Goal: Task Accomplishment & Management: Use online tool/utility

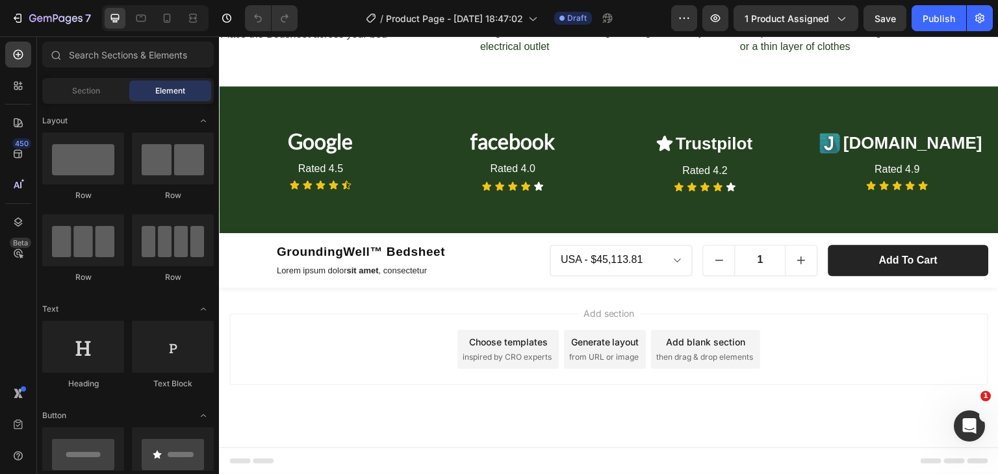
scroll to position [2632, 0]
click at [262, 258] on img at bounding box center [247, 260] width 36 height 36
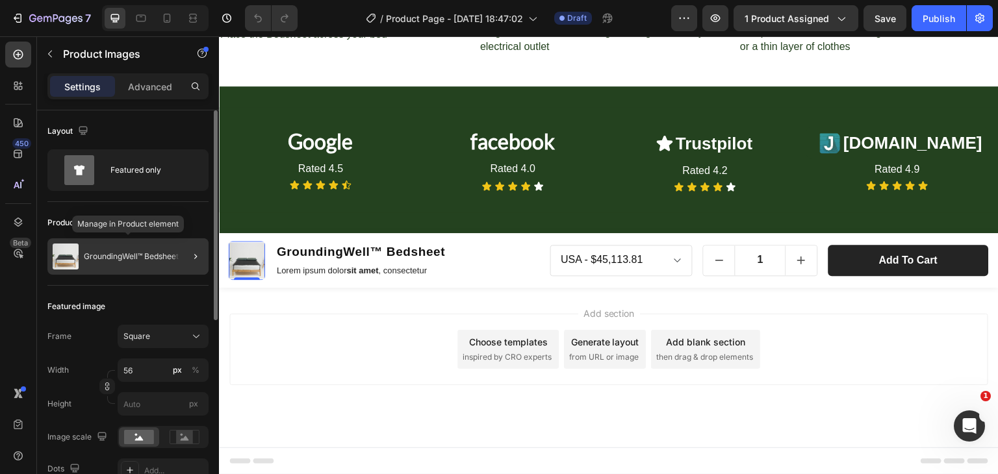
click at [124, 253] on p "GroundingWell™ Bedsheet" at bounding box center [131, 256] width 95 height 9
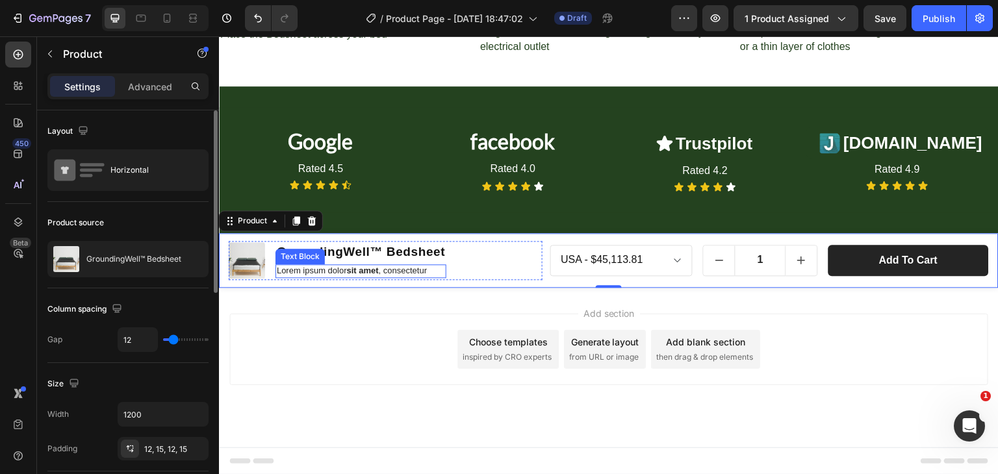
click at [331, 273] on p "Lorem ipsum dolor sit amet , consectetur" at bounding box center [361, 271] width 168 height 11
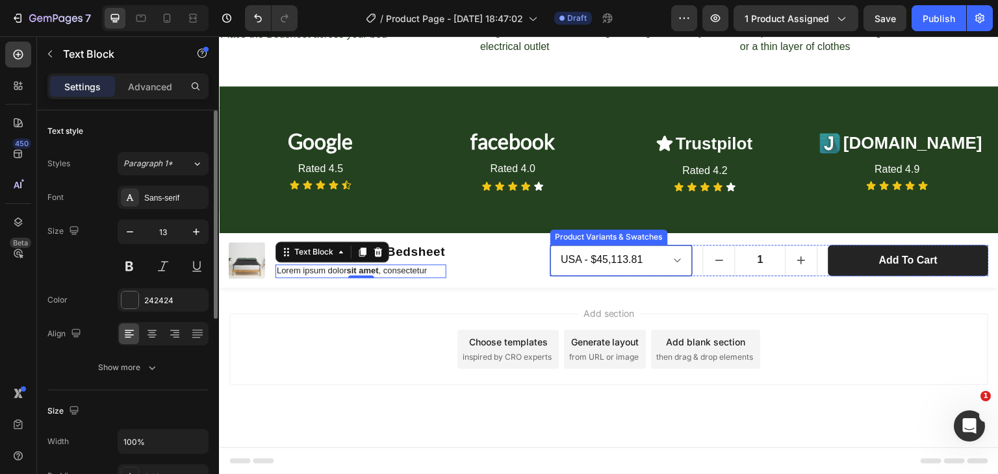
click at [581, 255] on select "USA - $45,113.81 UK - $45,113.81 EU - $45,113.81 AU - $45,113.81" at bounding box center [621, 260] width 143 height 31
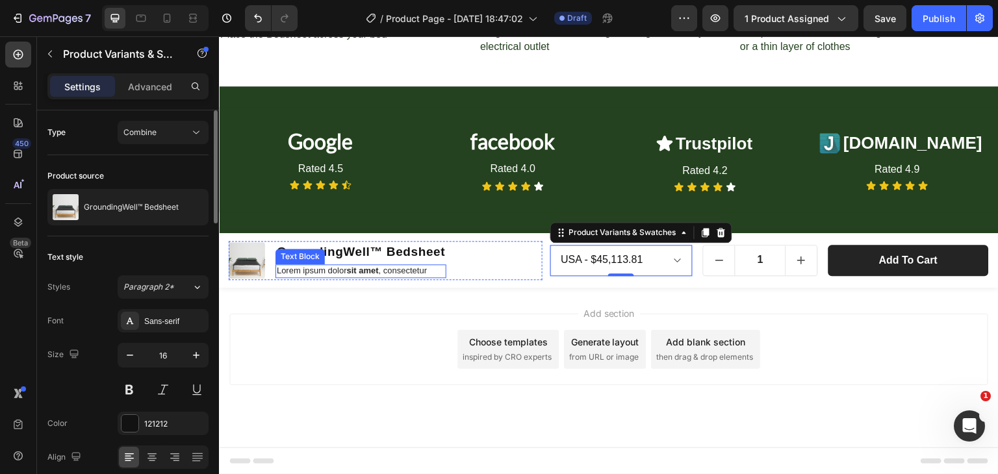
click at [299, 263] on div "GroundingWell™ Bedsheet Product Title Lorem ipsum dolor sit amet , consectetur …" at bounding box center [360, 260] width 171 height 39
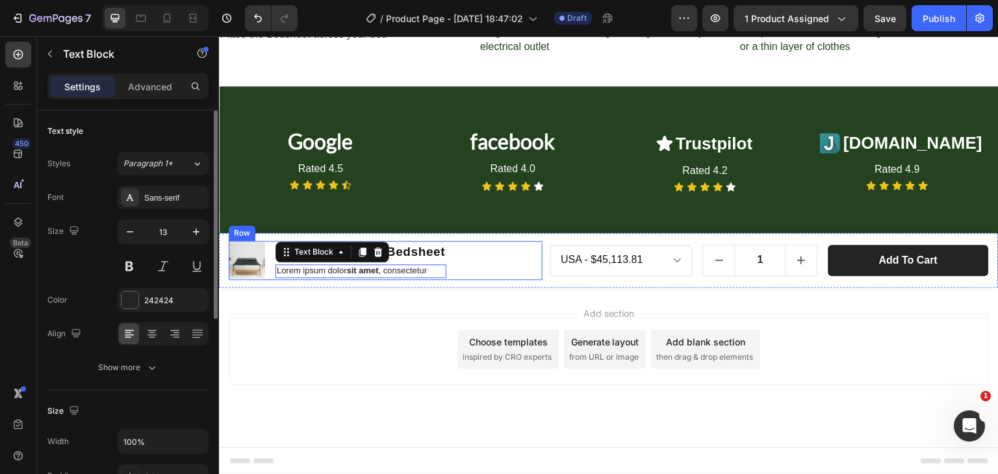
click at [299, 263] on div "GroundingWell™ Bedsheet Product Title Lorem ipsum dolor sit amet , consectetur …" at bounding box center [360, 260] width 171 height 39
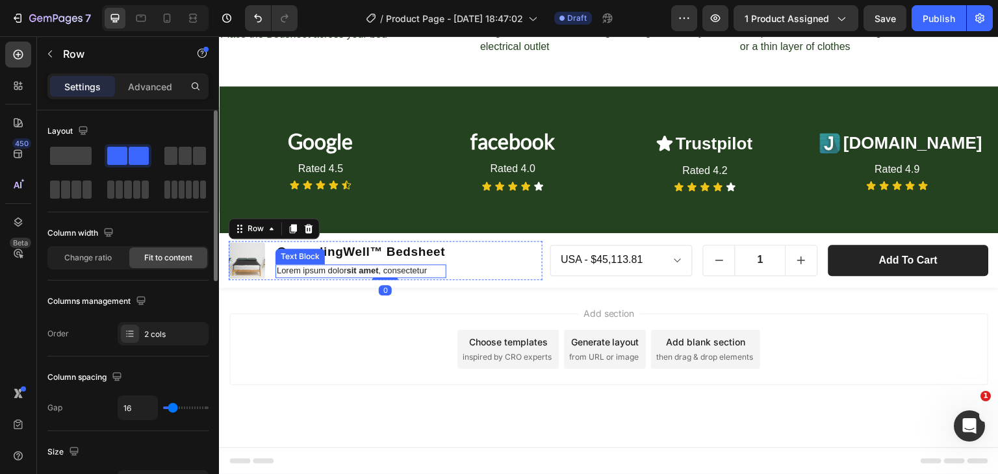
click at [339, 268] on p "Lorem ipsum dolor sit amet , consectetur" at bounding box center [361, 271] width 168 height 11
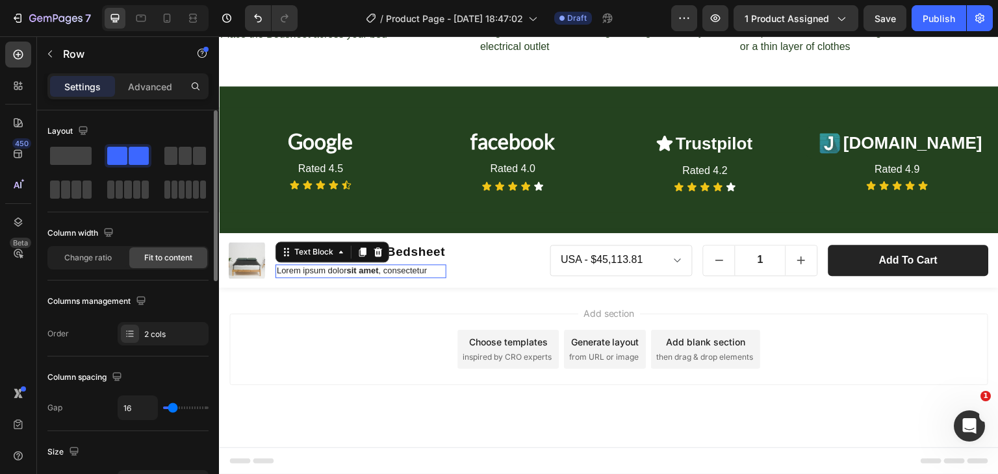
click at [339, 268] on p "Lorem ipsum dolor sit amet , consectetur" at bounding box center [361, 271] width 168 height 11
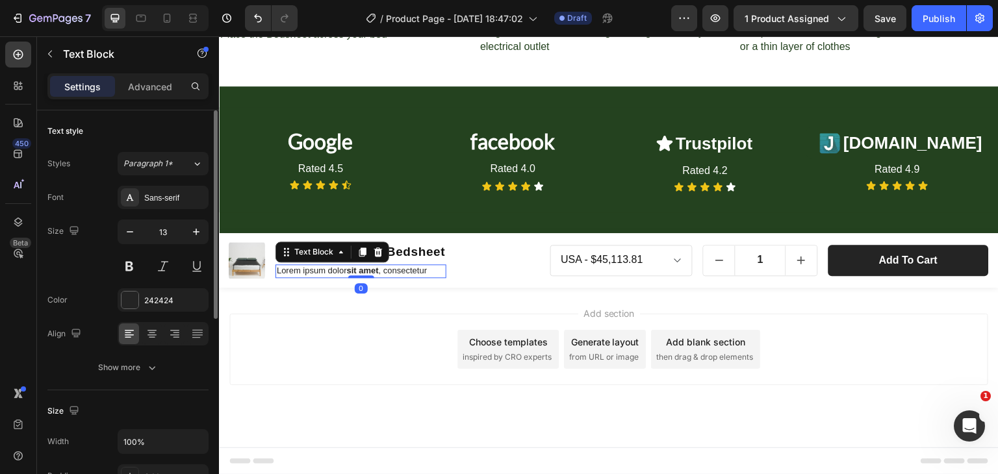
click at [339, 268] on p "Lorem ipsum dolor sit amet , consectetur" at bounding box center [361, 271] width 168 height 11
click at [398, 268] on div "Rich Text Editor. Editing area: main" at bounding box center [360, 271] width 171 height 14
click at [389, 341] on div "Add section Choose templates inspired by CRO experts Generate layout from URL o…" at bounding box center [608, 349] width 759 height 71
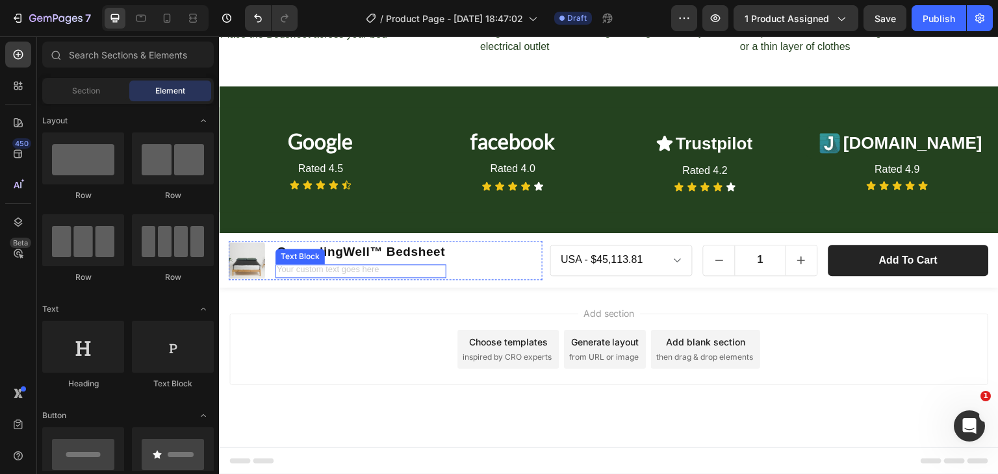
click at [349, 271] on div "Rich Text Editor. Editing area: main" at bounding box center [360, 271] width 171 height 14
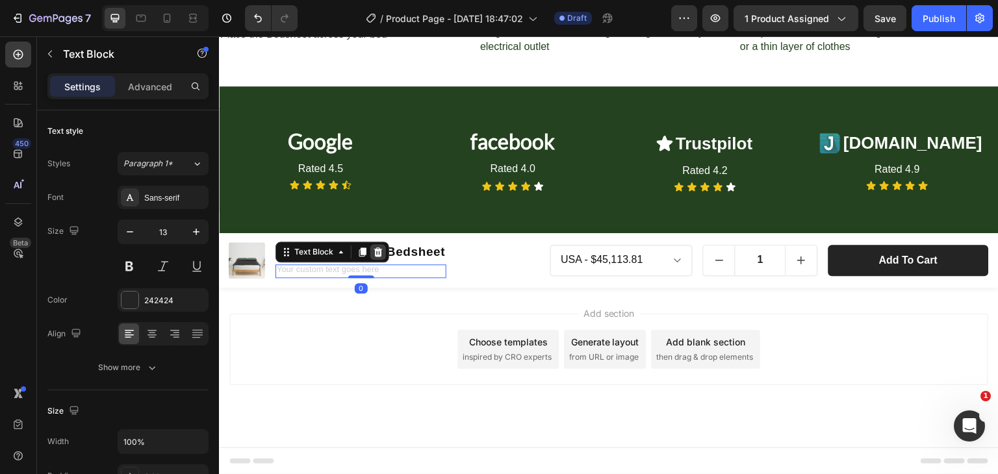
click at [375, 250] on icon at bounding box center [378, 251] width 8 height 9
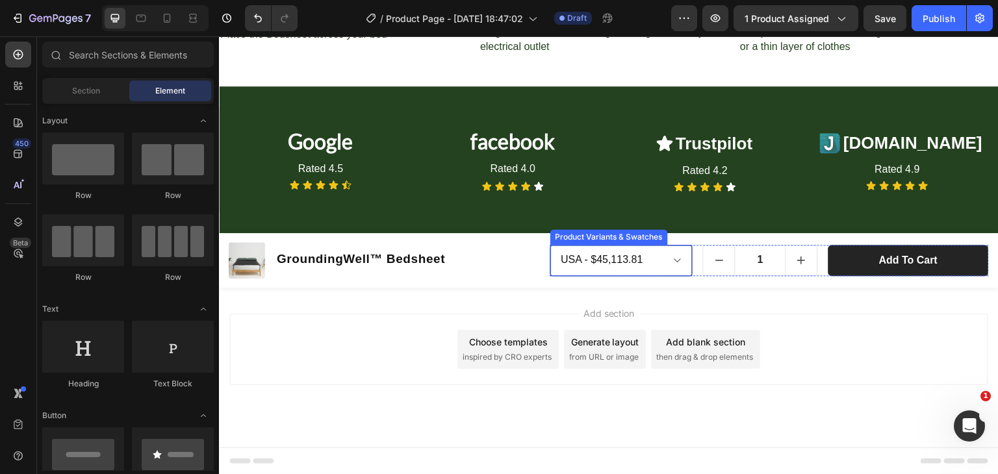
click at [575, 260] on select "USA - $45,113.81 UK - $45,113.81 EU - $45,113.81 AU - $45,113.81" at bounding box center [621, 260] width 143 height 31
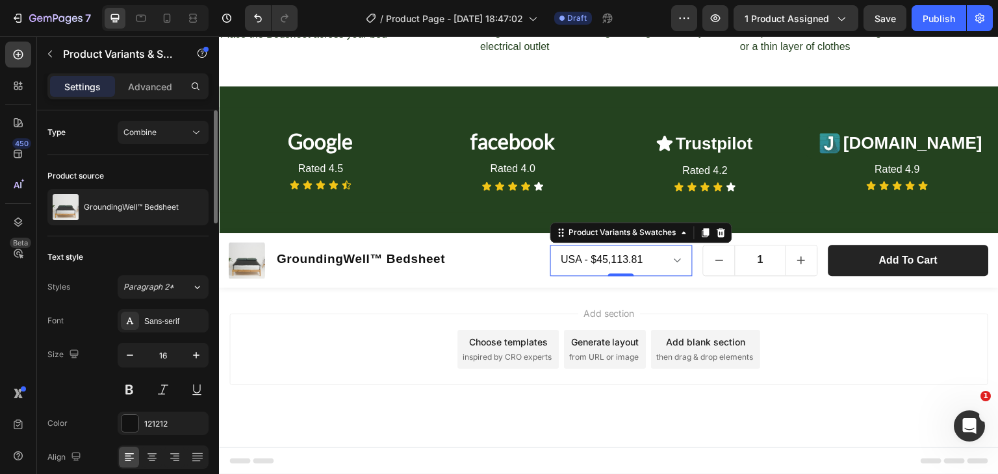
scroll to position [0, 0]
click at [158, 128] on div "Combine" at bounding box center [156, 133] width 66 height 12
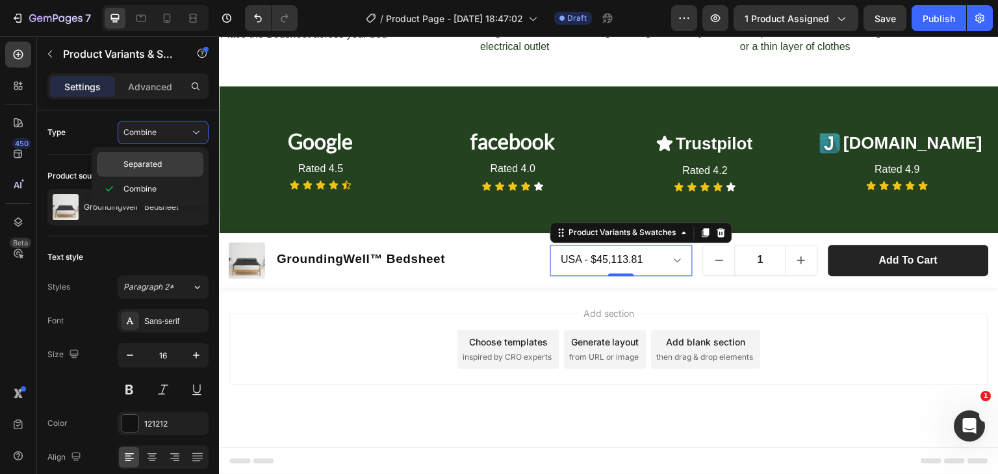
click at [154, 155] on div "Separated" at bounding box center [150, 164] width 107 height 25
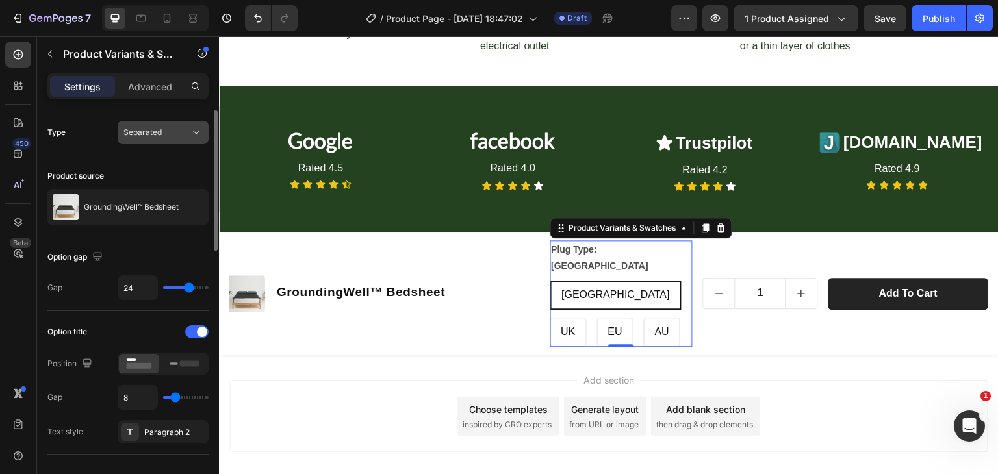
click at [156, 133] on span "Separated" at bounding box center [142, 132] width 38 height 10
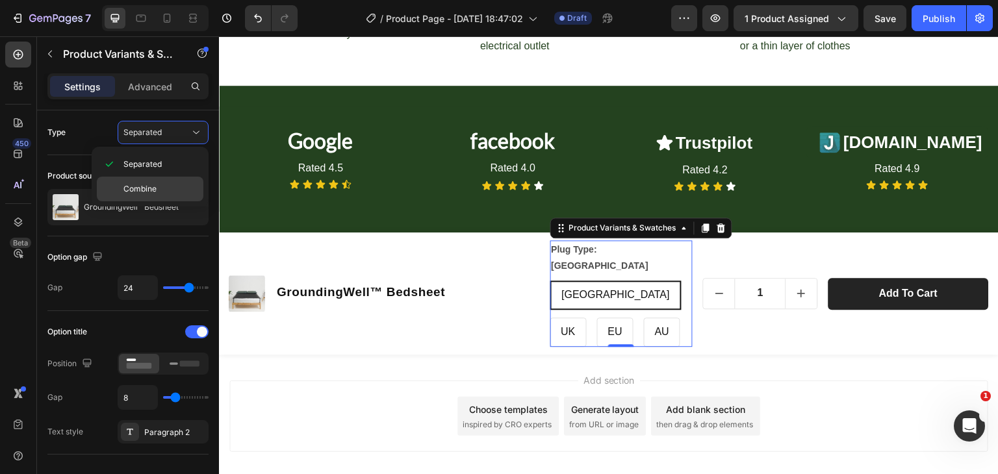
click at [164, 188] on p "Combine" at bounding box center [160, 189] width 74 height 12
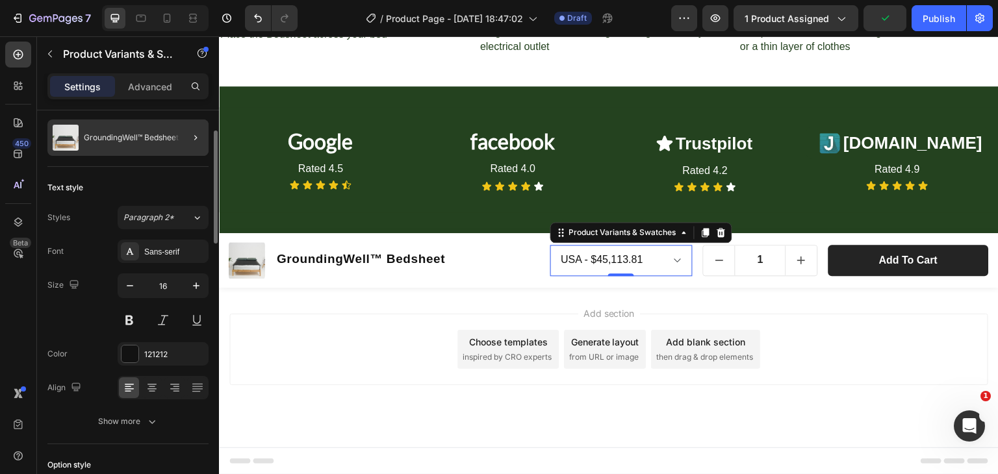
scroll to position [70, 0]
click at [648, 262] on select "USA - $45,113.81 UK - $45,113.81 EU - $45,113.81 AU - $45,113.81" at bounding box center [621, 260] width 143 height 31
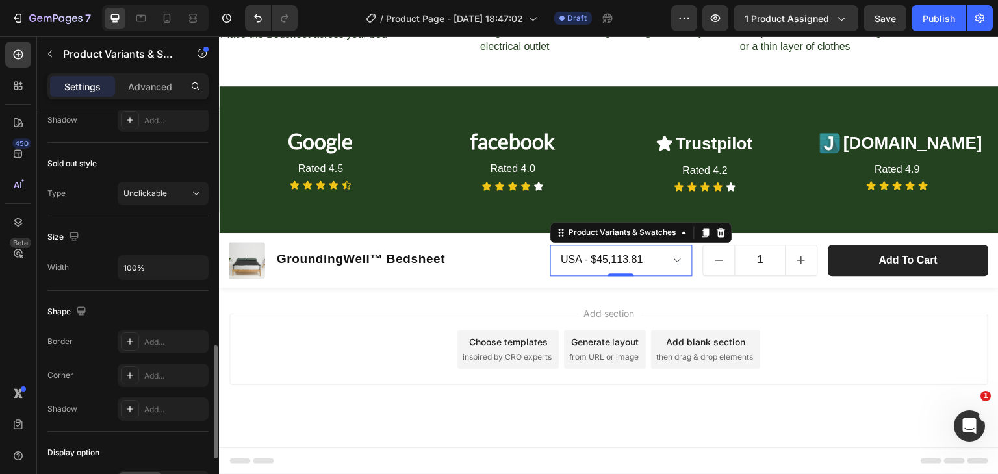
scroll to position [826, 0]
click at [182, 187] on div "Unclickable" at bounding box center [156, 192] width 66 height 12
click at [576, 263] on select "USA - $45,113.81 UK - $45,113.81 EU - $45,113.81 AU - $45,113.81" at bounding box center [621, 260] width 143 height 31
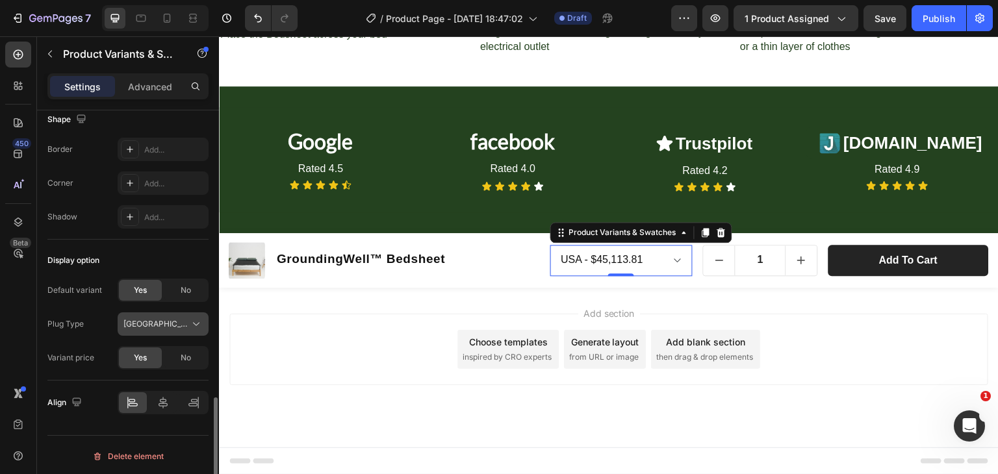
click at [164, 323] on div "[GEOGRAPHIC_DATA]" at bounding box center [155, 324] width 64 height 12
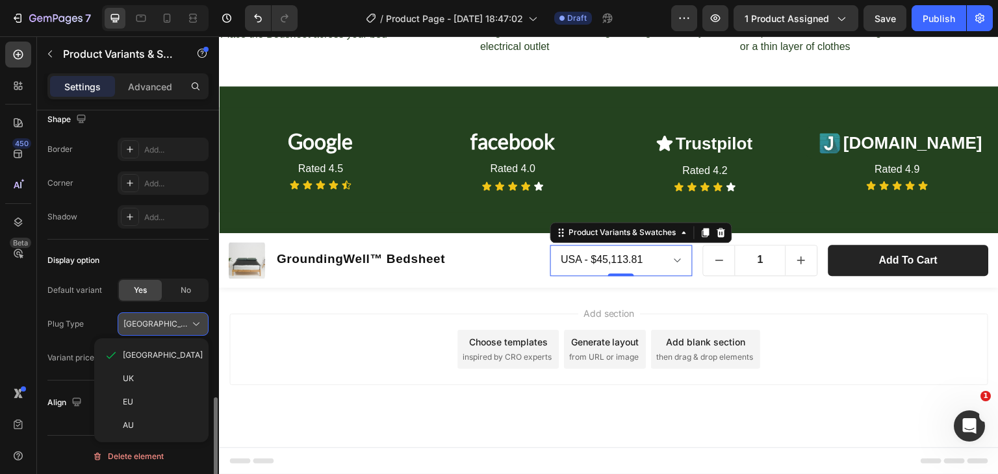
click at [164, 323] on div "[GEOGRAPHIC_DATA]" at bounding box center [155, 324] width 64 height 12
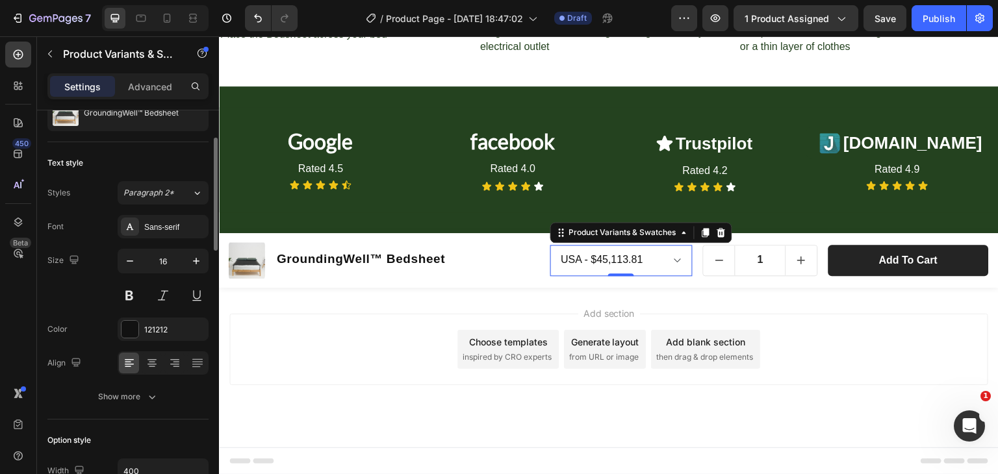
scroll to position [95, 0]
click at [153, 396] on icon "button" at bounding box center [152, 397] width 6 height 4
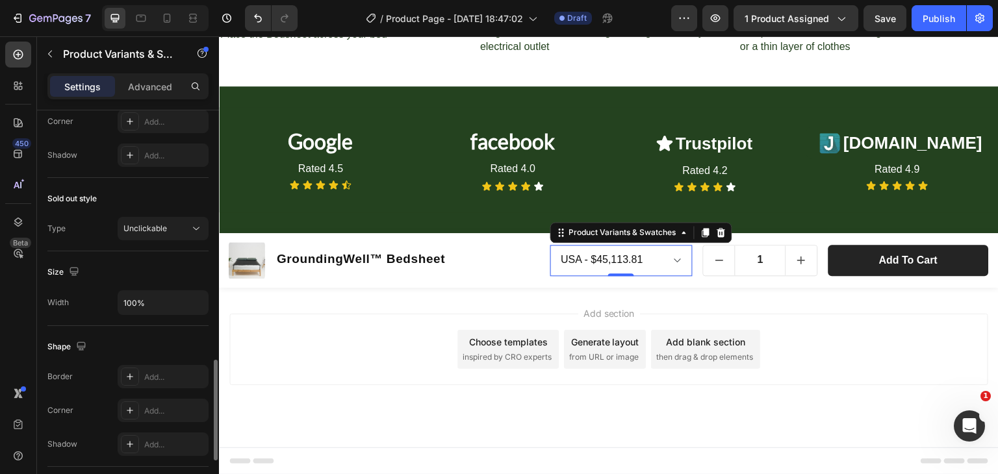
scroll to position [970, 0]
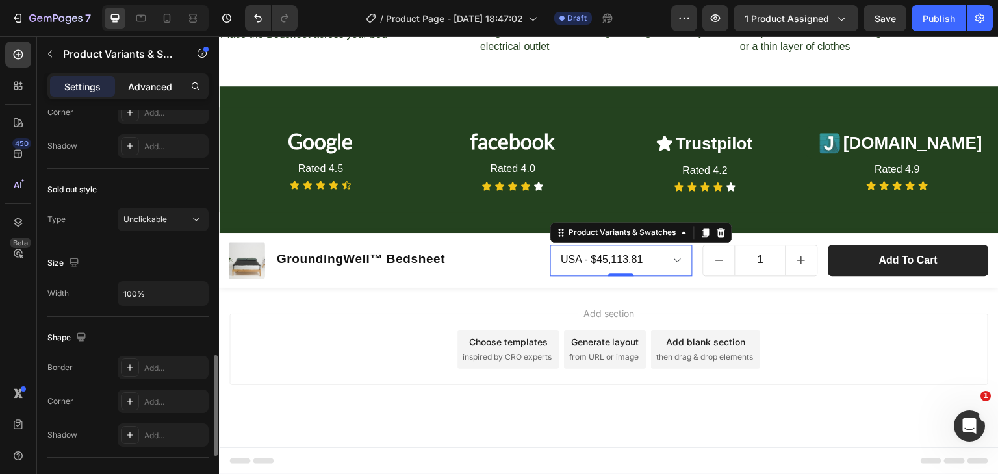
click at [147, 86] on p "Advanced" at bounding box center [150, 87] width 44 height 14
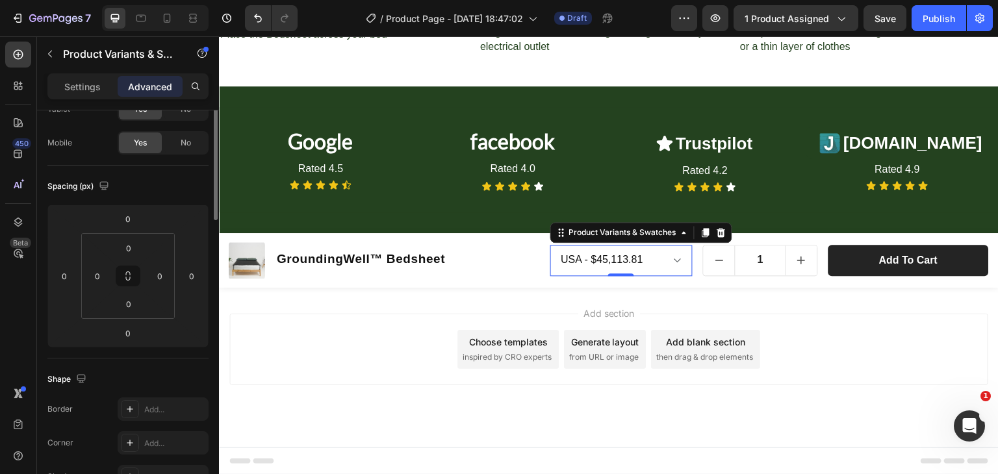
scroll to position [0, 0]
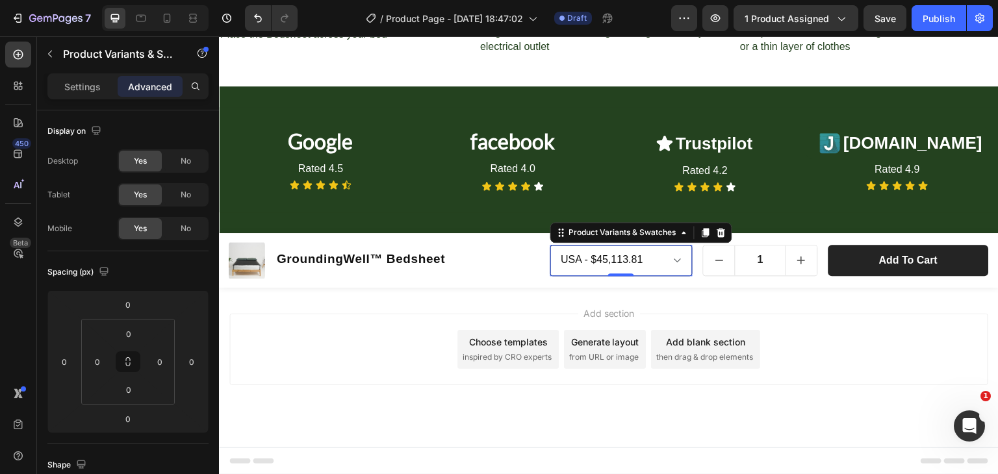
click at [600, 266] on select "USA - $45,113.81 UK - $45,113.81 EU - $45,113.81 AU - $45,113.81" at bounding box center [621, 260] width 143 height 31
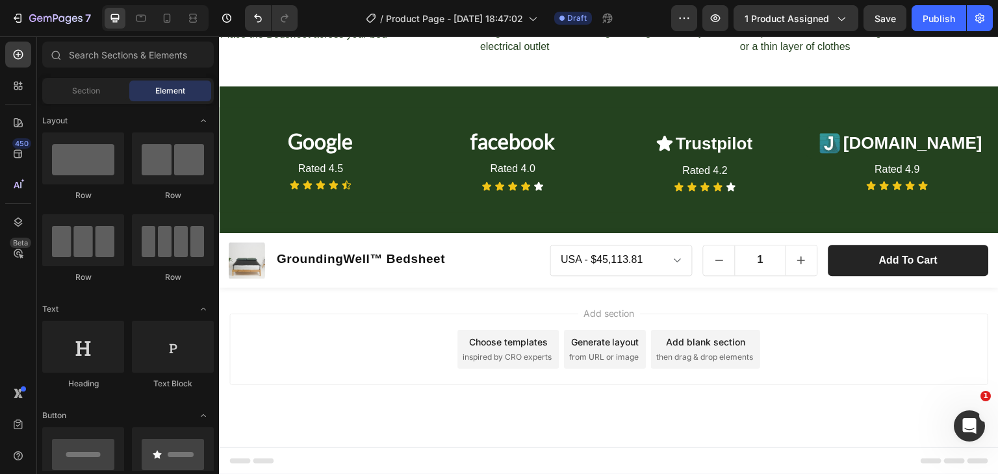
click at [468, 303] on div "Add section Choose templates inspired by CRO experts Generate layout from URL o…" at bounding box center [608, 368] width 779 height 160
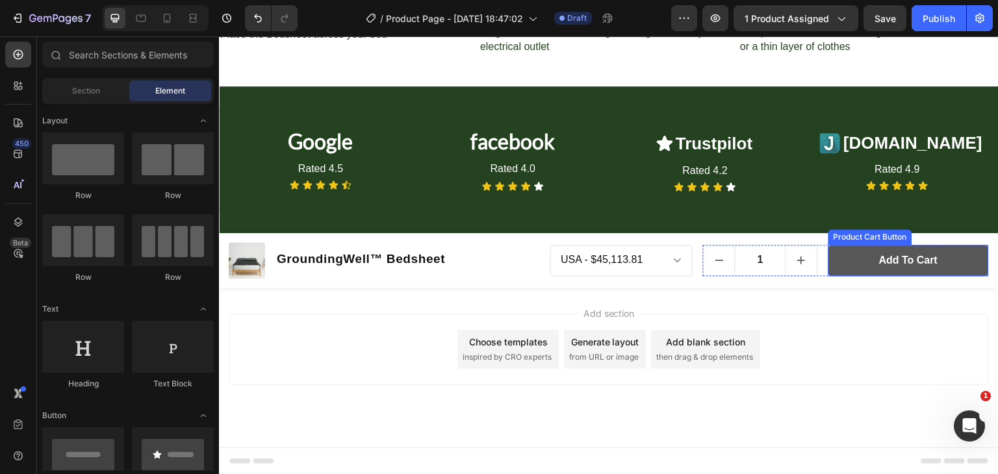
click at [842, 270] on button "Add to cart" at bounding box center [908, 261] width 160 height 32
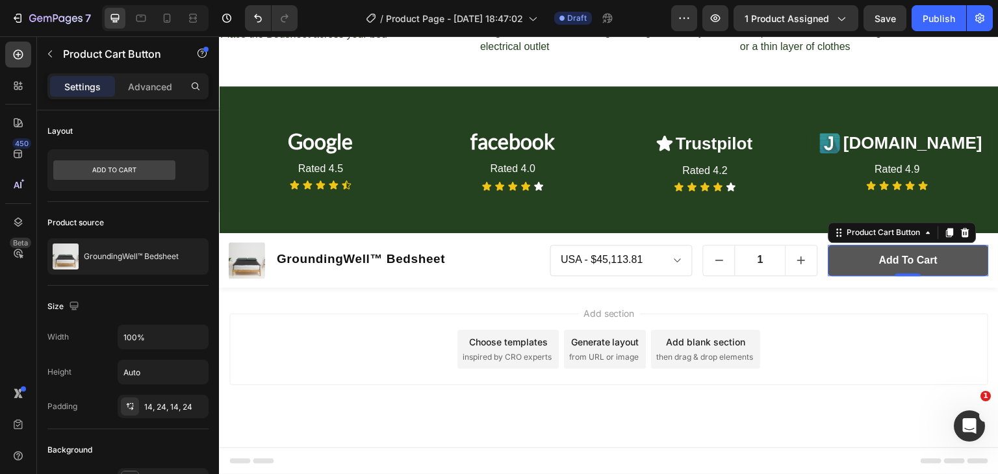
click at [829, 263] on button "Add to cart" at bounding box center [908, 261] width 160 height 32
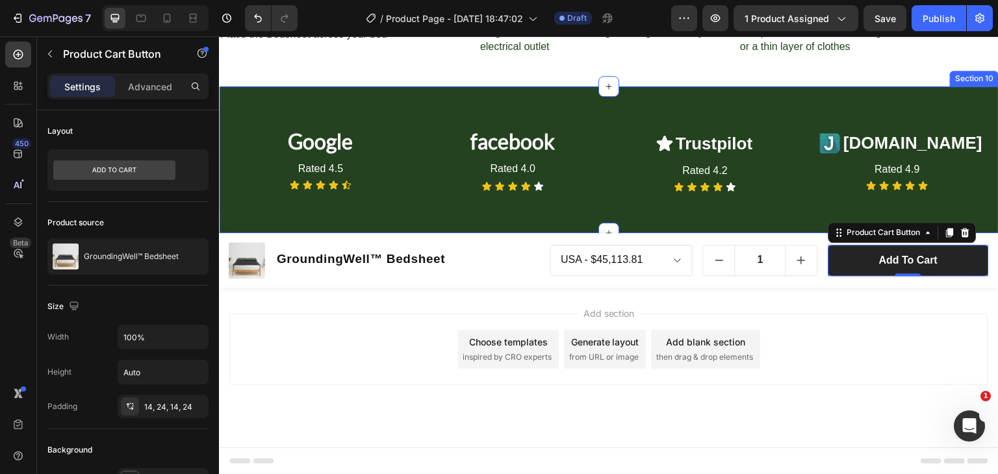
click at [383, 99] on div "Google Heading Rated 4.5 Text Block Icon Icon Icon Icon Icon Icon List facebook…" at bounding box center [608, 159] width 779 height 147
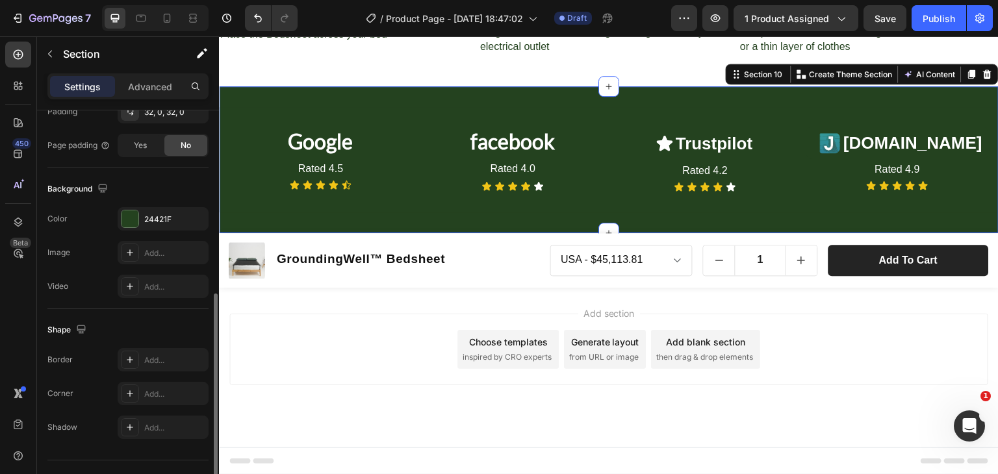
scroll to position [365, 0]
click at [153, 218] on div "24421F" at bounding box center [163, 219] width 38 height 12
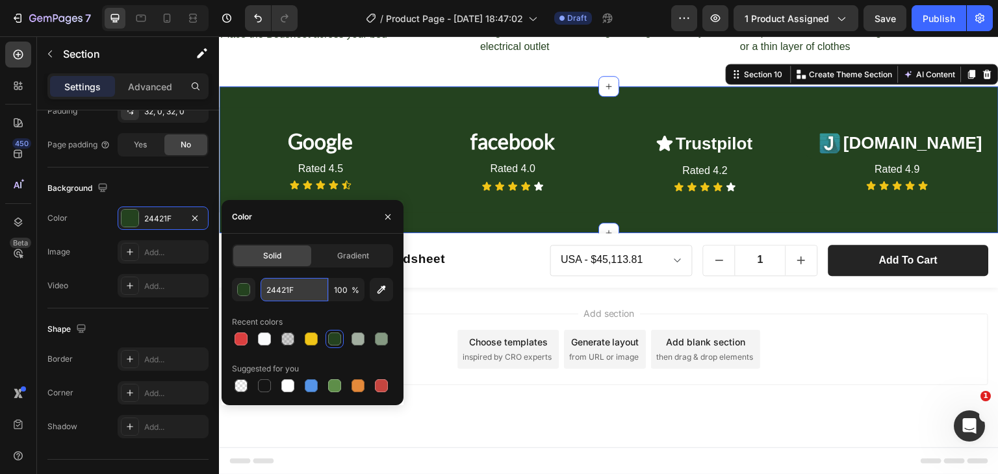
click at [309, 293] on input "24421F" at bounding box center [294, 289] width 68 height 23
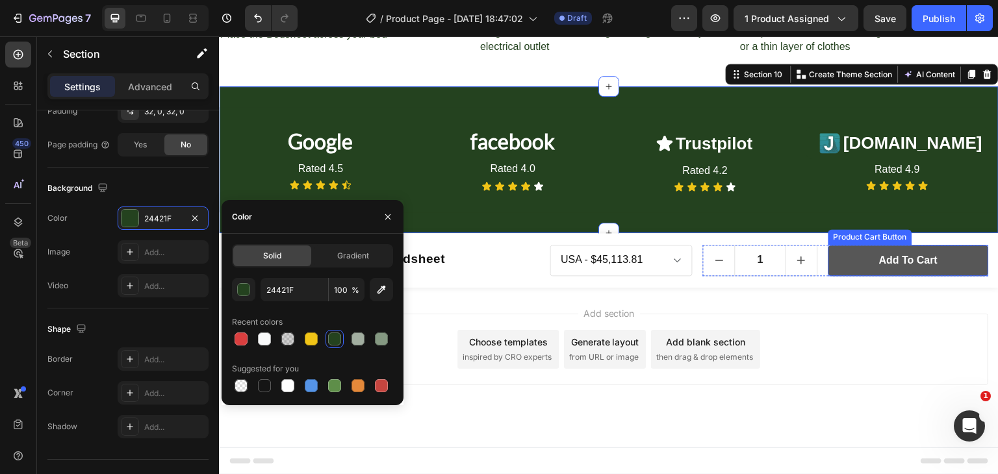
click at [831, 253] on button "Add to cart" at bounding box center [908, 261] width 160 height 32
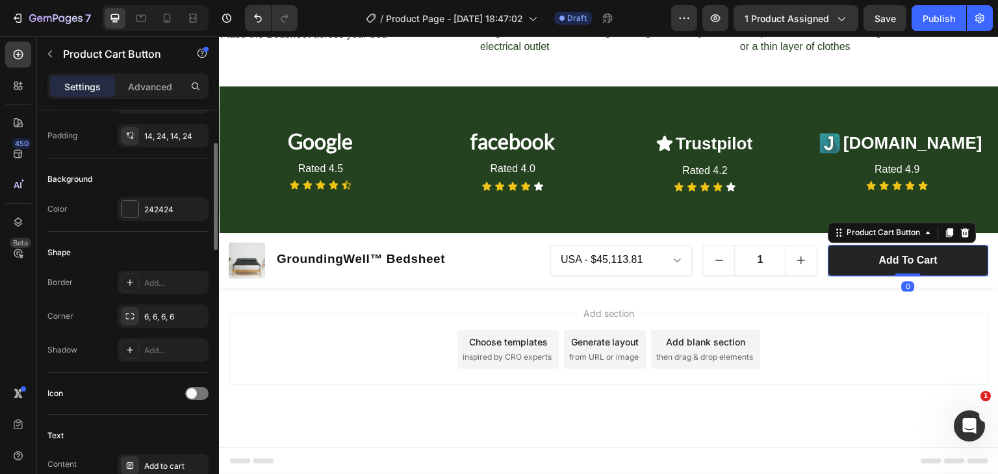
scroll to position [229, 0]
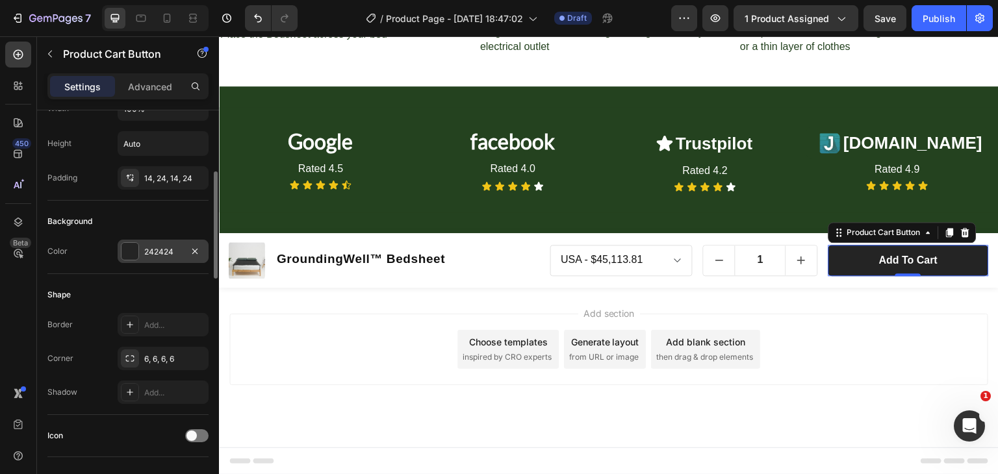
click at [151, 246] on div "242424" at bounding box center [163, 252] width 38 height 12
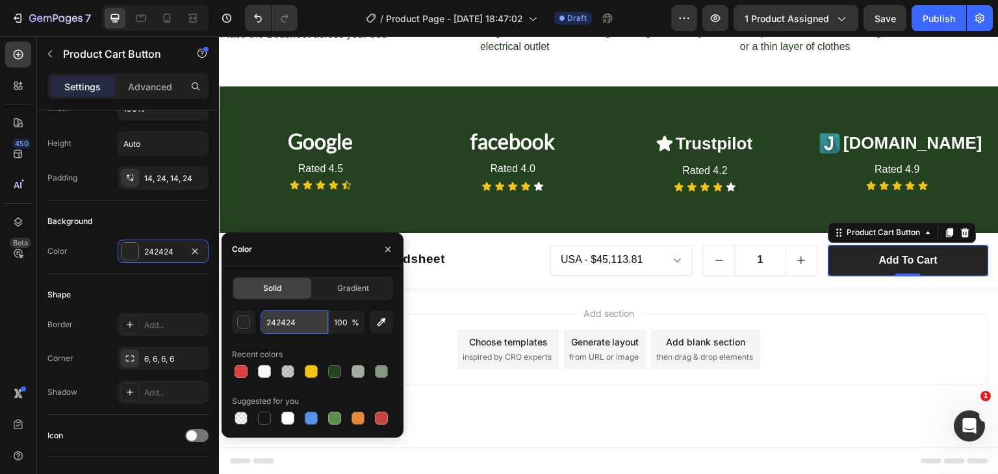
click at [296, 327] on input "242424" at bounding box center [294, 321] width 68 height 23
paste input "421F"
type input "24421F"
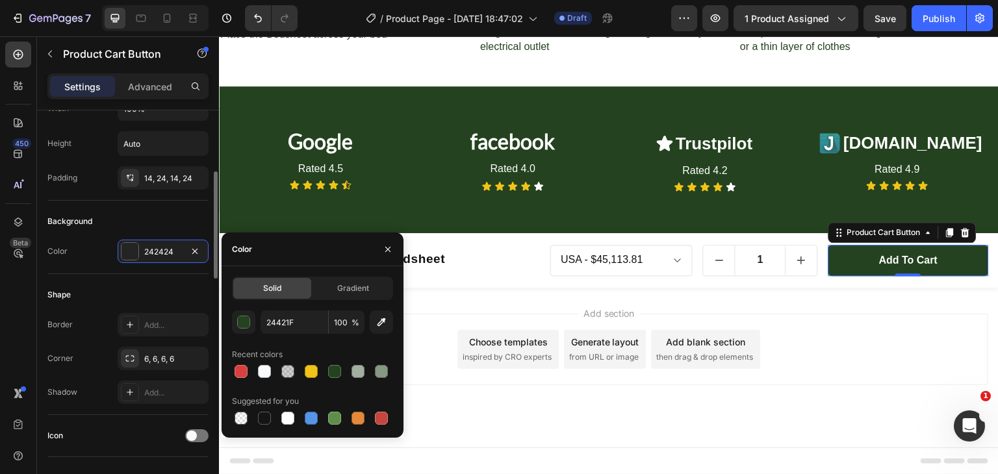
click at [140, 296] on div "Shape" at bounding box center [127, 294] width 161 height 21
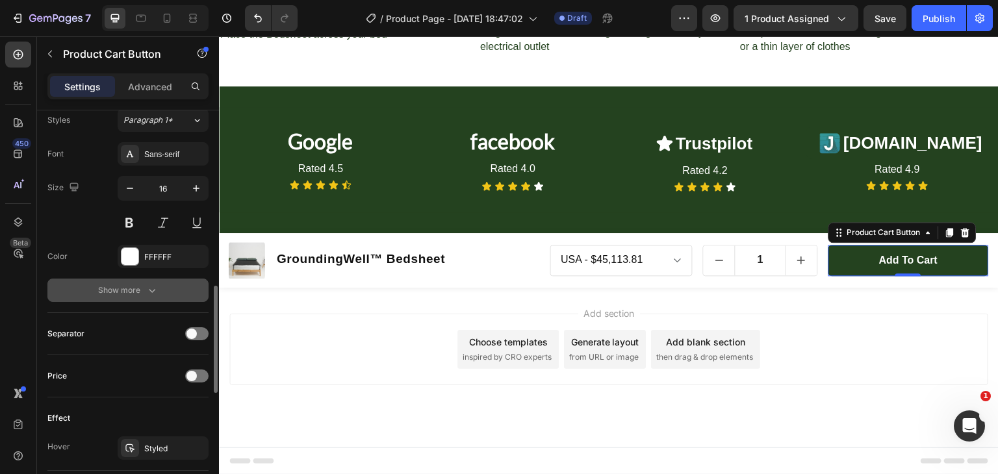
scroll to position [651, 0]
click at [151, 294] on icon "button" at bounding box center [151, 289] width 13 height 13
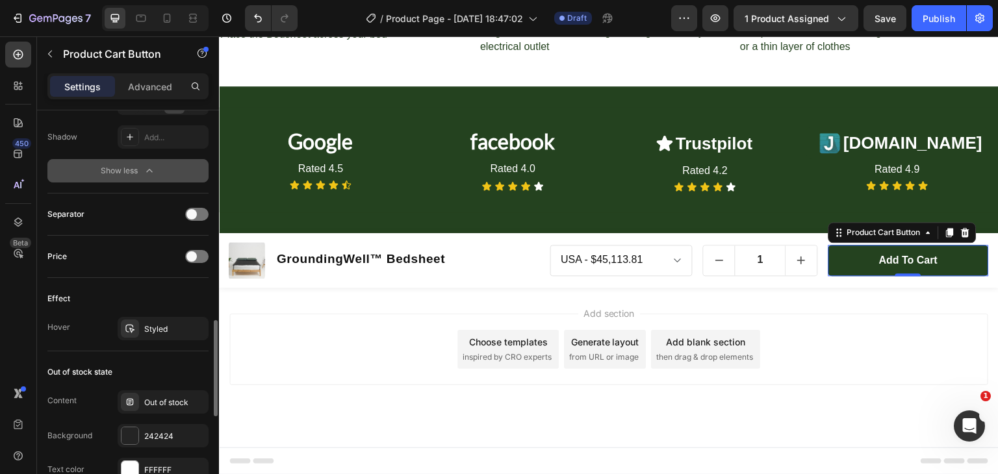
scroll to position [944, 0]
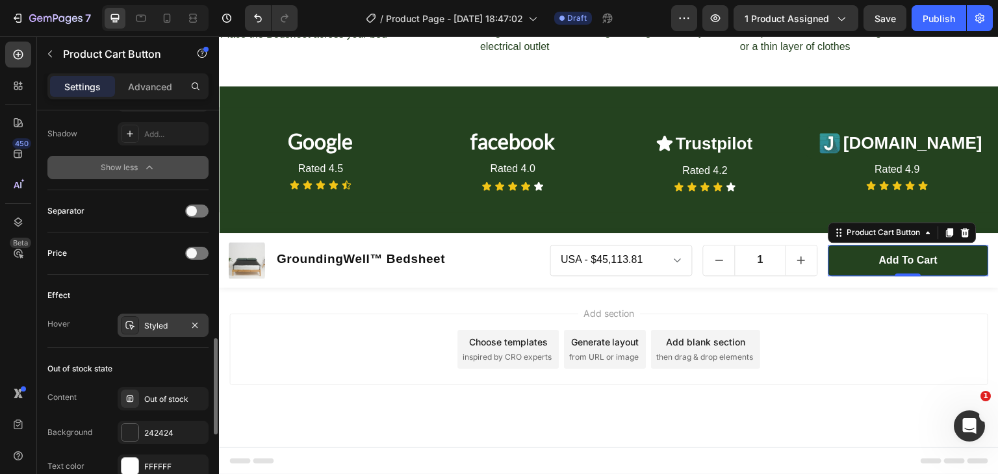
click at [153, 320] on div "Styled" at bounding box center [163, 326] width 38 height 12
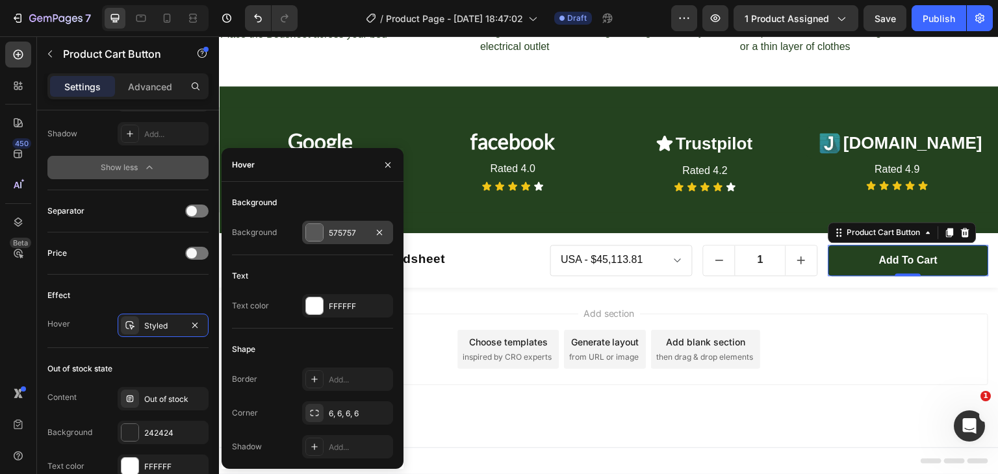
click at [346, 234] on div "575757" at bounding box center [348, 233] width 38 height 12
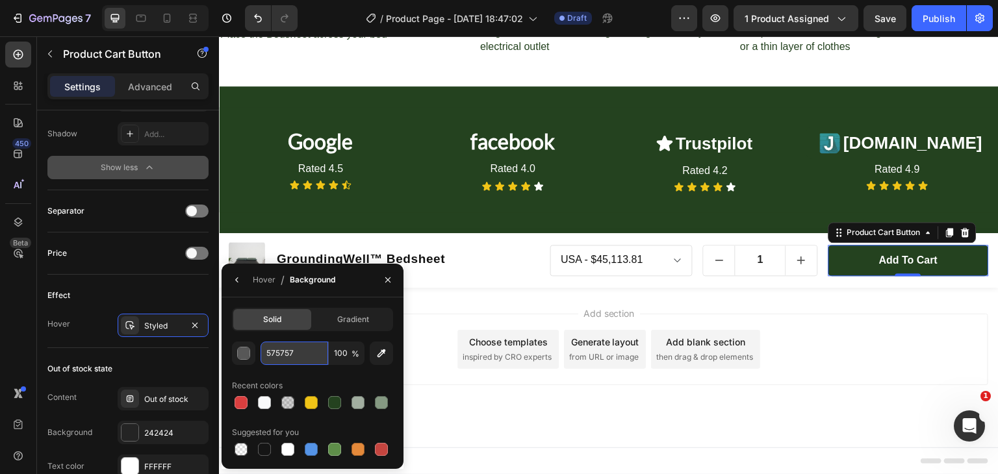
click at [297, 357] on input "575757" at bounding box center [294, 353] width 68 height 23
paste input "24421F"
type input "24421F"
click at [23, 307] on div "450 Beta" at bounding box center [18, 211] width 26 height 339
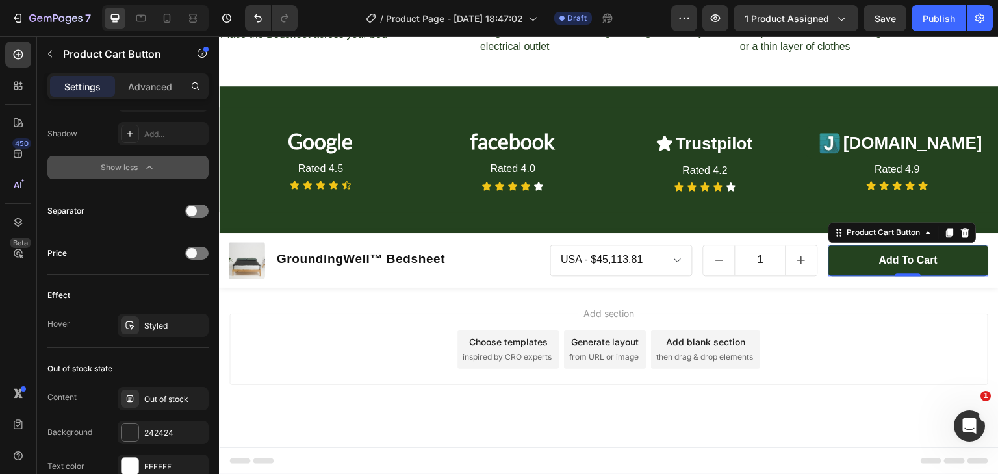
click at [927, 324] on div "Add section Choose templates inspired by CRO experts Generate layout from URL o…" at bounding box center [608, 349] width 759 height 71
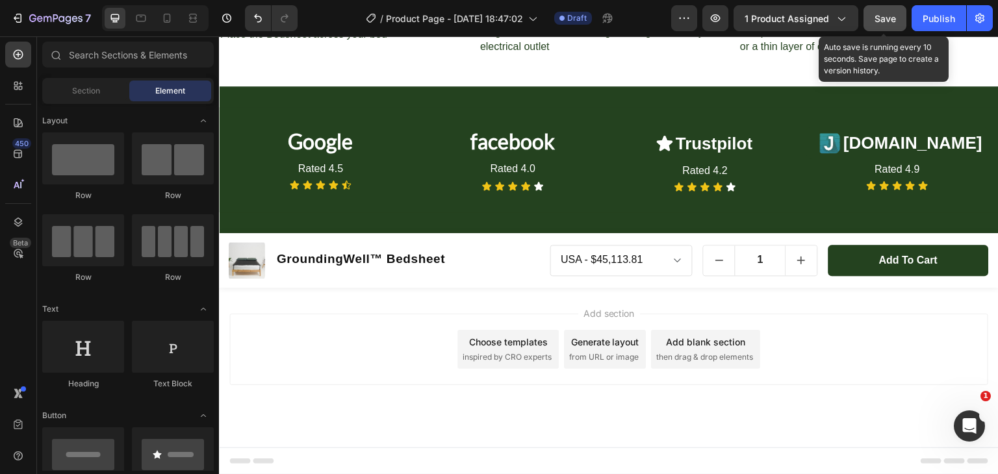
click at [881, 19] on span "Save" at bounding box center [884, 18] width 21 height 11
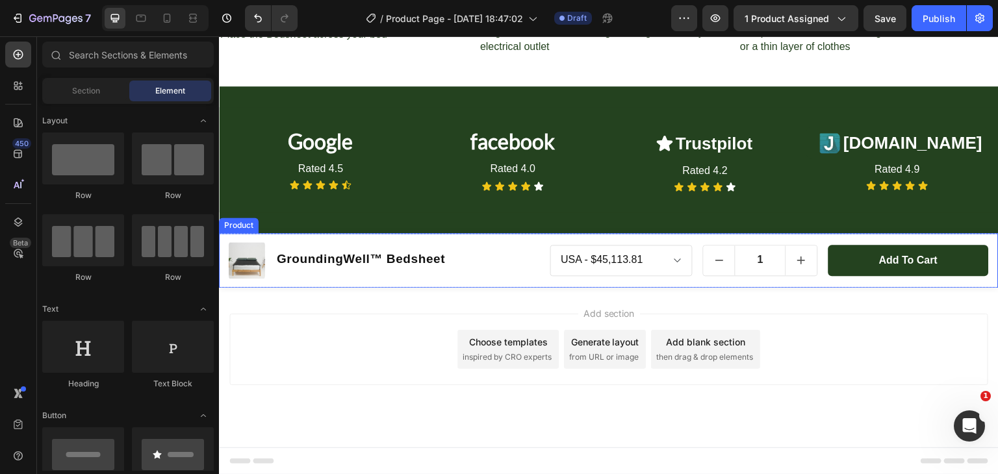
click at [223, 251] on div "Product Images GroundingWell™ Bedsheet Product Title Row [GEOGRAPHIC_DATA] - $4…" at bounding box center [608, 260] width 779 height 55
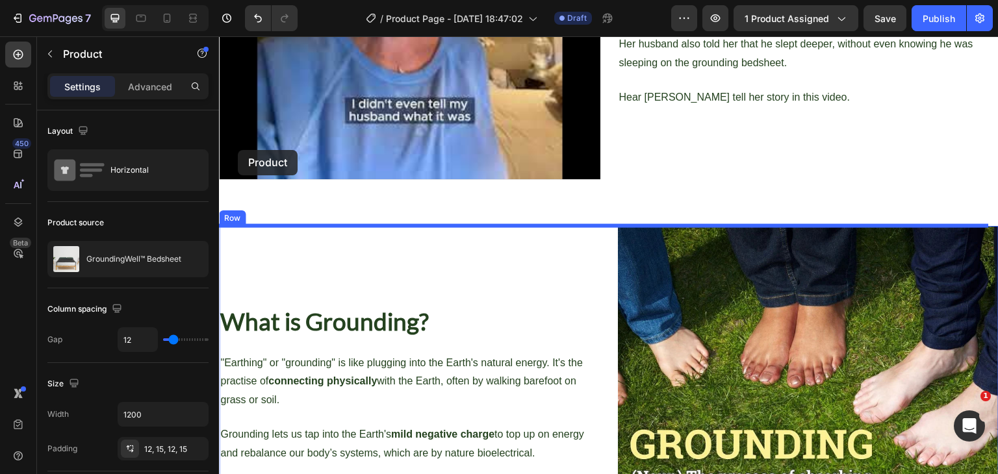
scroll to position [841, 0]
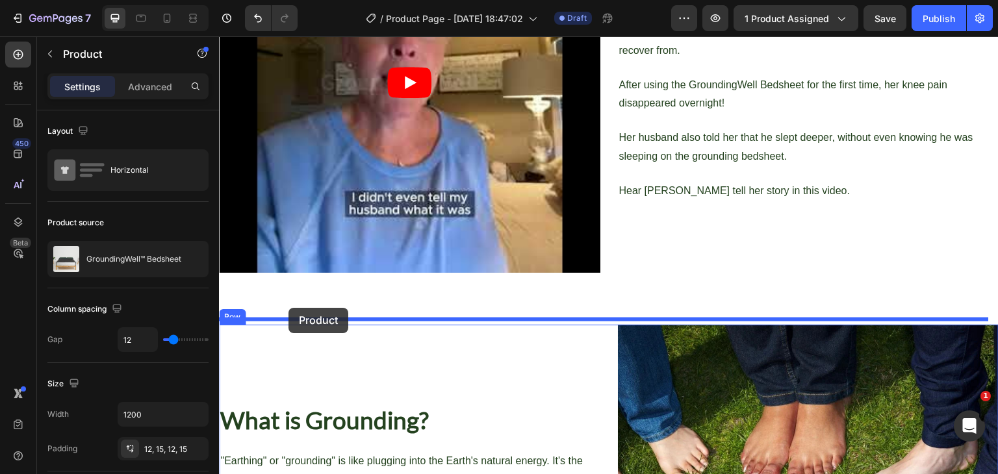
drag, startPoint x: 226, startPoint y: 227, endPoint x: 288, endPoint y: 308, distance: 101.9
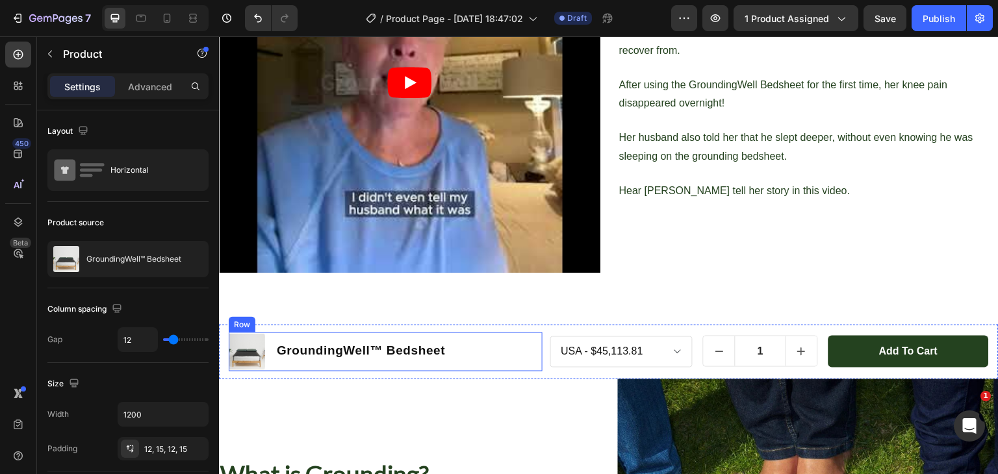
click at [537, 333] on div "Product Images GroundingWell™ Bedsheet Product Title Row" at bounding box center [386, 352] width 314 height 39
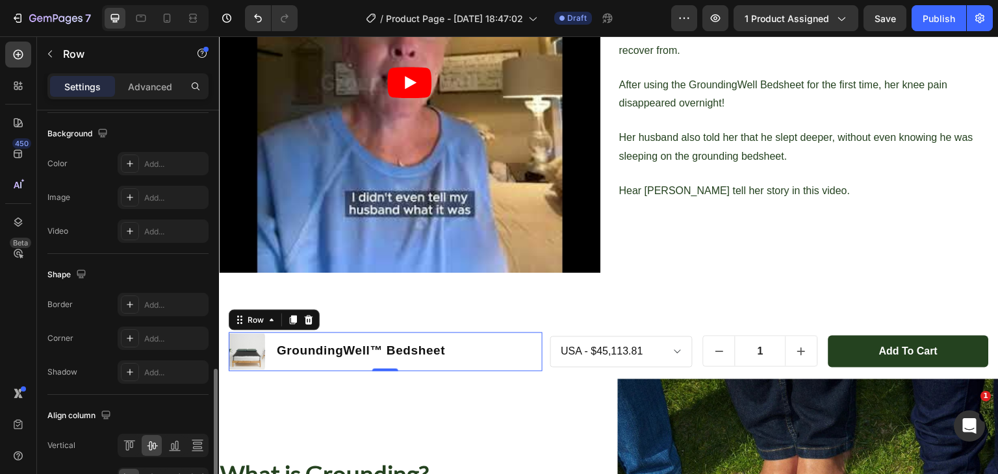
scroll to position [538, 0]
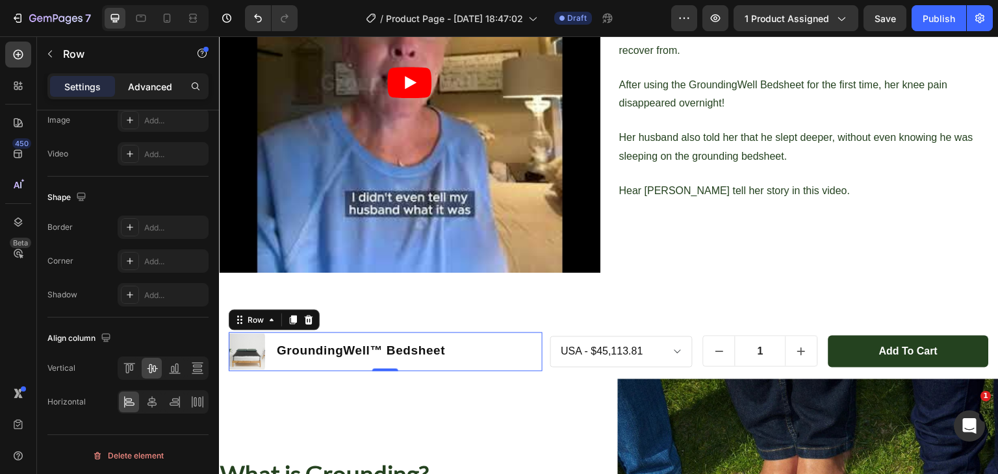
click at [153, 84] on p "Advanced" at bounding box center [150, 87] width 44 height 14
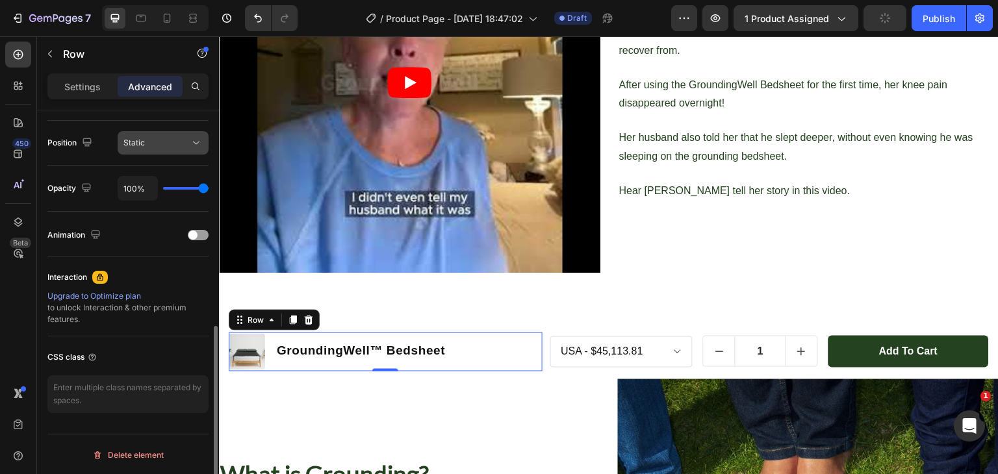
click at [144, 144] on div "Static" at bounding box center [156, 143] width 66 height 12
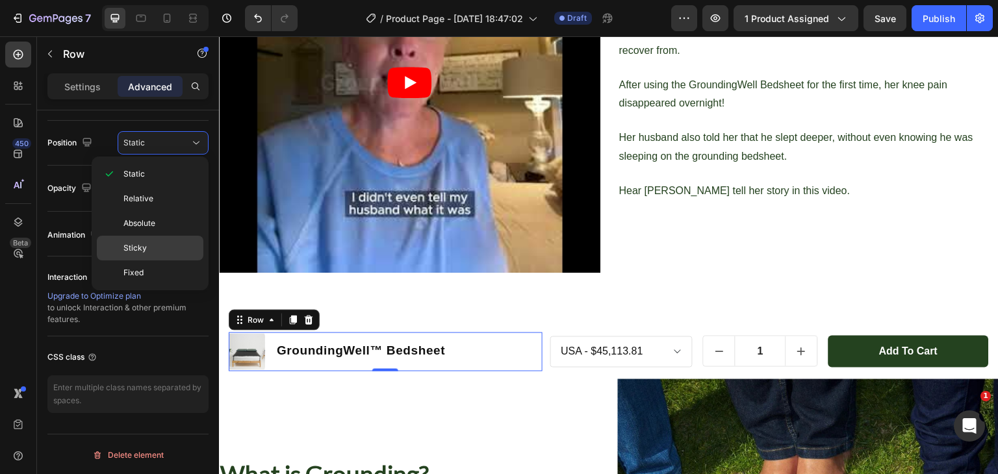
click at [145, 240] on div "Sticky" at bounding box center [150, 248] width 107 height 25
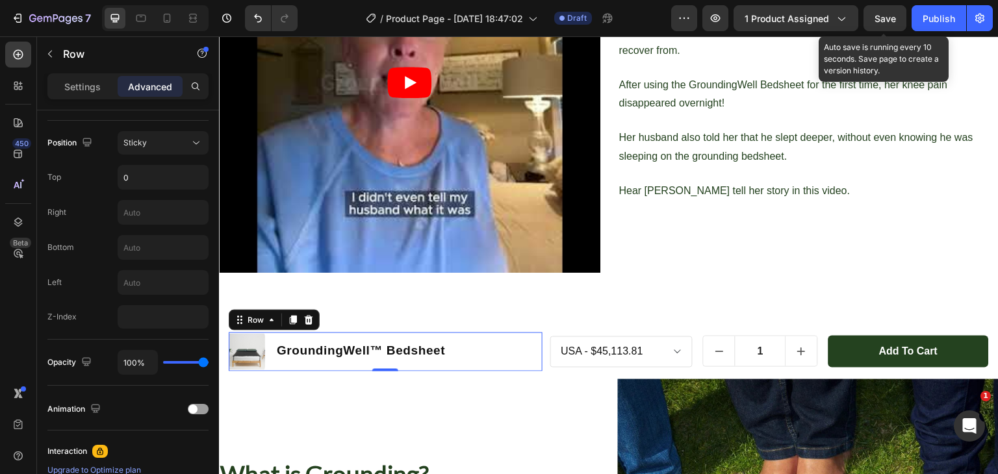
click at [891, 17] on span "Save" at bounding box center [884, 18] width 21 height 11
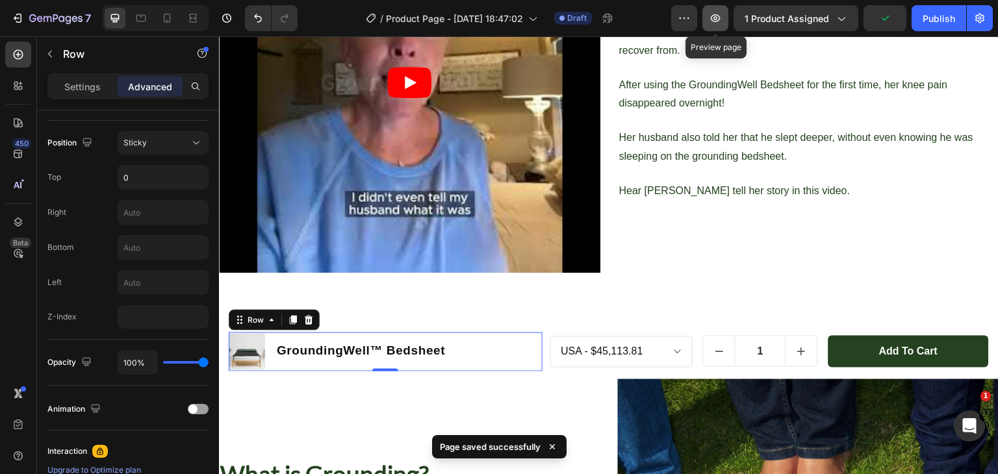
click at [717, 14] on icon "button" at bounding box center [715, 18] width 13 height 13
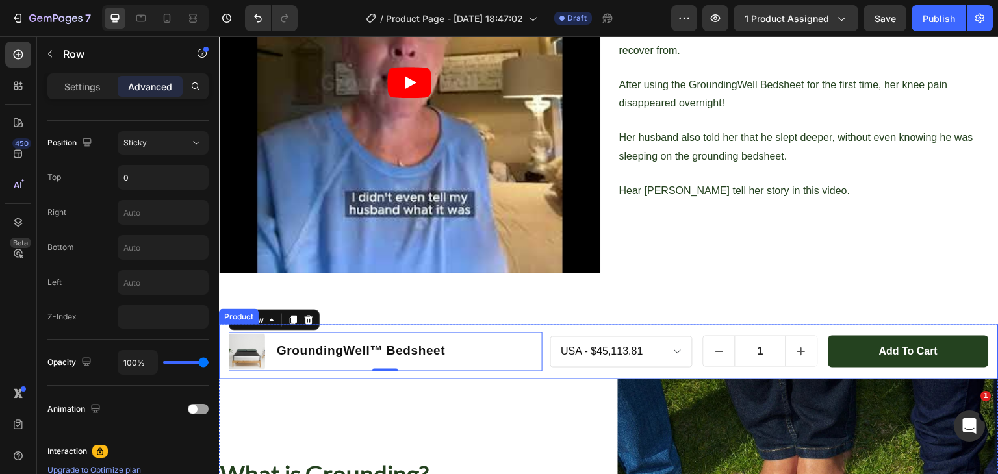
click at [550, 333] on div "USA - $45,113.81 UK - $45,113.81 EU - $45,113.81 AU - $45,113.81 Product Varian…" at bounding box center [769, 352] width 439 height 39
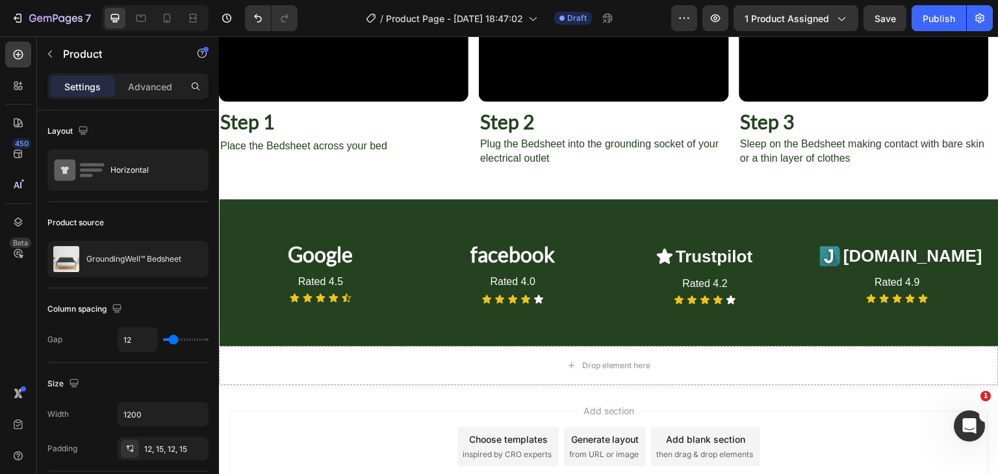
scroll to position [2819, 0]
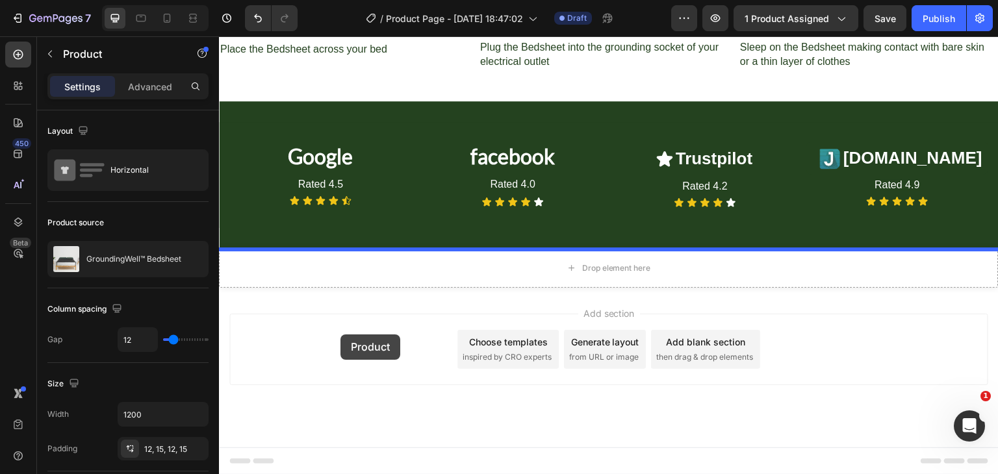
drag, startPoint x: 229, startPoint y: 308, endPoint x: 340, endPoint y: 334, distance: 114.8
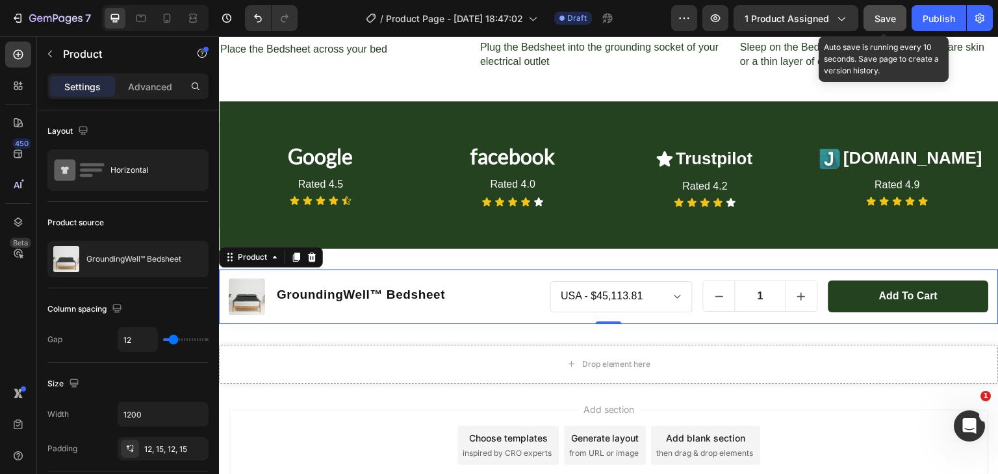
click at [893, 9] on button "Save" at bounding box center [884, 18] width 43 height 26
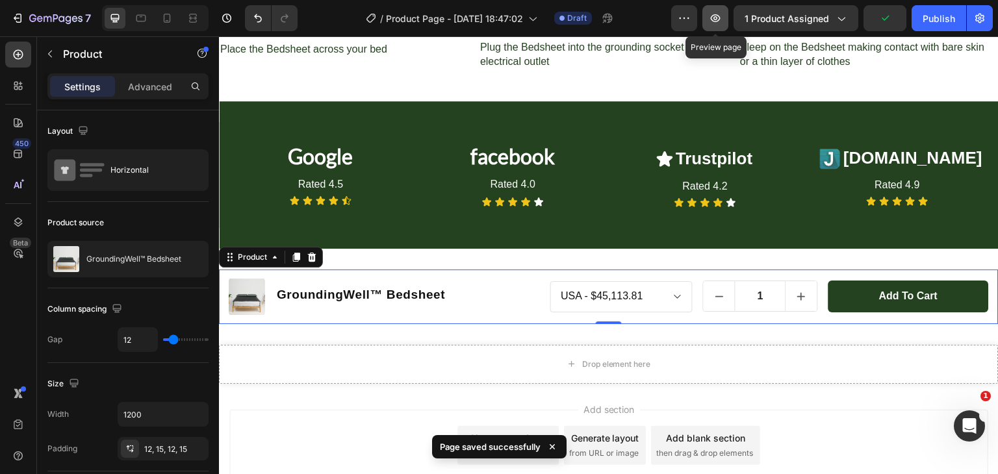
click at [719, 15] on icon "button" at bounding box center [716, 18] width 10 height 8
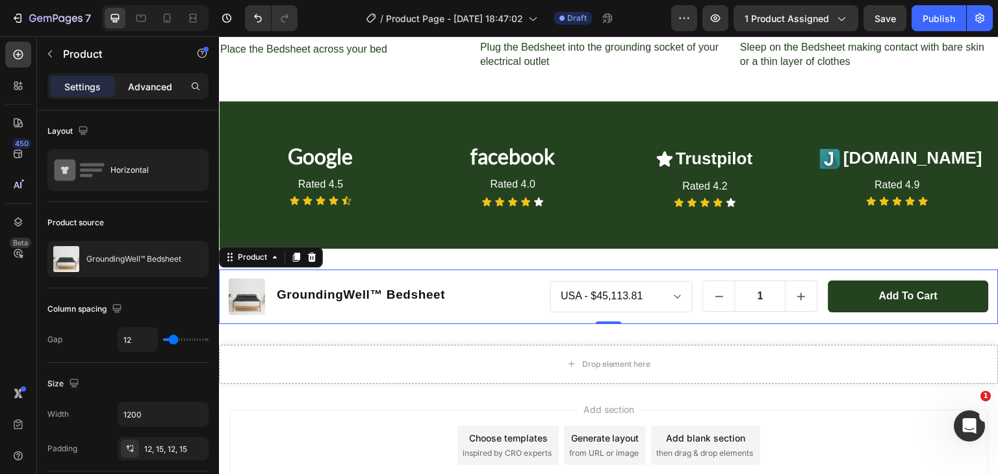
click at [158, 85] on p "Advanced" at bounding box center [150, 87] width 44 height 14
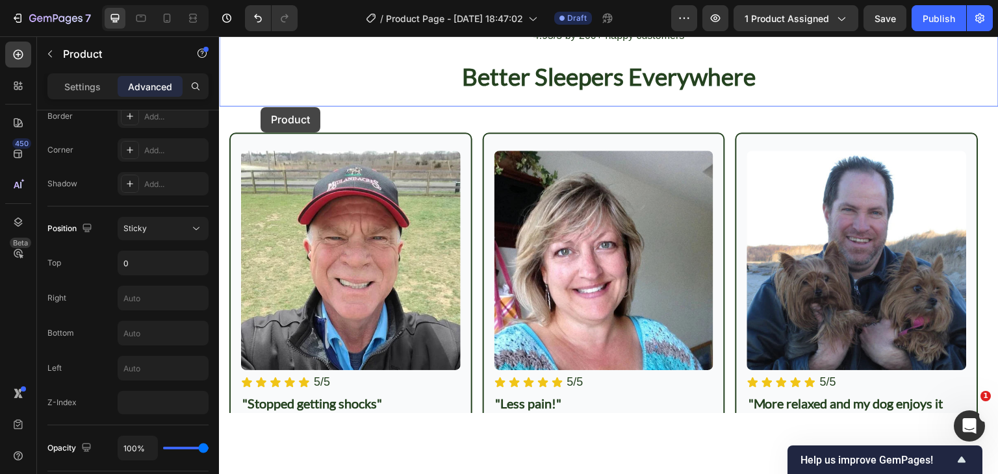
scroll to position [1954, 0]
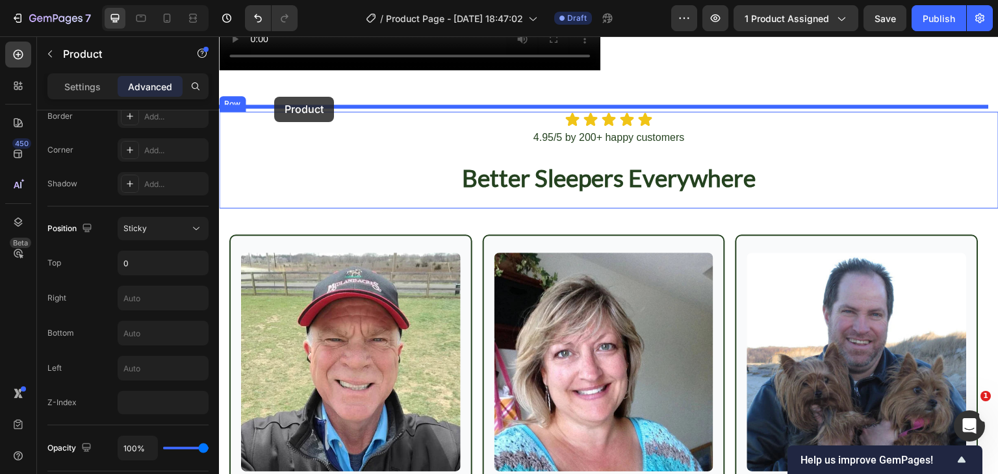
drag, startPoint x: 224, startPoint y: 257, endPoint x: 274, endPoint y: 97, distance: 167.4
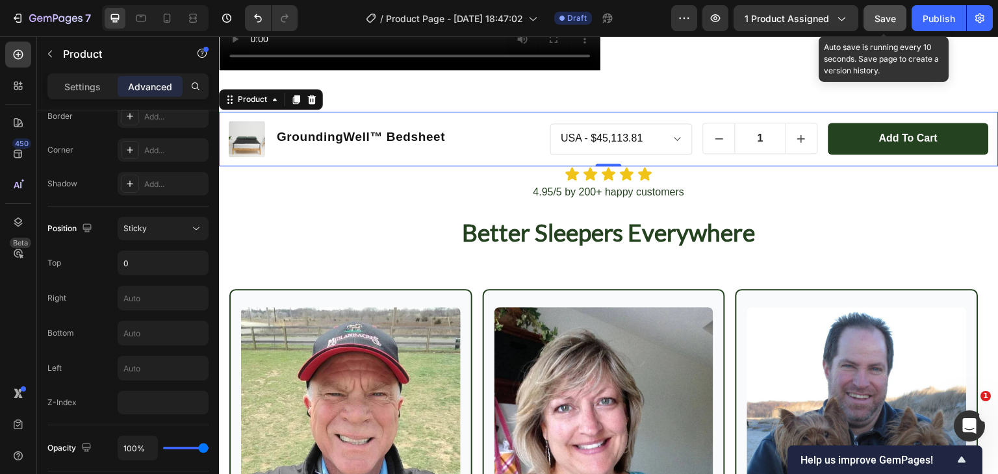
click at [870, 15] on button "Save" at bounding box center [884, 18] width 43 height 26
click at [870, 15] on button "button" at bounding box center [884, 18] width 43 height 26
click at [876, 19] on span "Save" at bounding box center [884, 18] width 21 height 11
click at [876, 19] on button "button" at bounding box center [884, 18] width 43 height 26
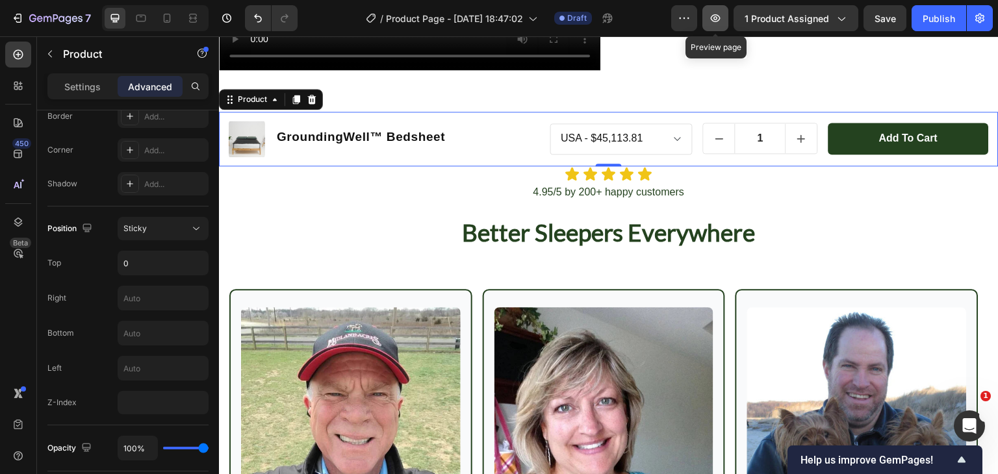
click at [711, 18] on icon "button" at bounding box center [715, 18] width 13 height 13
click at [537, 112] on div "Product Images GroundingWell™ Bedsheet Product Title Row [GEOGRAPHIC_DATA] - $4…" at bounding box center [608, 139] width 779 height 55
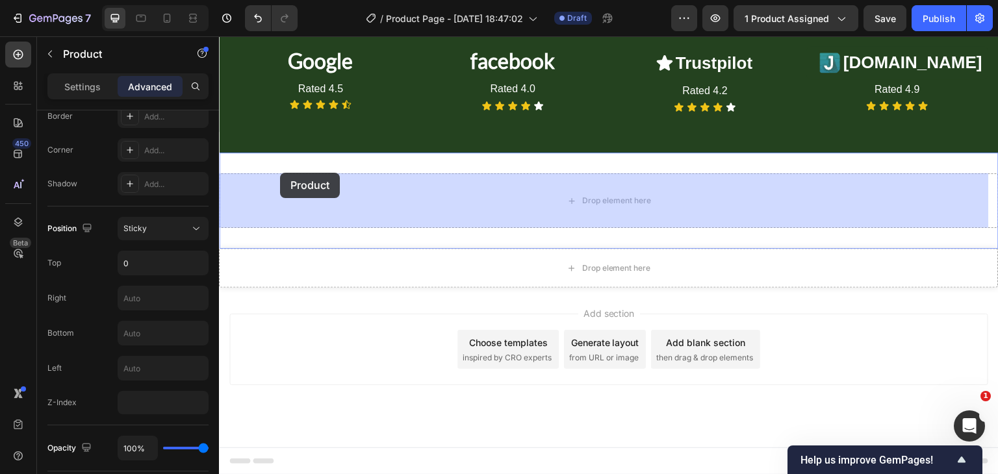
scroll to position [3193, 0]
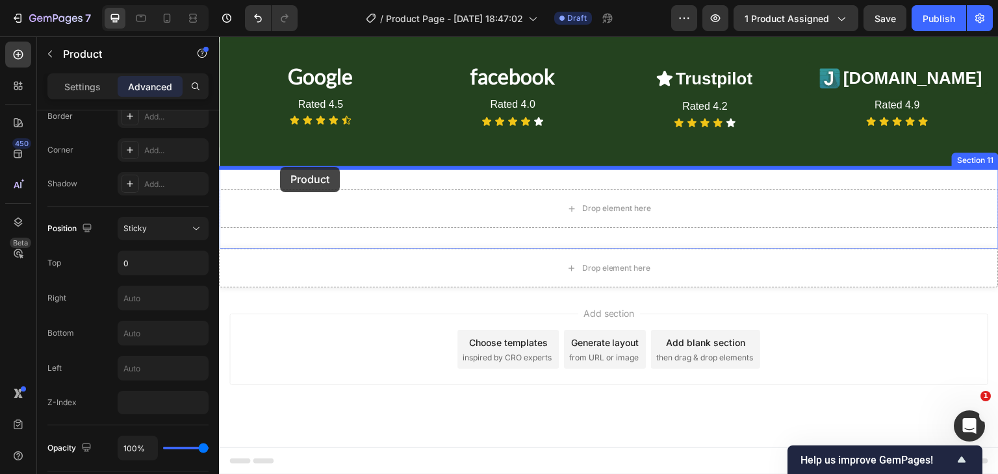
drag, startPoint x: 228, startPoint y: 97, endPoint x: 280, endPoint y: 167, distance: 87.3
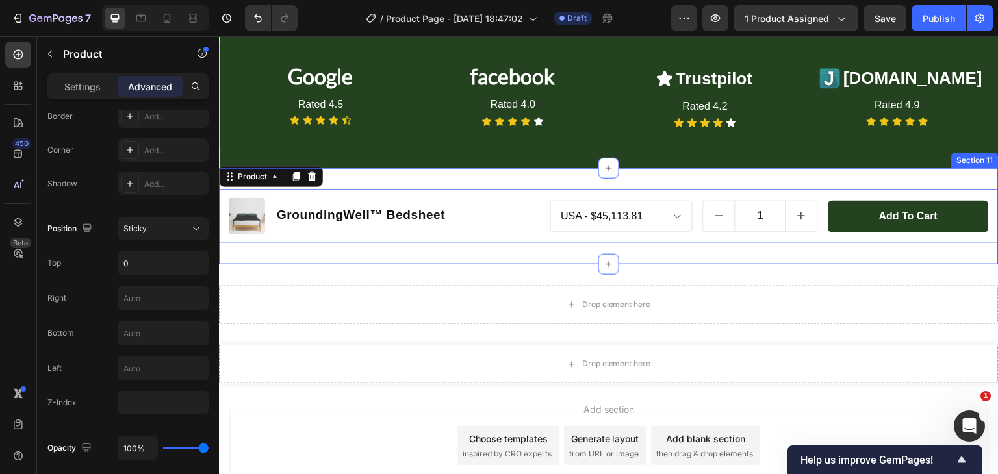
scroll to position [3208, 0]
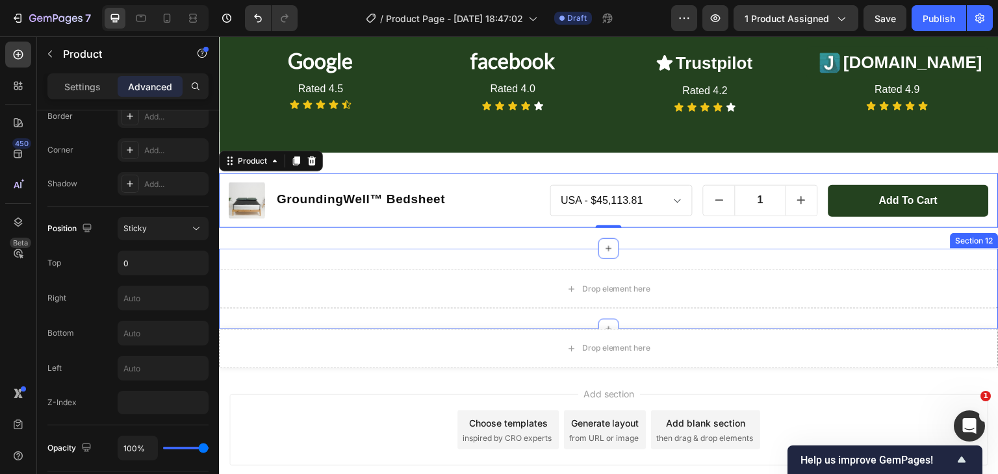
click at [410, 269] on div "Drop element here Section 12" at bounding box center [608, 289] width 779 height 81
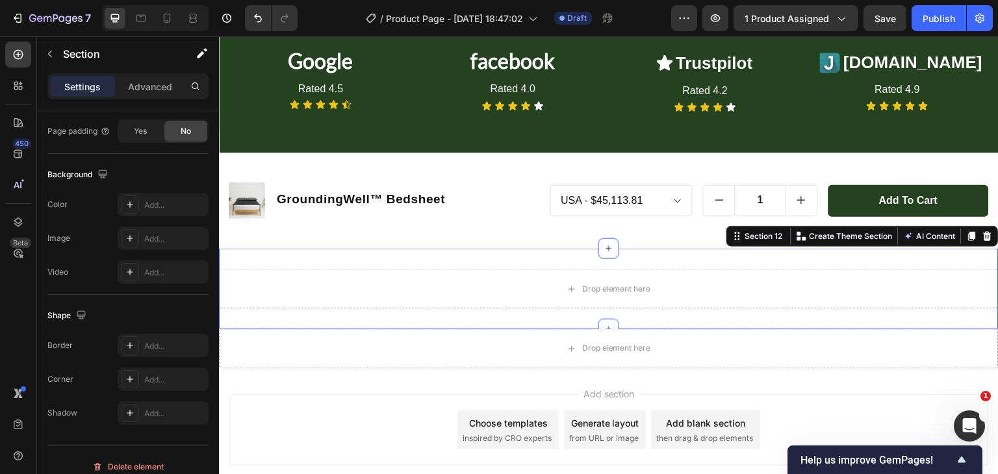
scroll to position [0, 0]
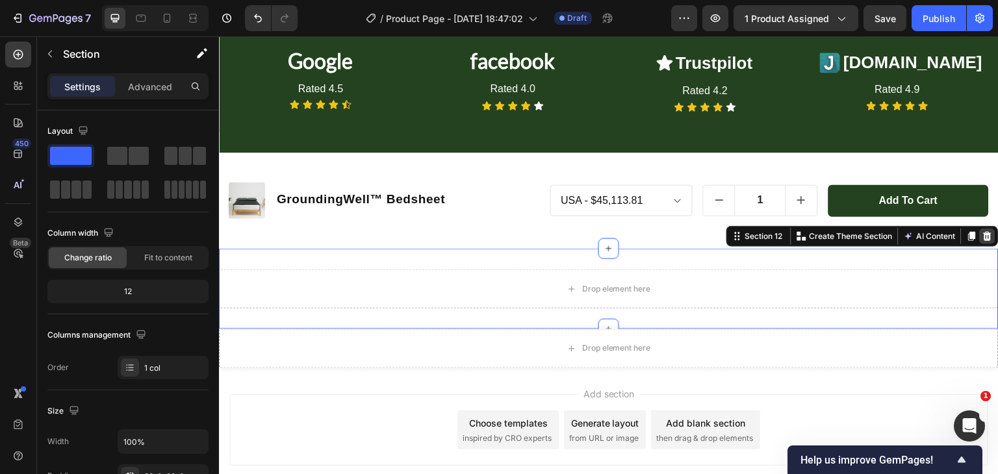
click at [979, 244] on div at bounding box center [987, 237] width 16 height 16
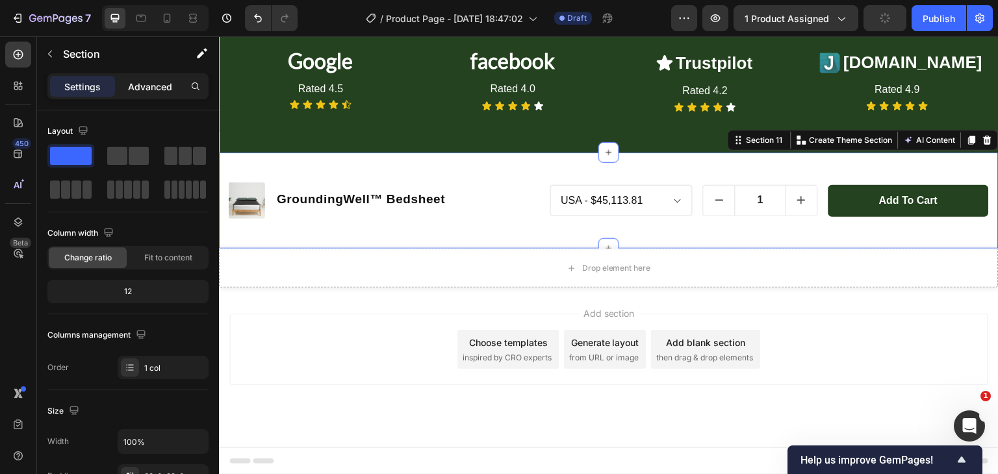
click at [153, 81] on p "Advanced" at bounding box center [150, 87] width 44 height 14
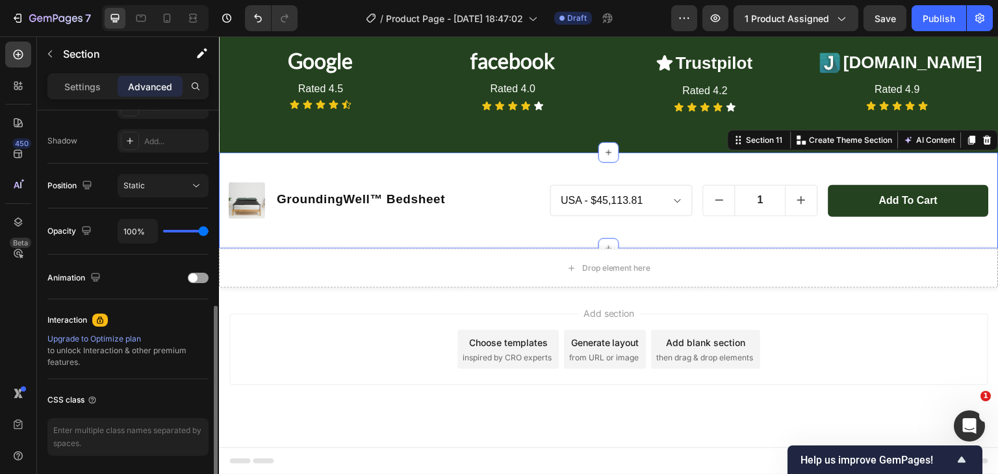
scroll to position [441, 0]
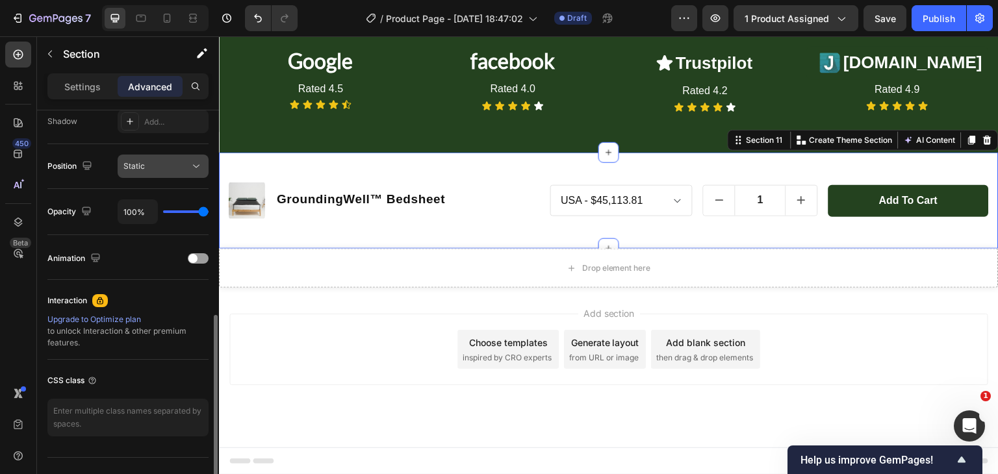
click at [160, 176] on button "Static" at bounding box center [163, 166] width 91 height 23
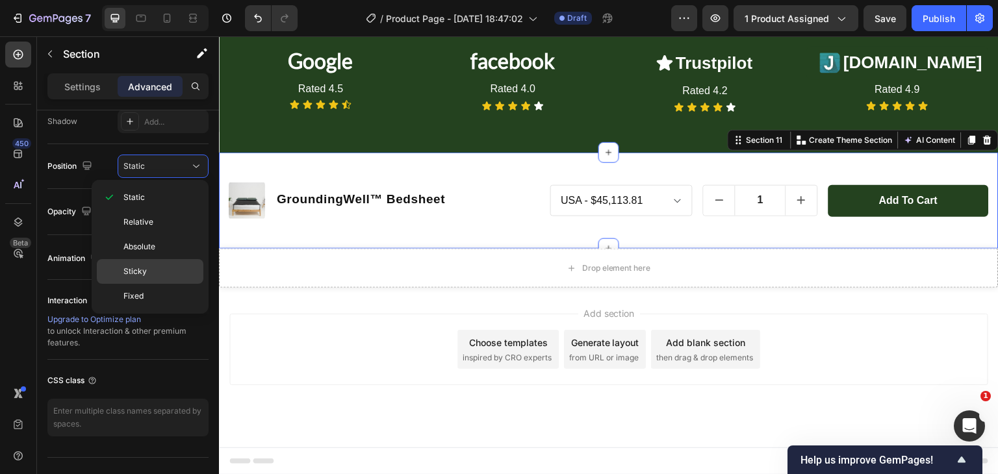
click at [173, 274] on p "Sticky" at bounding box center [160, 272] width 74 height 12
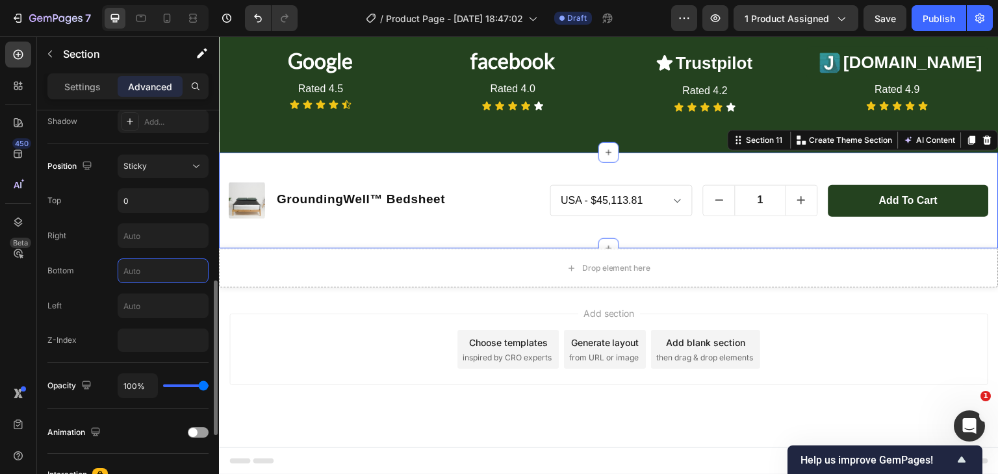
click at [136, 277] on input "text" at bounding box center [163, 270] width 90 height 23
type input "0"
drag, startPoint x: 115, startPoint y: 201, endPoint x: 88, endPoint y: 245, distance: 51.6
click at [88, 245] on div "Position Sticky Top Right Bottom 0 Left Z-Index" at bounding box center [127, 253] width 161 height 197
click at [88, 245] on div "Right" at bounding box center [127, 235] width 161 height 25
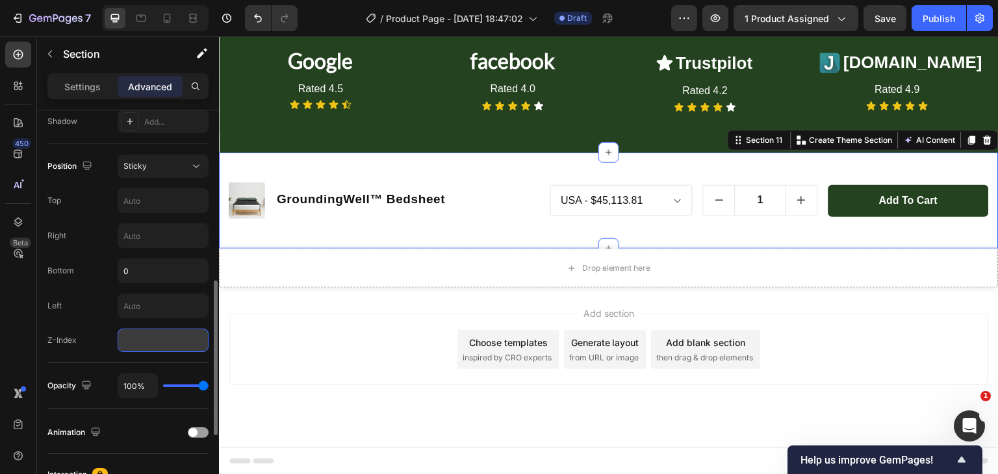
click at [123, 345] on input "number" at bounding box center [163, 340] width 91 height 23
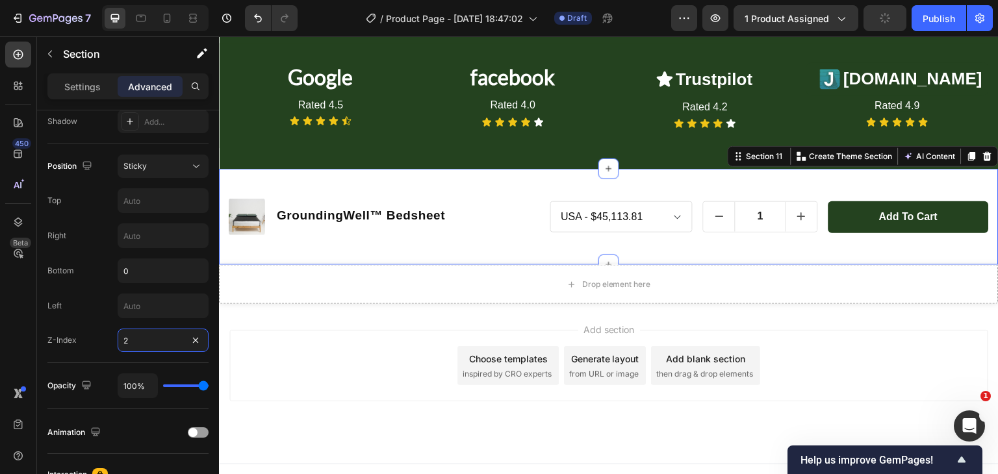
scroll to position [3193, 0]
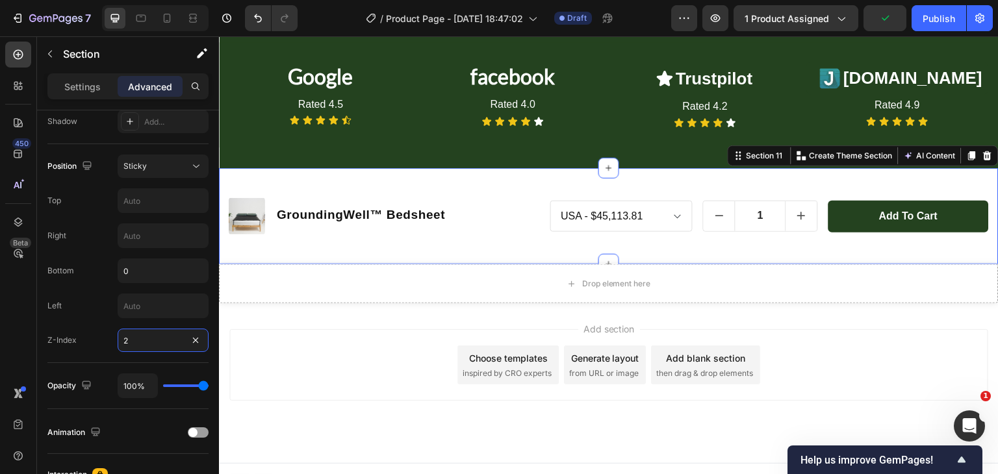
type input "2"
click at [519, 176] on div "Product Images GroundingWell™ Bedsheet Product Title Row [GEOGRAPHIC_DATA] - $4…" at bounding box center [608, 216] width 779 height 96
click at [77, 92] on p "Settings" at bounding box center [82, 87] width 36 height 14
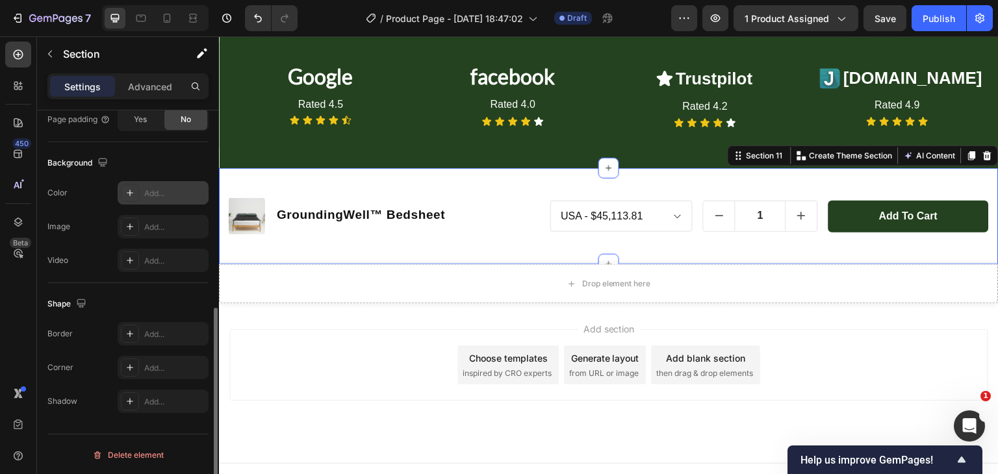
click at [127, 190] on icon at bounding box center [130, 193] width 10 height 10
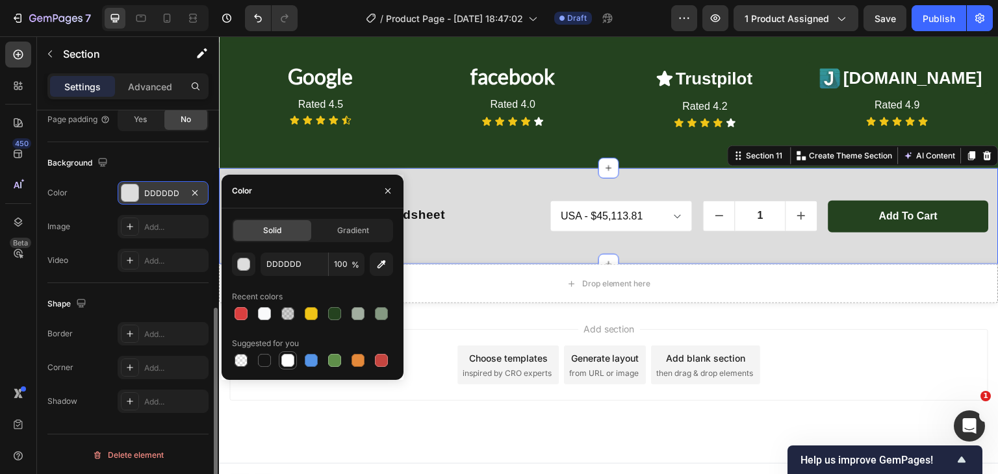
click at [291, 361] on div at bounding box center [287, 360] width 13 height 13
type input "FFFFFF"
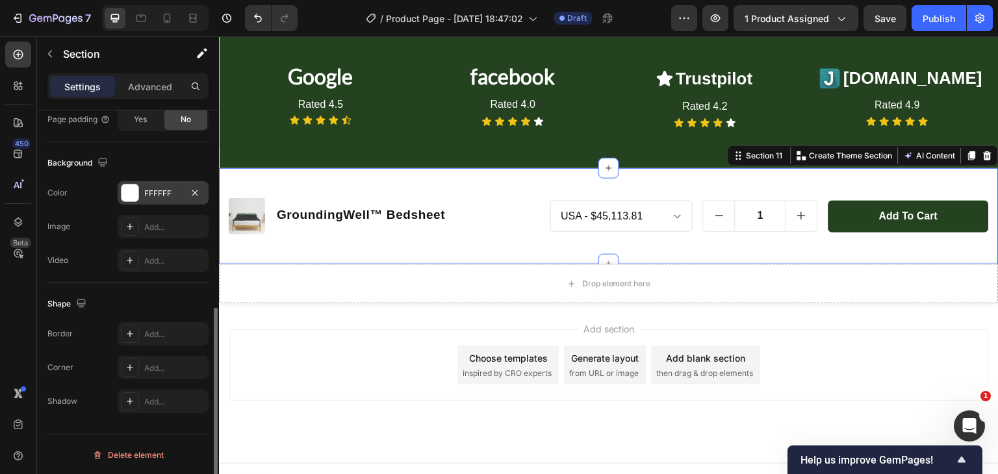
click at [125, 295] on div "Shape" at bounding box center [127, 304] width 161 height 21
click at [44, 53] on button "button" at bounding box center [50, 54] width 21 height 21
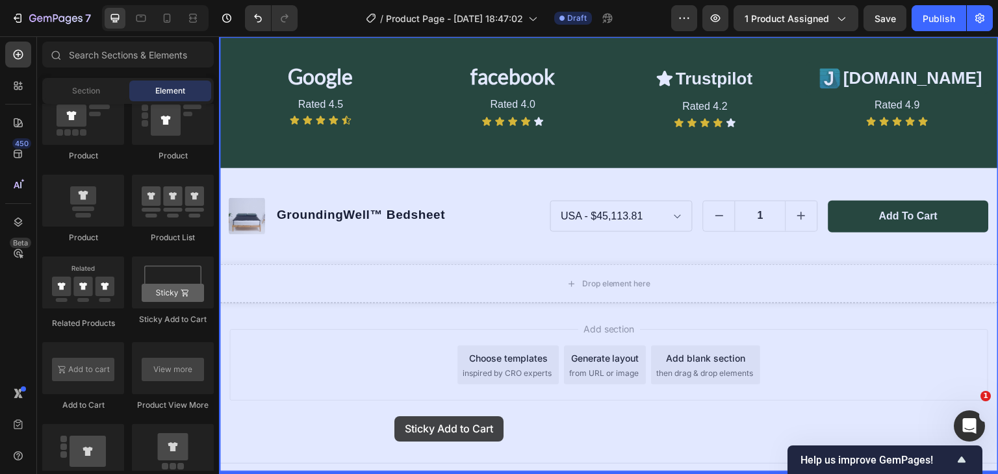
scroll to position [3208, 0]
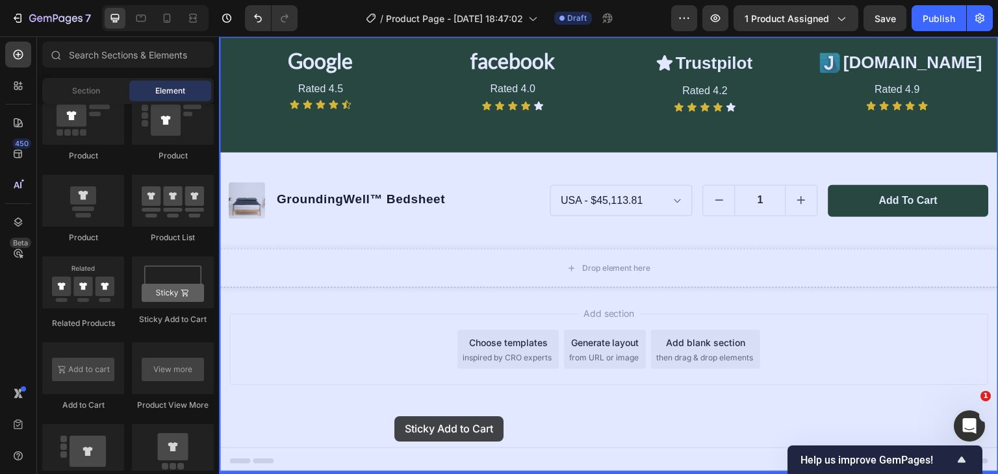
drag, startPoint x: 384, startPoint y: 337, endPoint x: 423, endPoint y: 444, distance: 113.4
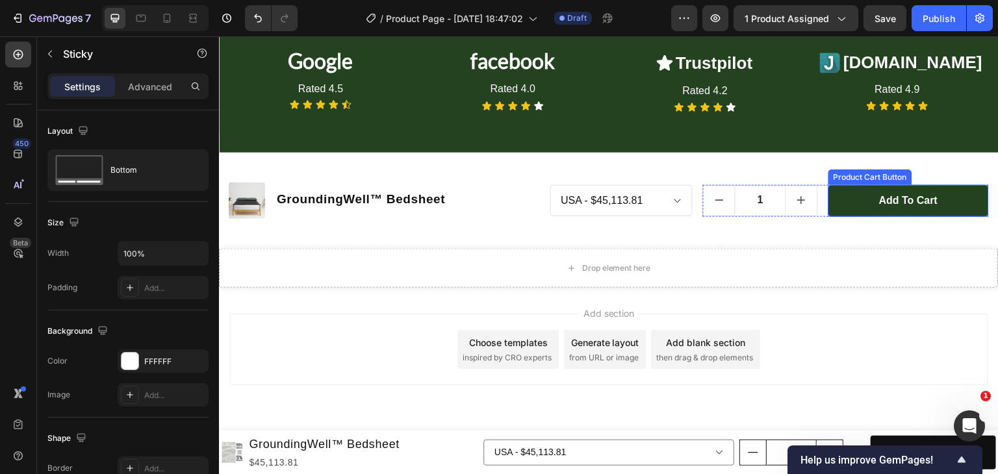
click at [839, 188] on button "Add to cart" at bounding box center [908, 201] width 160 height 32
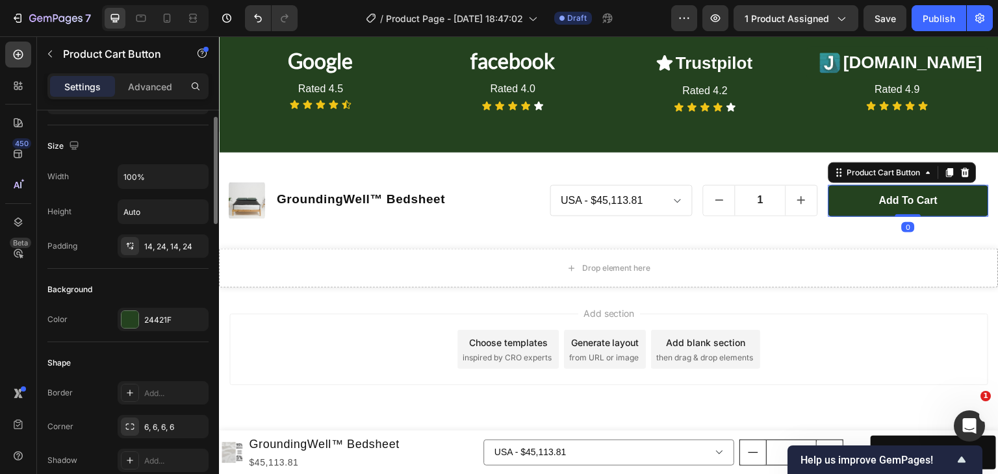
scroll to position [162, 0]
click at [153, 312] on div "24421F" at bounding box center [163, 318] width 38 height 12
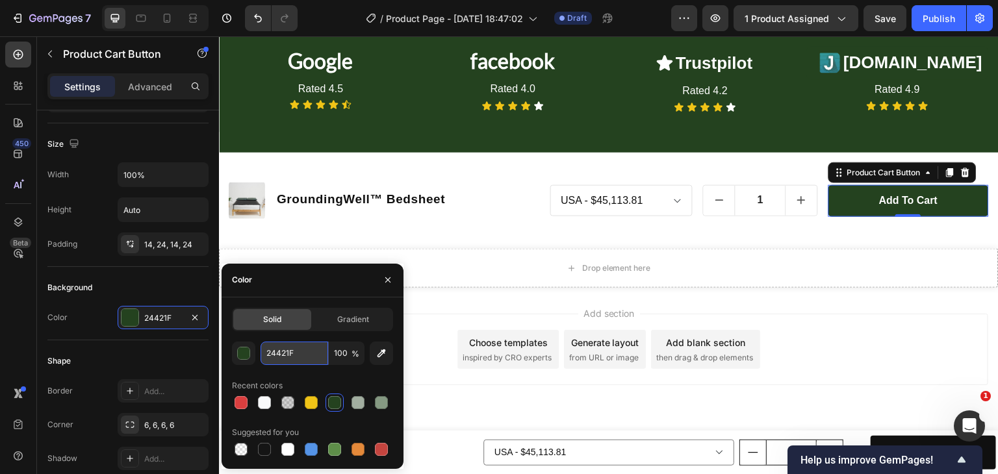
click at [291, 350] on input "24421F" at bounding box center [294, 353] width 68 height 23
click at [876, 439] on button "Add to cart" at bounding box center [932, 453] width 125 height 34
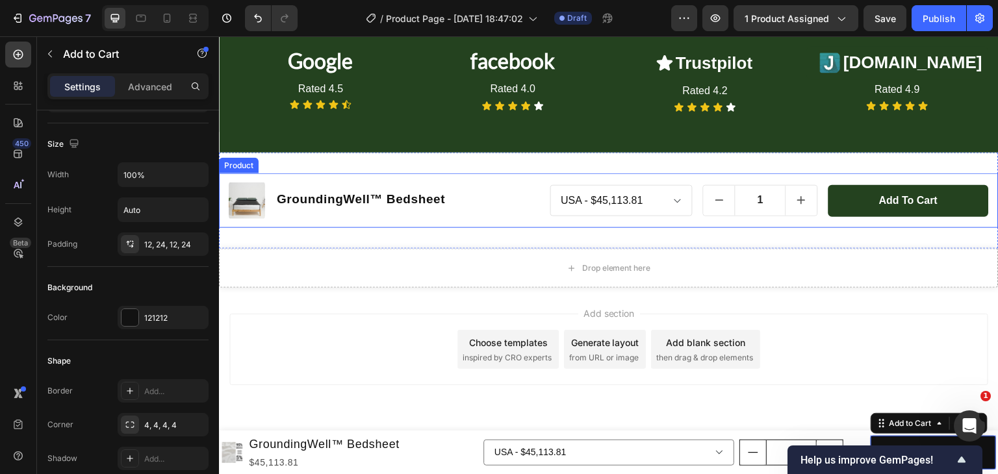
click at [407, 176] on div "Product Images GroundingWell™ Bedsheet Product Title Row [GEOGRAPHIC_DATA] - $4…" at bounding box center [608, 200] width 779 height 55
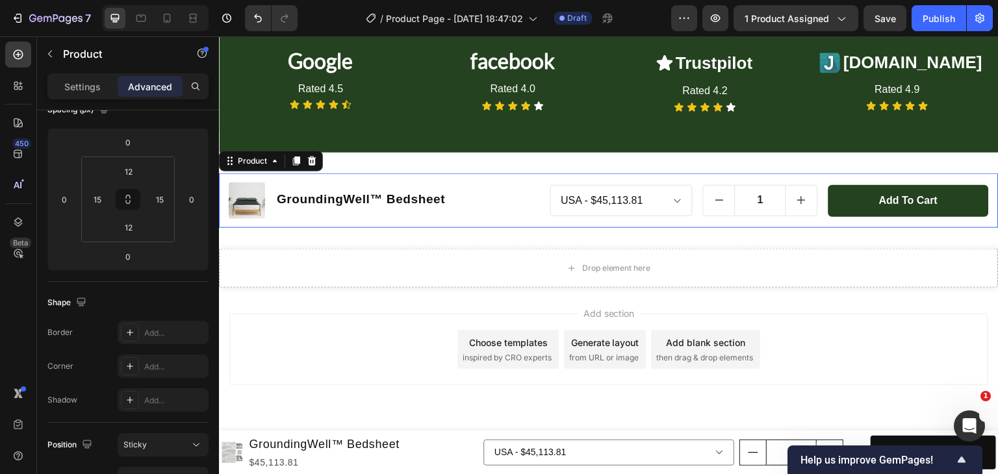
scroll to position [0, 0]
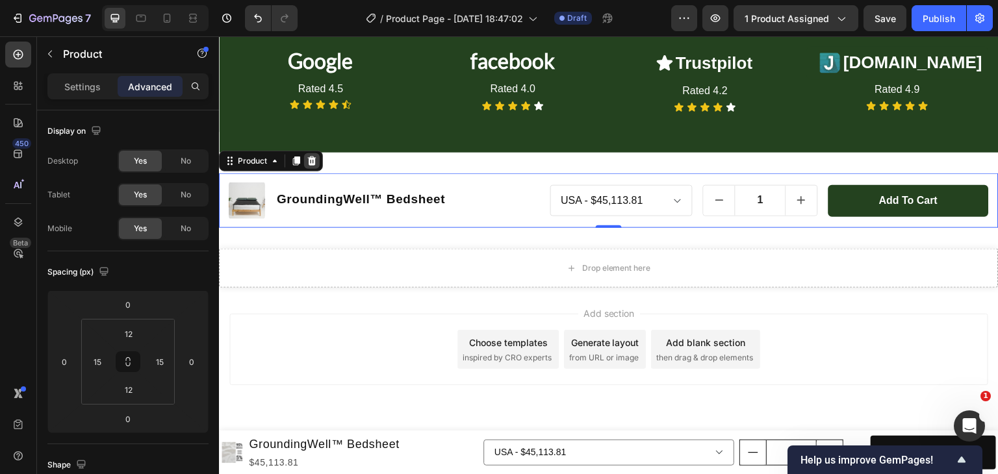
click at [312, 160] on icon at bounding box center [312, 161] width 8 height 9
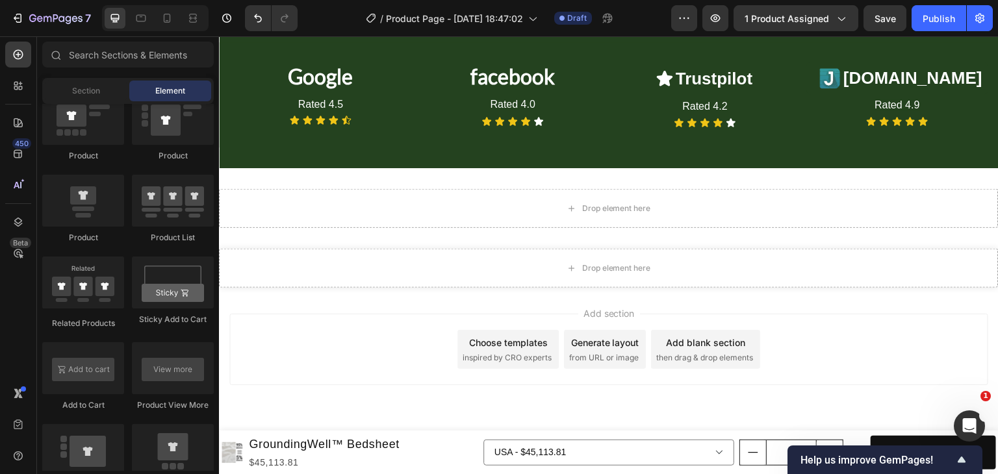
scroll to position [3193, 0]
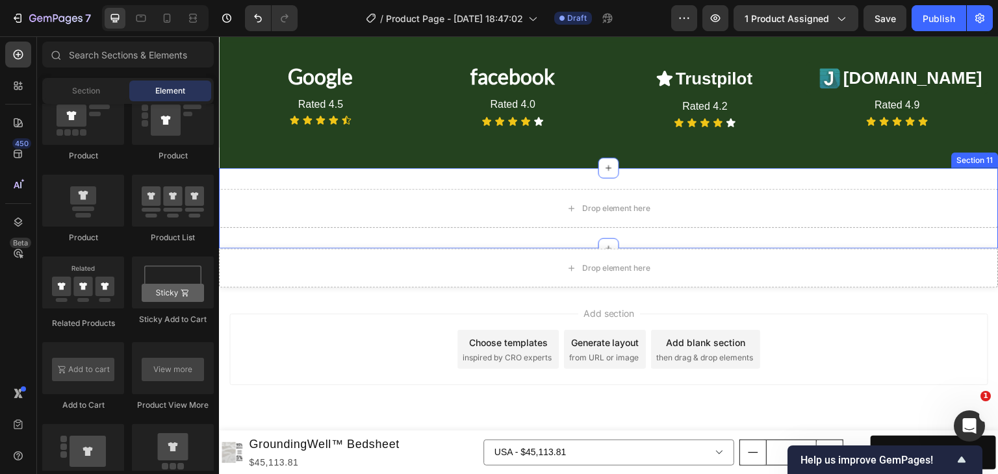
click at [393, 179] on div "Drop element here Section 11" at bounding box center [608, 208] width 779 height 81
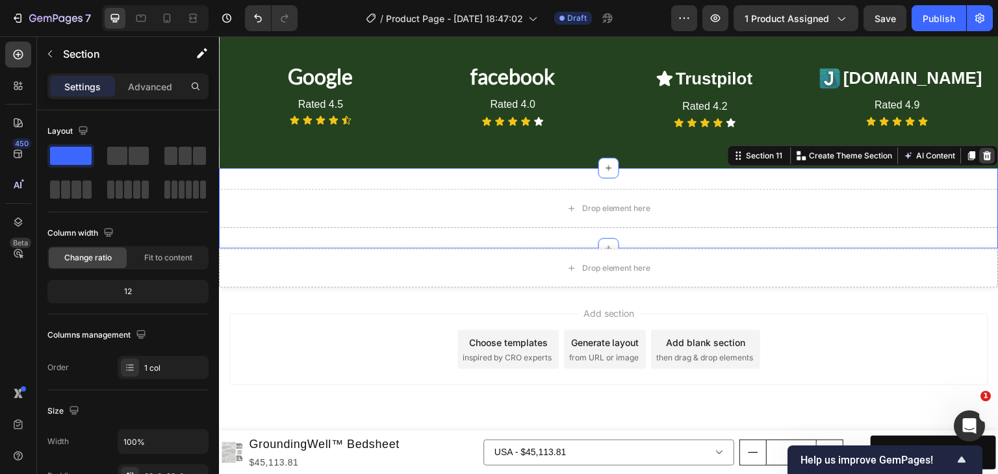
click at [982, 156] on icon at bounding box center [987, 156] width 10 height 10
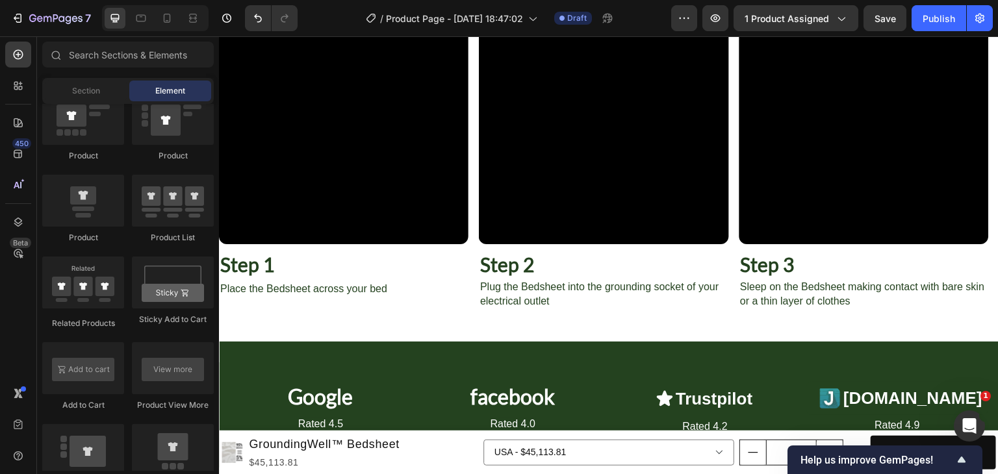
scroll to position [2857, 0]
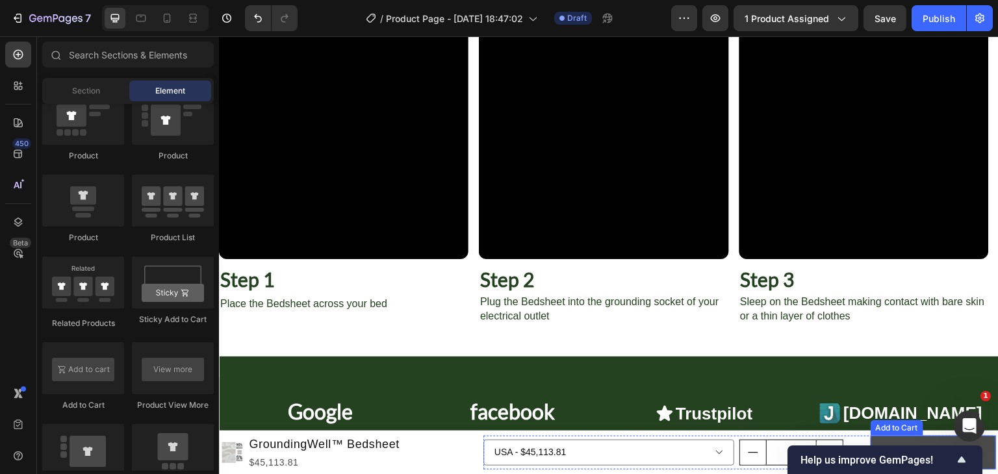
click at [875, 442] on button "Add to cart" at bounding box center [932, 453] width 125 height 34
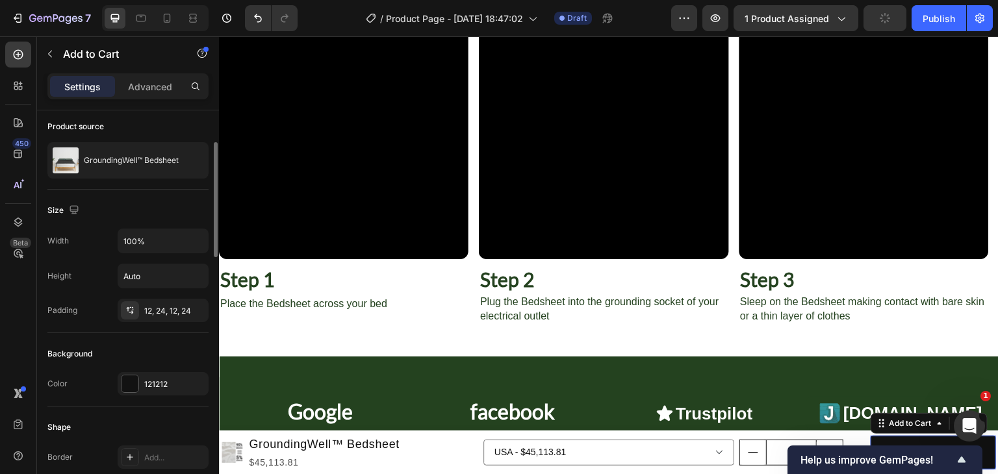
scroll to position [99, 0]
click at [130, 379] on div at bounding box center [129, 380] width 17 height 17
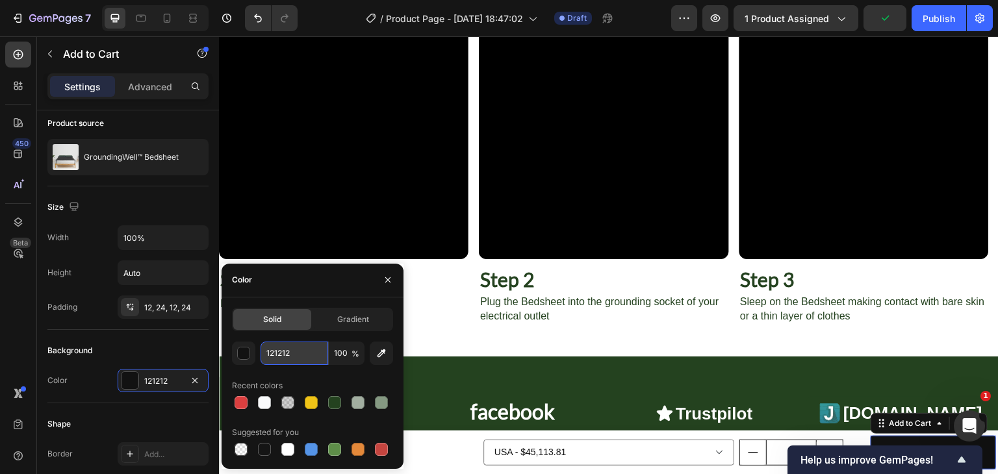
click at [279, 358] on input "121212" at bounding box center [294, 353] width 68 height 23
paste input "24421F"
type input "24421F"
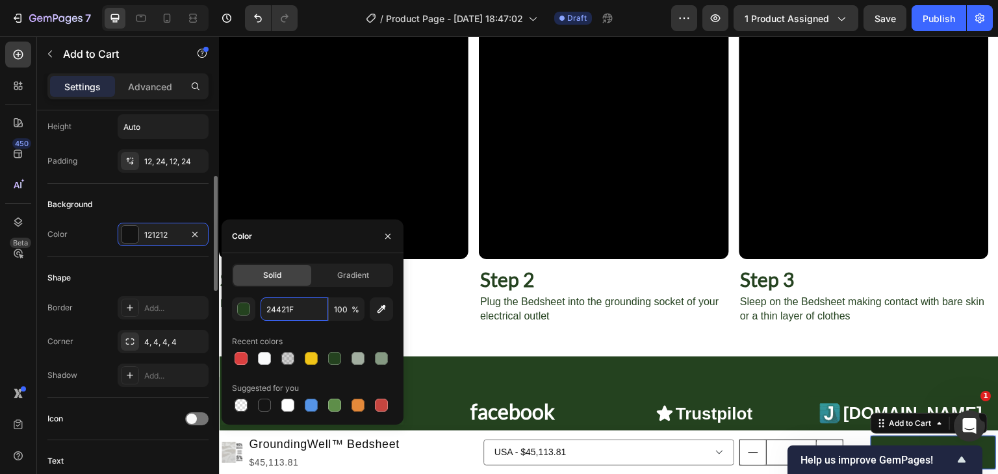
scroll to position [246, 0]
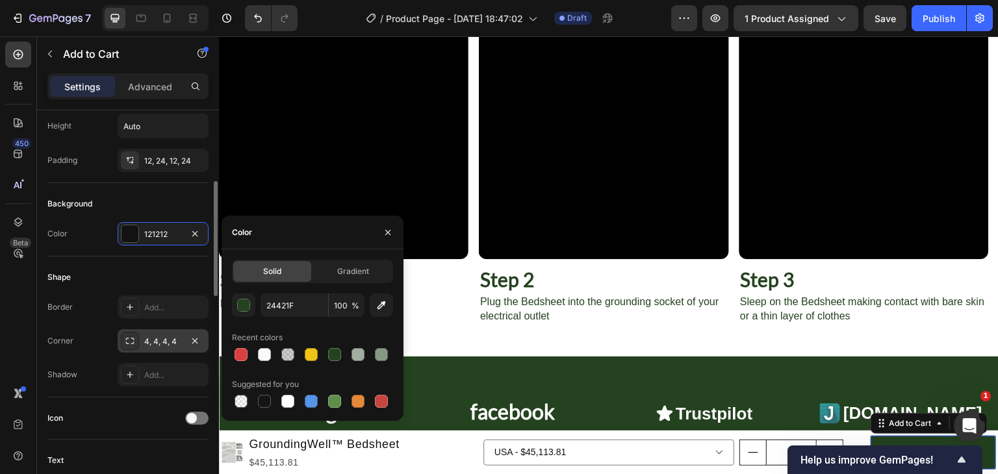
click at [151, 341] on div "4, 4, 4, 4" at bounding box center [163, 342] width 38 height 12
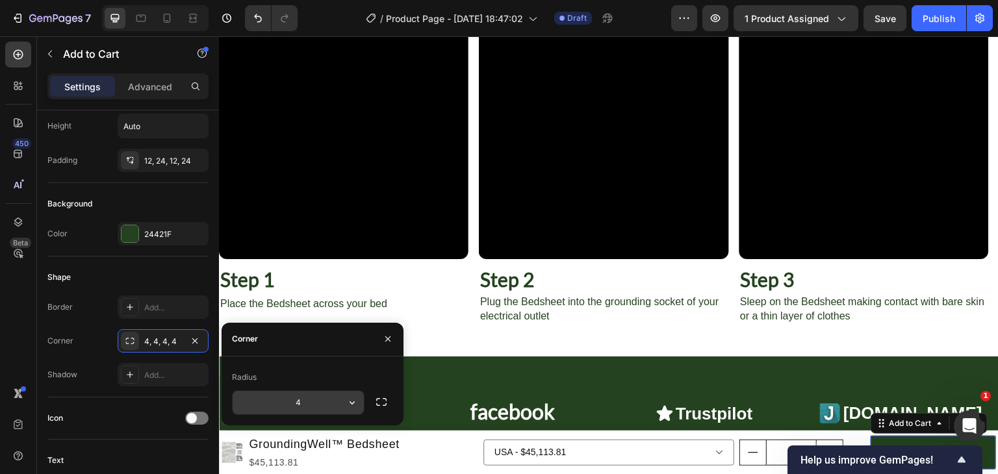
click at [299, 396] on input "4" at bounding box center [298, 402] width 131 height 23
type input "10"
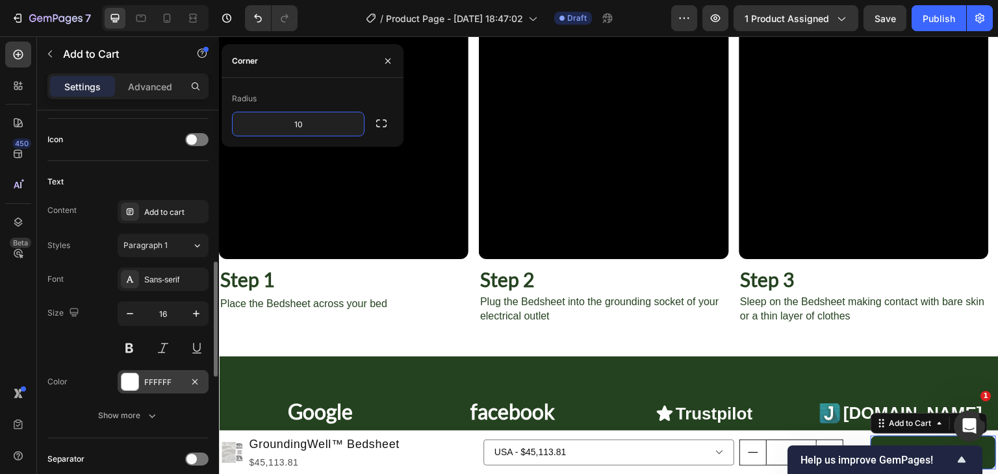
scroll to position [525, 0]
click at [136, 415] on div "Show more" at bounding box center [128, 415] width 60 height 13
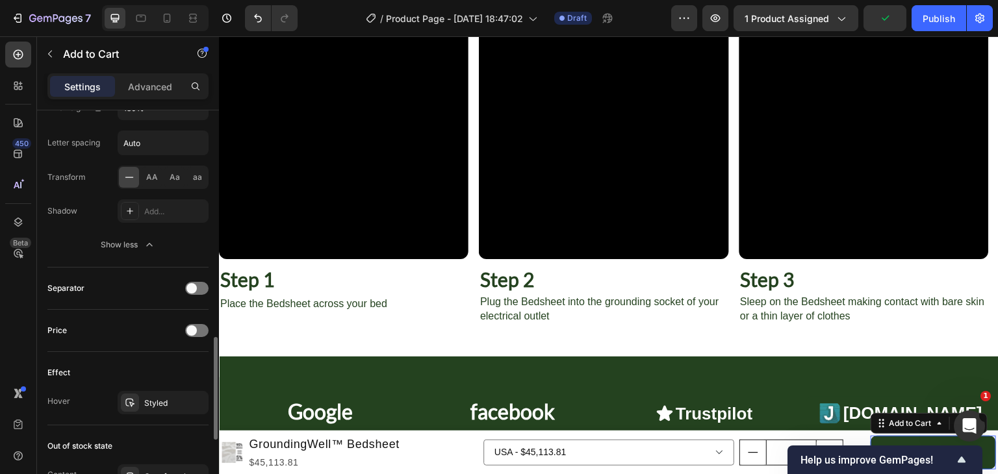
scroll to position [872, 0]
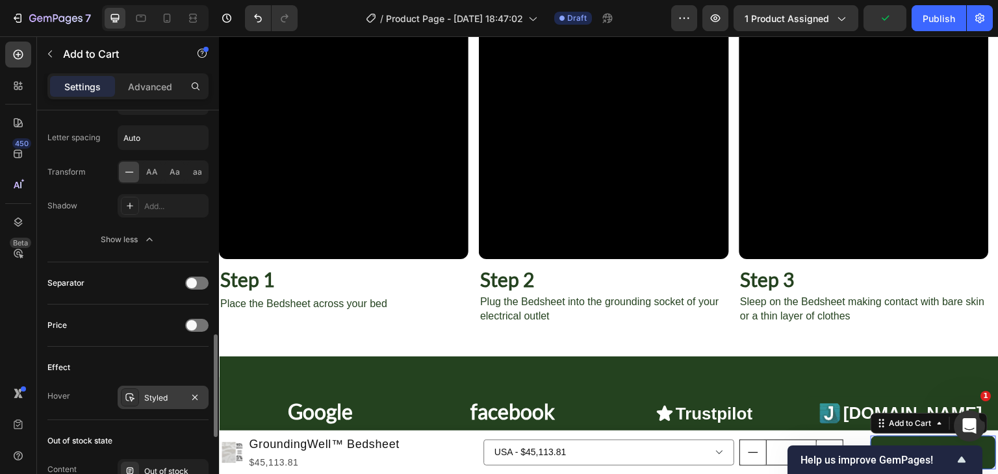
click at [164, 386] on div "Styled" at bounding box center [163, 397] width 91 height 23
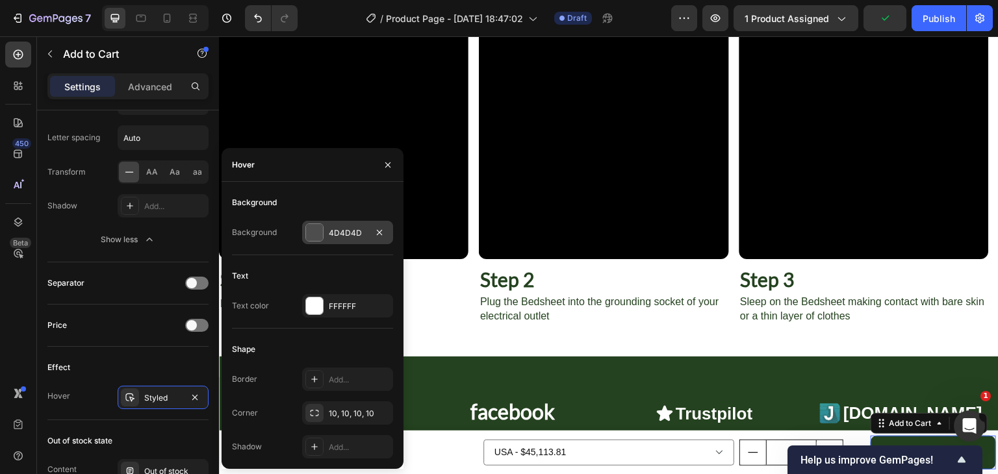
click at [327, 229] on div "4D4D4D" at bounding box center [347, 232] width 91 height 23
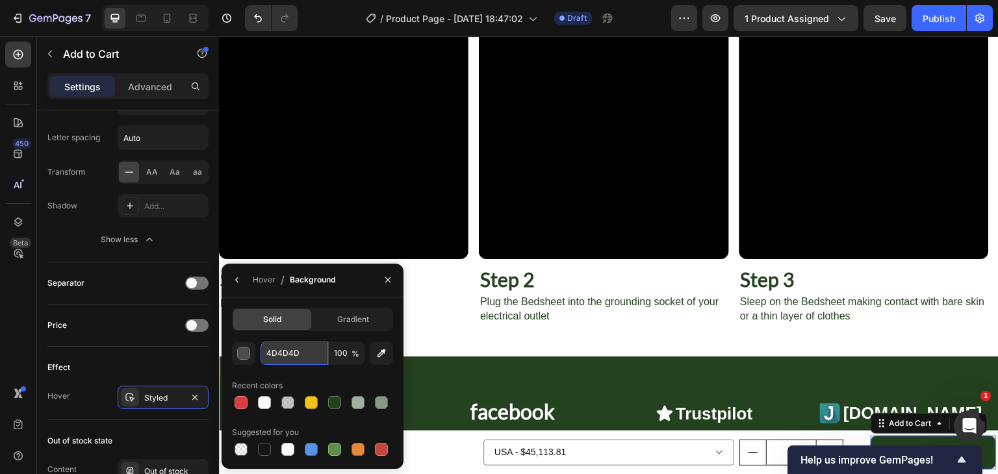
click at [279, 351] on input "4D4D4D" at bounding box center [294, 353] width 68 height 23
paste input "24421F"
type input "24421F"
click at [196, 358] on div "Effect" at bounding box center [127, 367] width 161 height 21
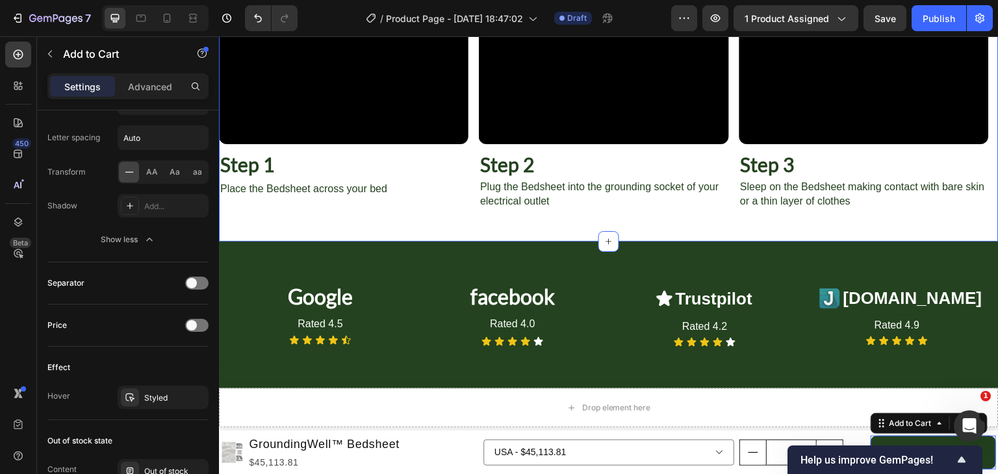
scroll to position [2977, 0]
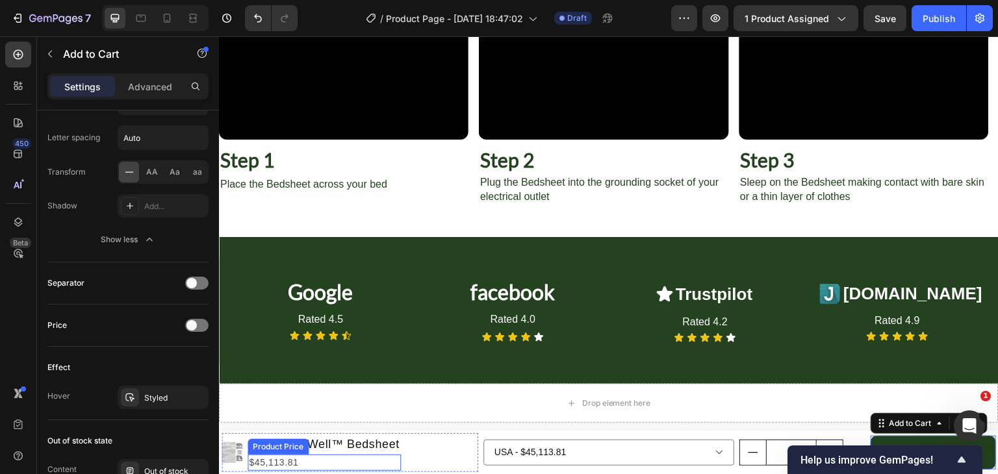
click at [311, 459] on div "$45,113.81" at bounding box center [323, 463] width 153 height 16
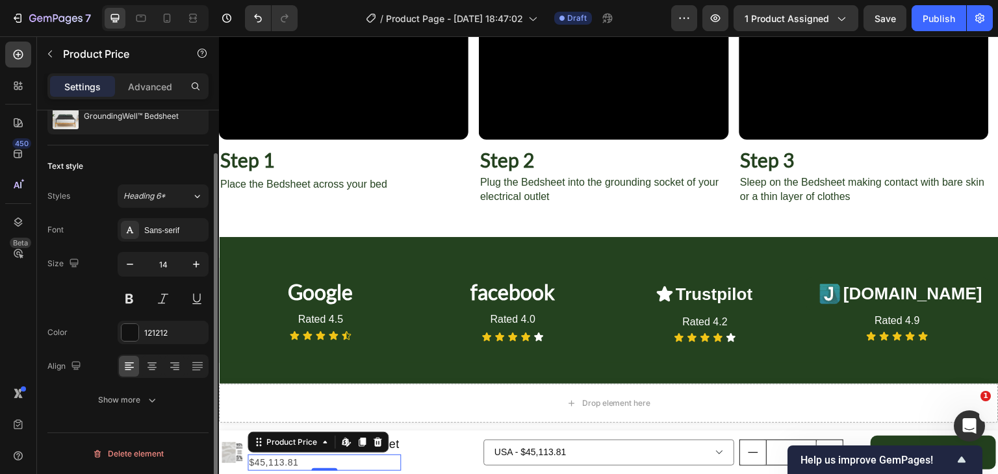
scroll to position [0, 0]
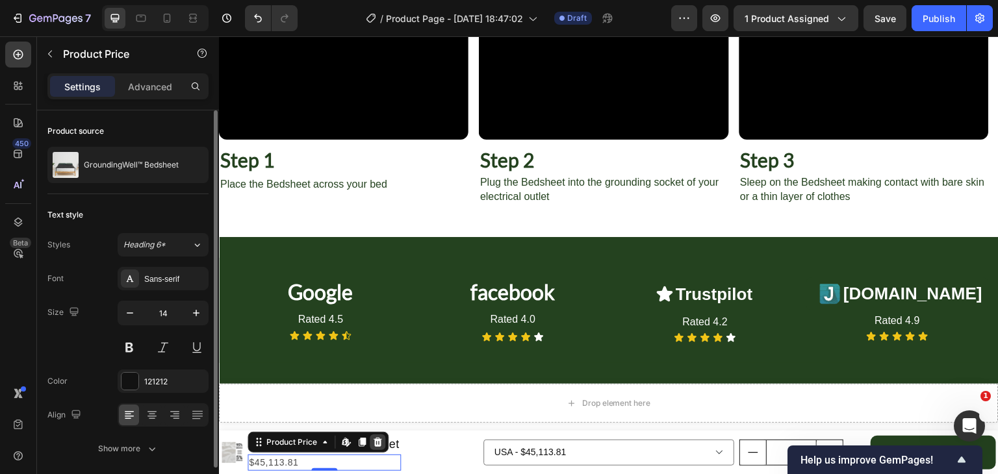
click at [377, 441] on icon at bounding box center [377, 442] width 10 height 10
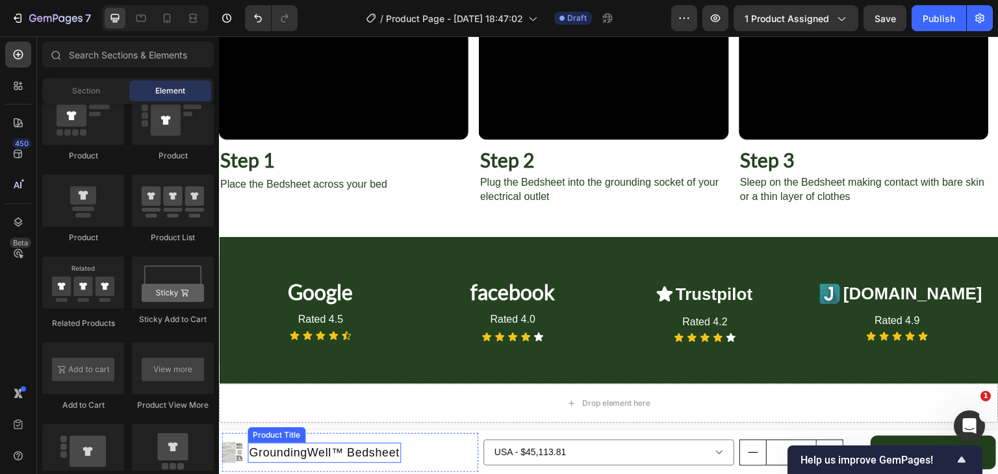
click at [369, 454] on h1 "GroundingWell™ Bedsheet" at bounding box center [323, 453] width 153 height 20
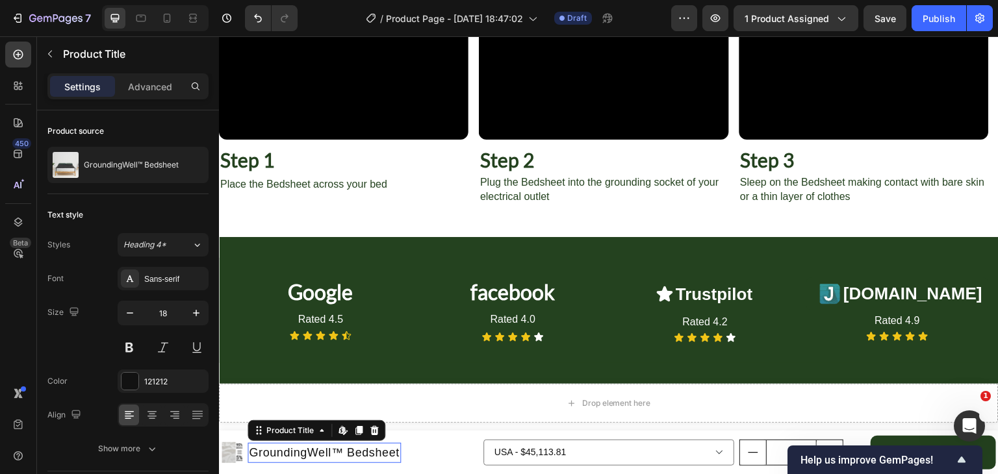
click at [369, 454] on h1 "GroundingWell™ Bedsheet" at bounding box center [323, 453] width 153 height 20
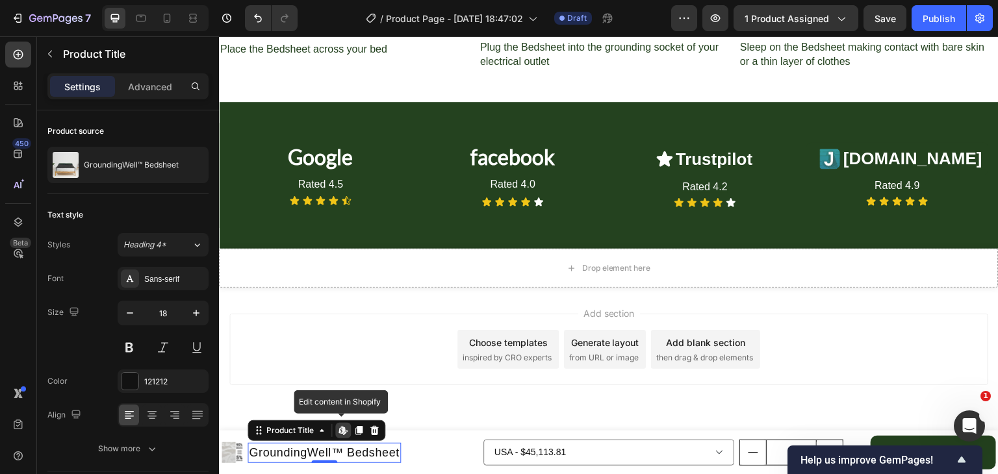
click at [294, 454] on h1 "GroundingWell™ Bedsheet" at bounding box center [323, 453] width 153 height 20
click at [125, 386] on div at bounding box center [129, 381] width 17 height 17
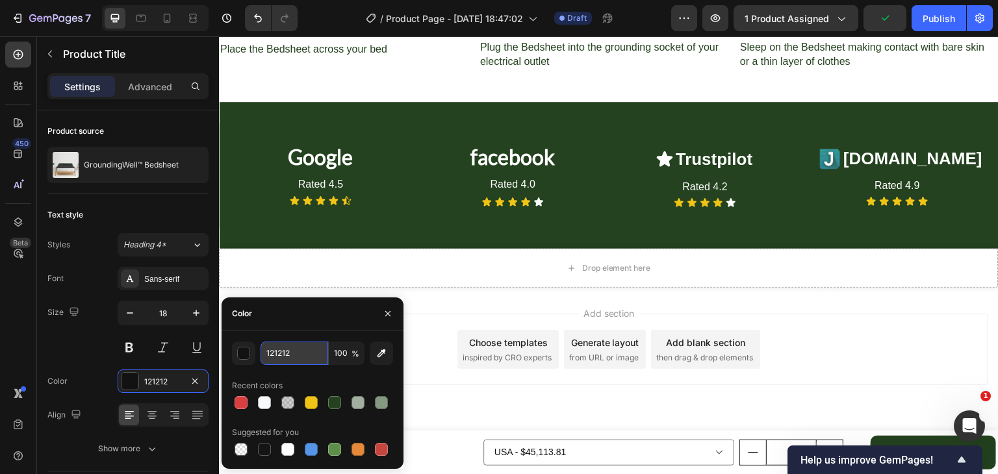
click at [288, 347] on input "121212" at bounding box center [294, 353] width 68 height 23
paste input "24421F"
type input "24421F"
click at [460, 401] on div "Add section Choose templates inspired by CRO experts Generate layout from URL o…" at bounding box center [608, 368] width 779 height 160
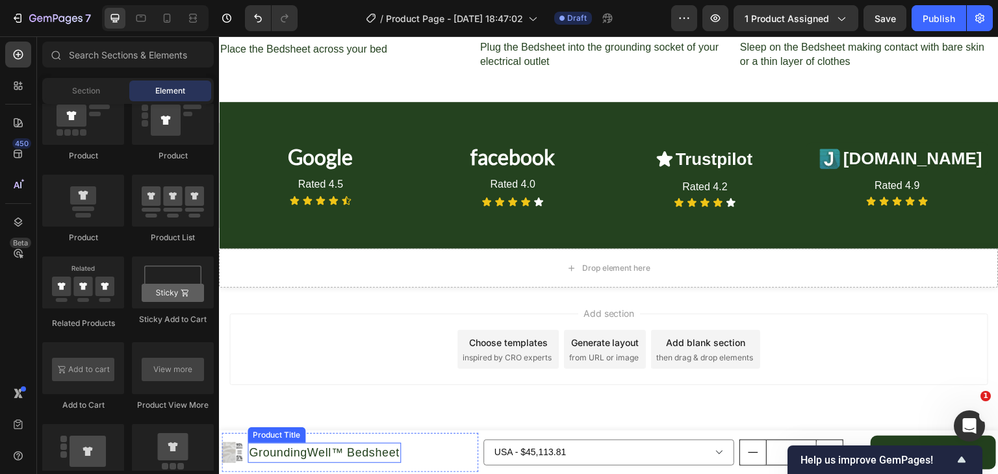
click at [290, 453] on h1 "GroundingWell™ Bedsheet" at bounding box center [323, 453] width 153 height 20
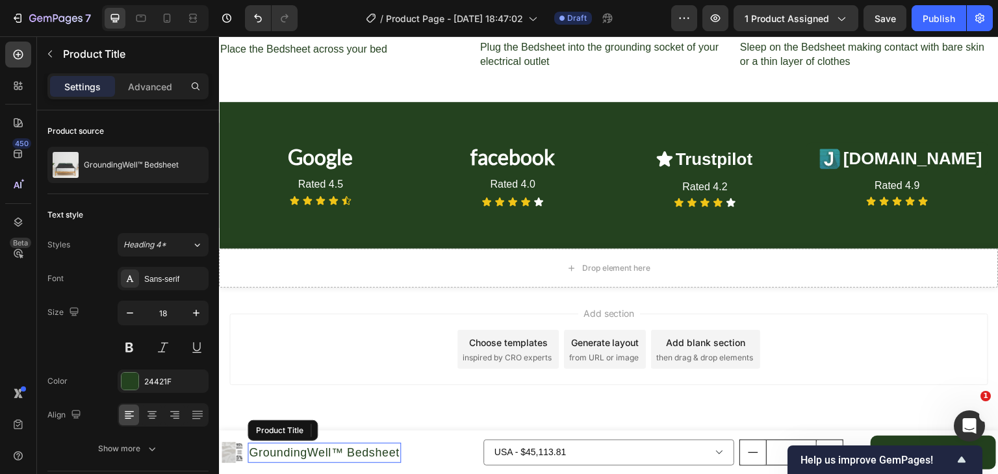
click at [290, 453] on h1 "GroundingWell™ Bedsheet" at bounding box center [323, 453] width 153 height 20
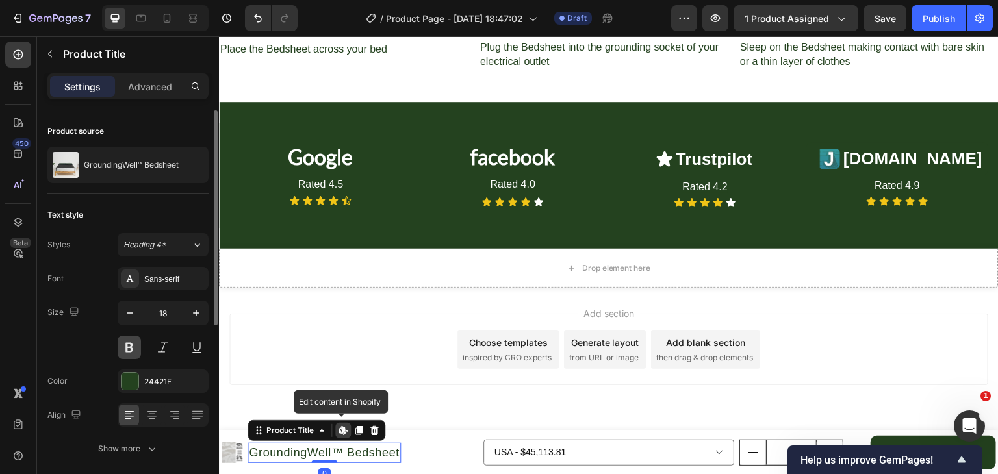
click at [129, 344] on button at bounding box center [129, 347] width 23 height 23
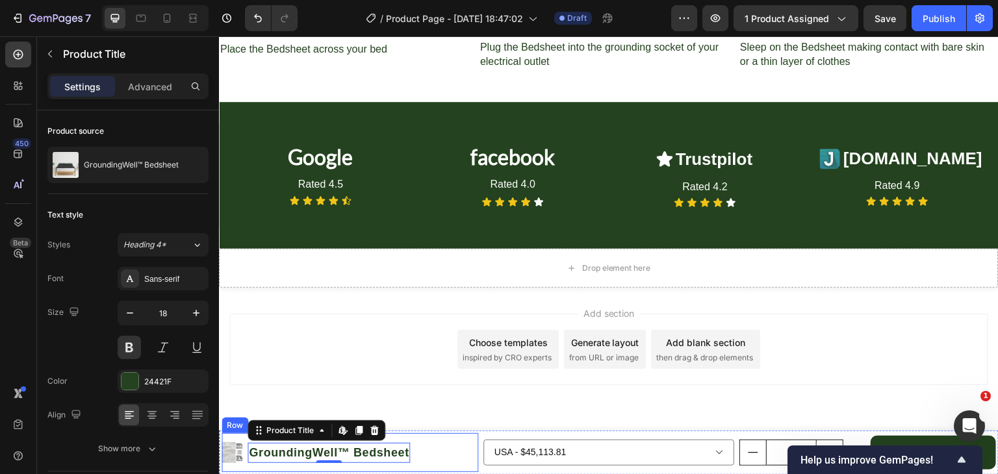
click at [241, 451] on img at bounding box center [231, 452] width 21 height 21
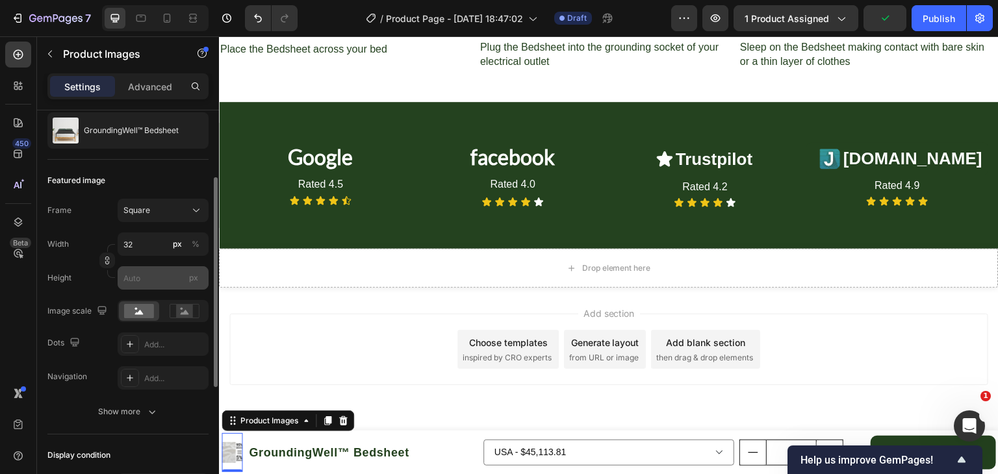
scroll to position [127, 0]
click at [151, 311] on rect at bounding box center [139, 310] width 30 height 14
click at [180, 312] on rect at bounding box center [184, 310] width 17 height 13
click at [134, 310] on rect at bounding box center [139, 310] width 30 height 14
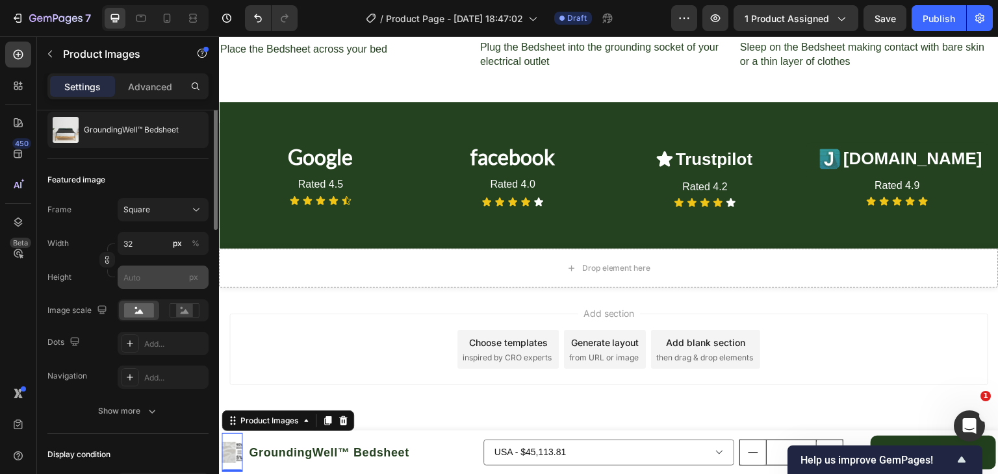
scroll to position [0, 0]
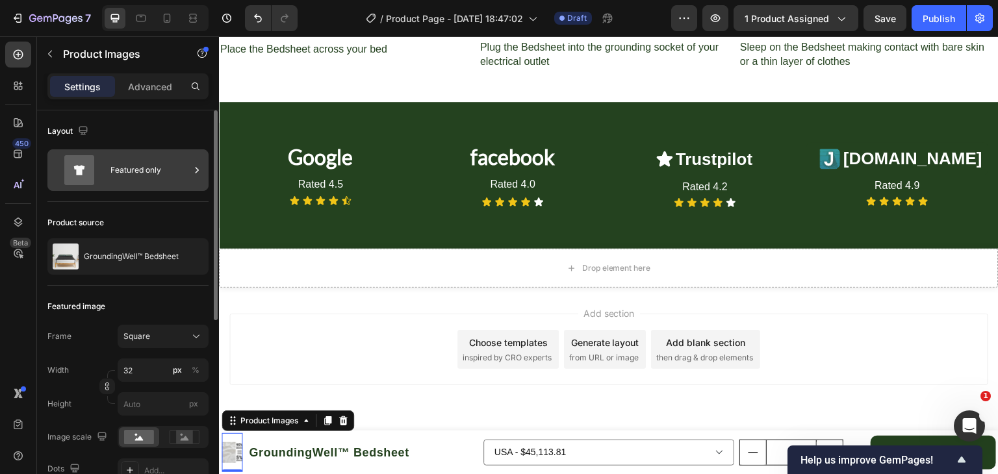
click at [119, 167] on div "Featured only" at bounding box center [149, 170] width 79 height 30
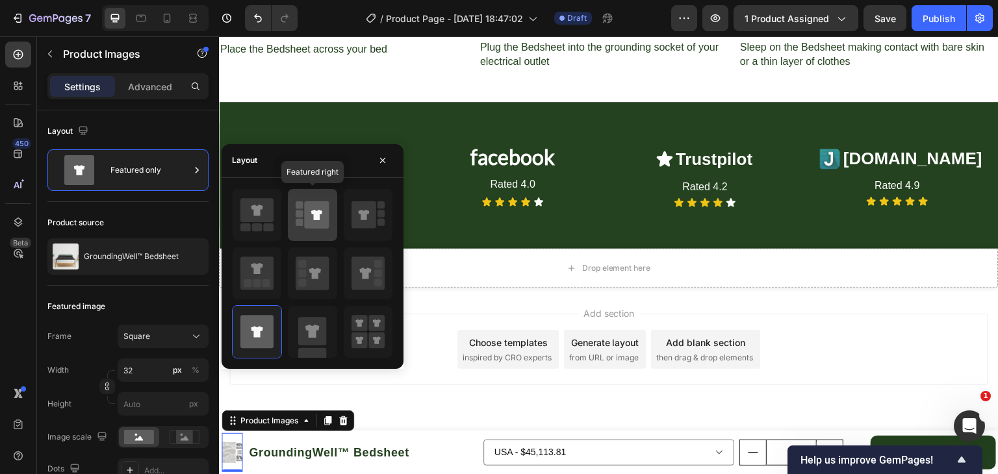
click at [326, 218] on icon at bounding box center [317, 214] width 25 height 27
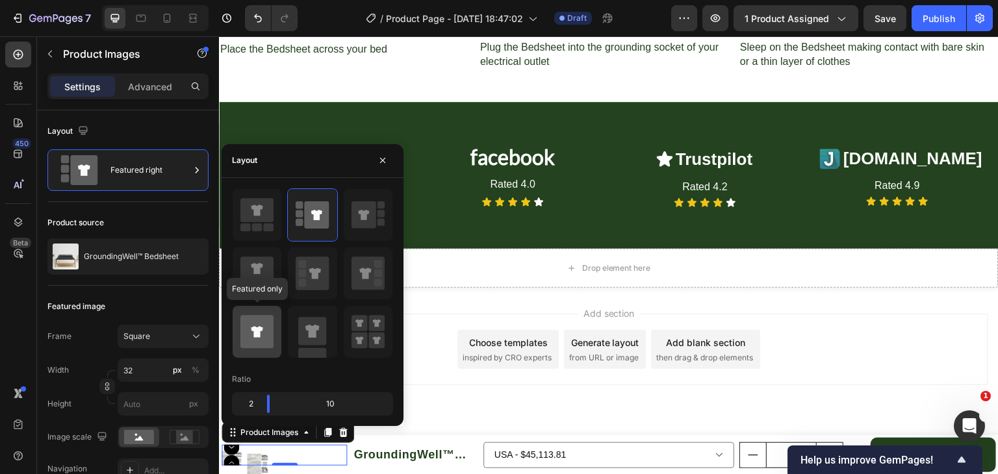
click at [263, 325] on icon at bounding box center [256, 331] width 33 height 33
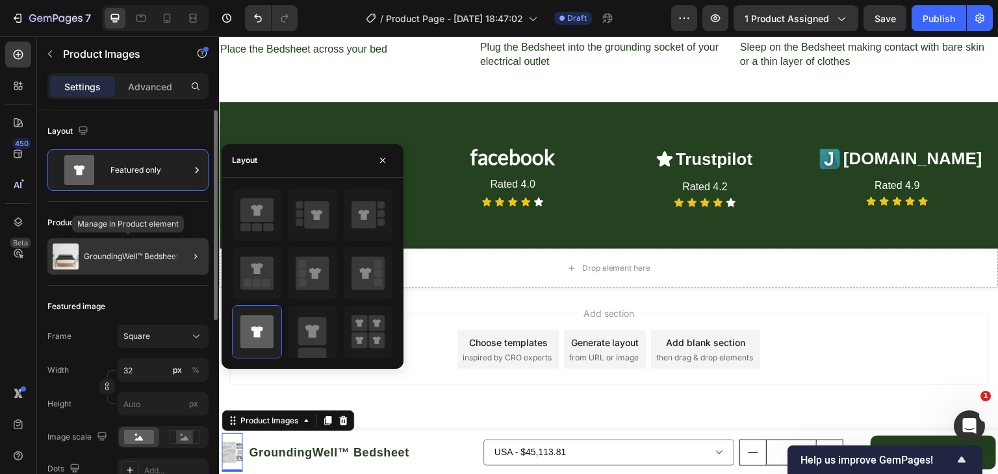
click at [139, 255] on p "GroundingWell™ Bedsheet" at bounding box center [131, 256] width 95 height 9
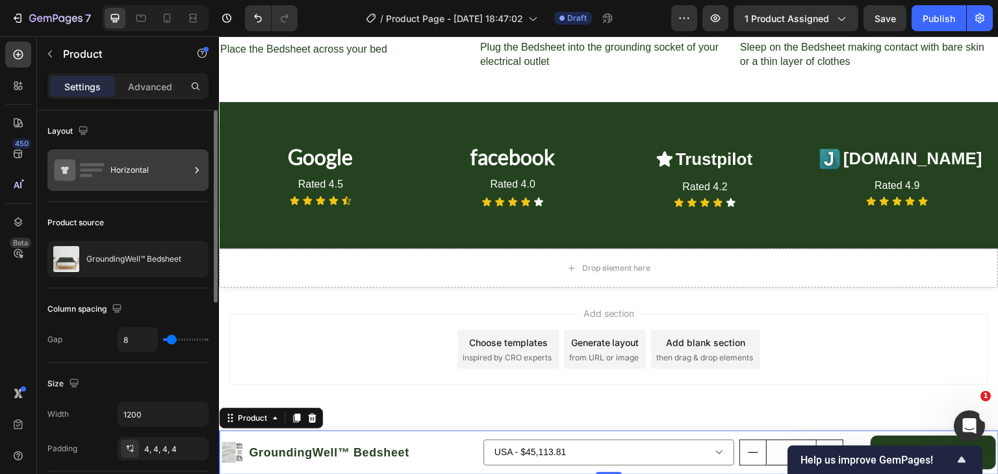
click at [122, 178] on div "Horizontal" at bounding box center [149, 170] width 79 height 30
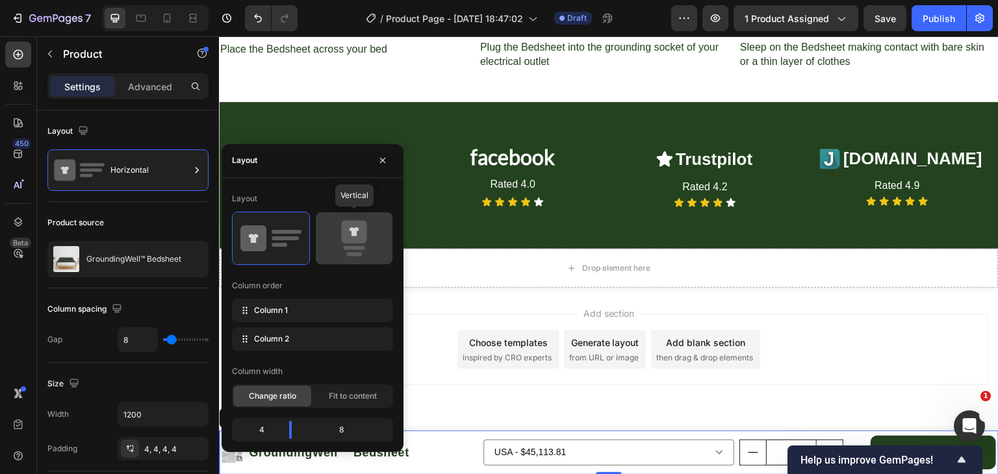
click at [340, 242] on icon at bounding box center [353, 238] width 61 height 36
type input "0"
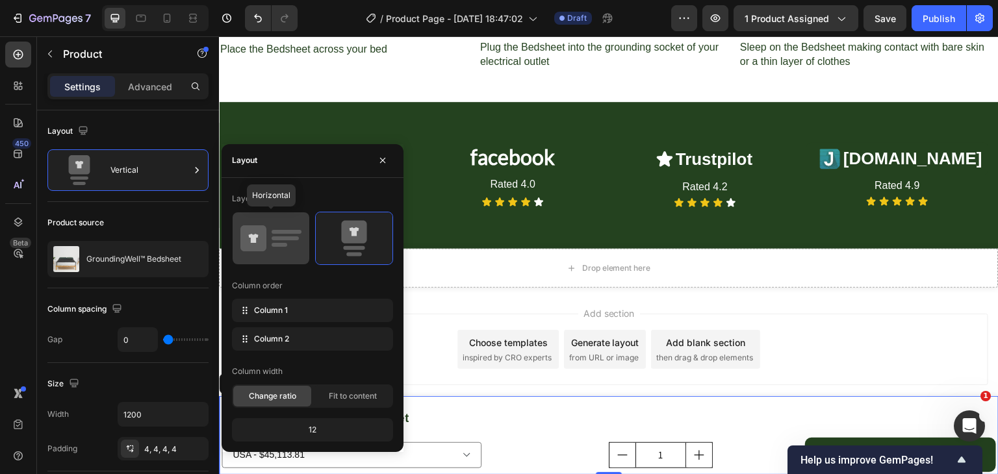
click at [268, 253] on icon at bounding box center [270, 238] width 61 height 36
type input "8"
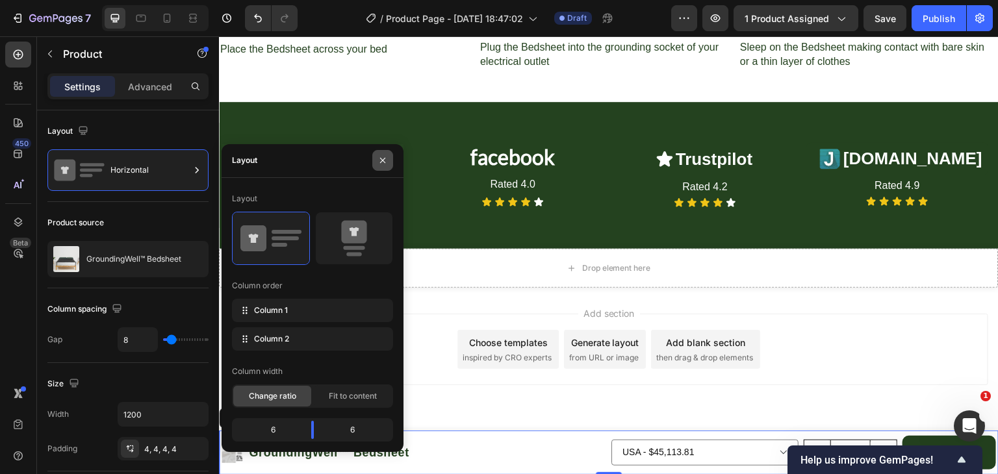
click at [379, 162] on icon "button" at bounding box center [382, 160] width 10 height 10
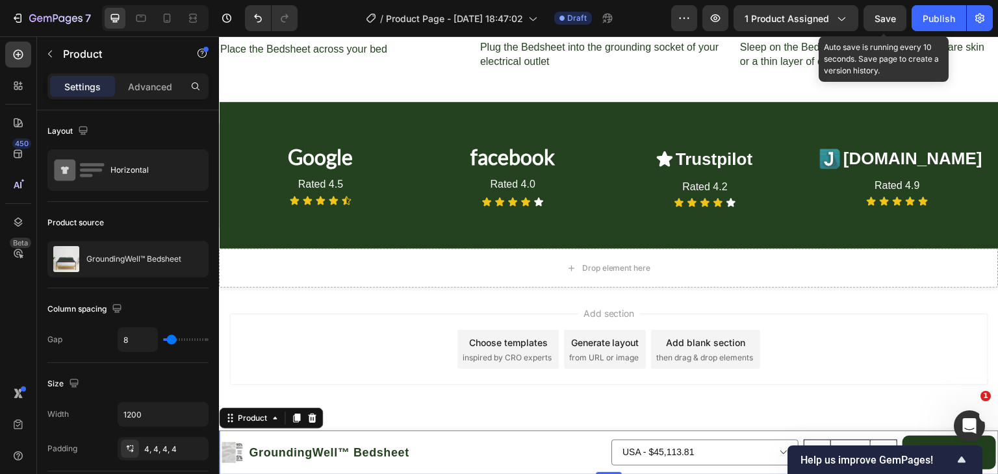
click at [888, 15] on span "Save" at bounding box center [884, 18] width 21 height 11
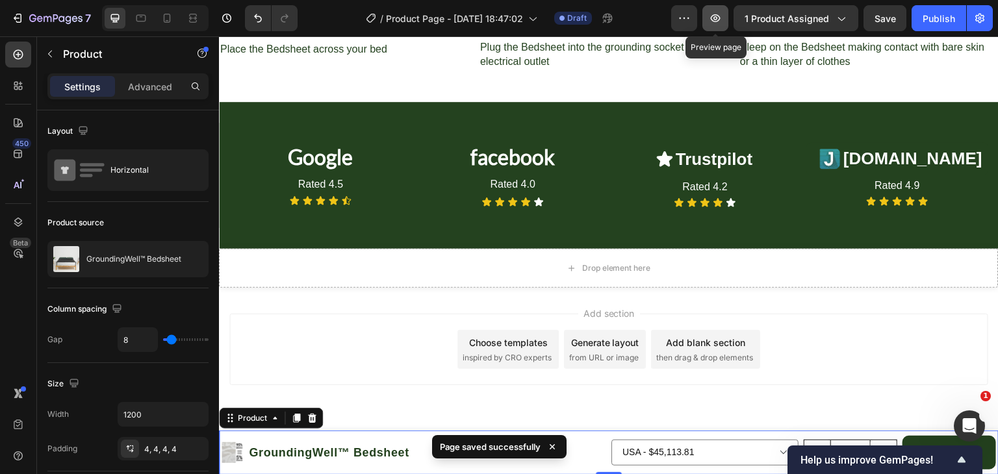
click at [717, 21] on icon "button" at bounding box center [716, 18] width 10 height 8
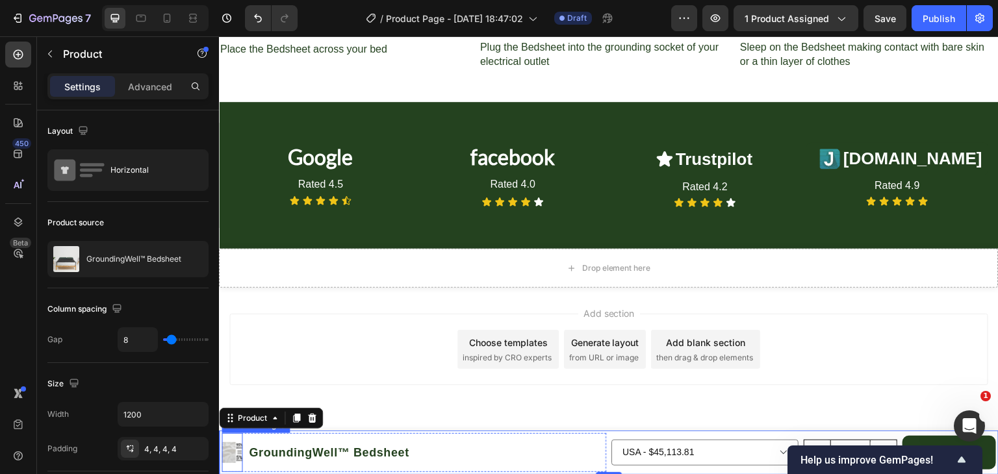
click at [237, 453] on img at bounding box center [231, 452] width 21 height 21
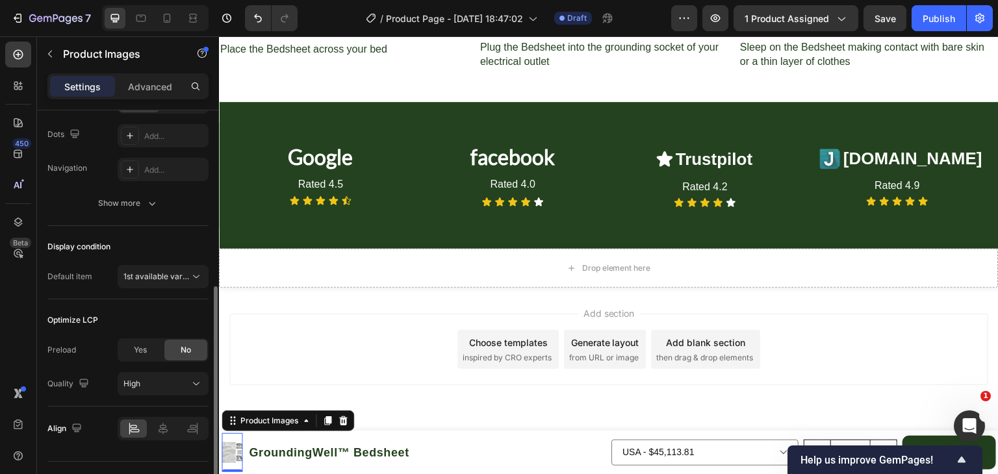
scroll to position [362, 0]
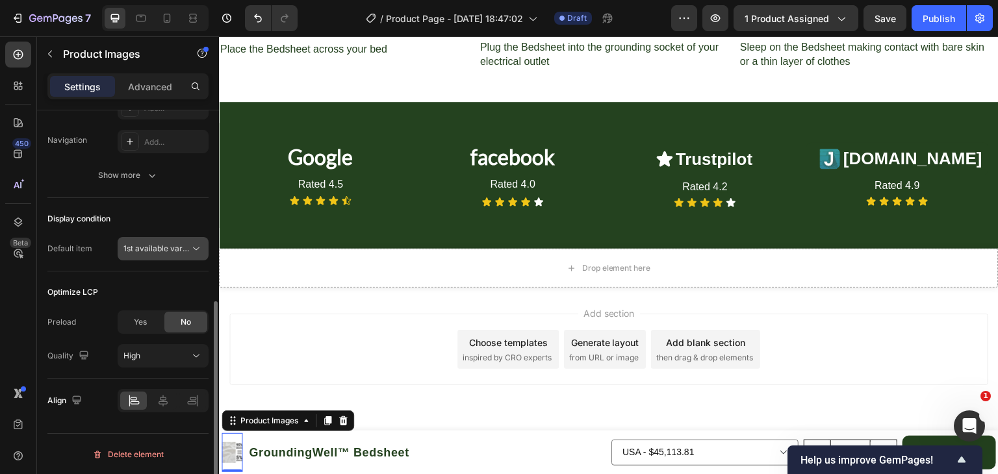
click at [155, 240] on button "1st available variant" at bounding box center [163, 248] width 91 height 23
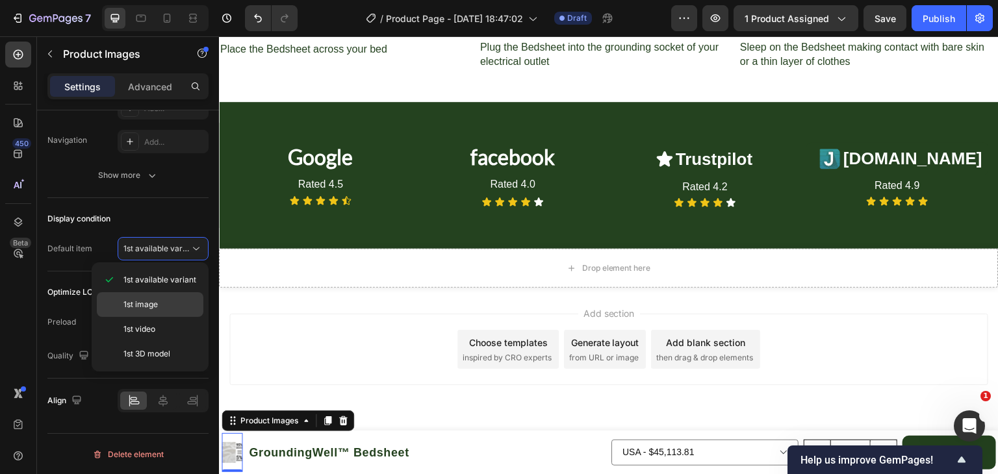
click at [152, 296] on div "1st image" at bounding box center [150, 304] width 107 height 25
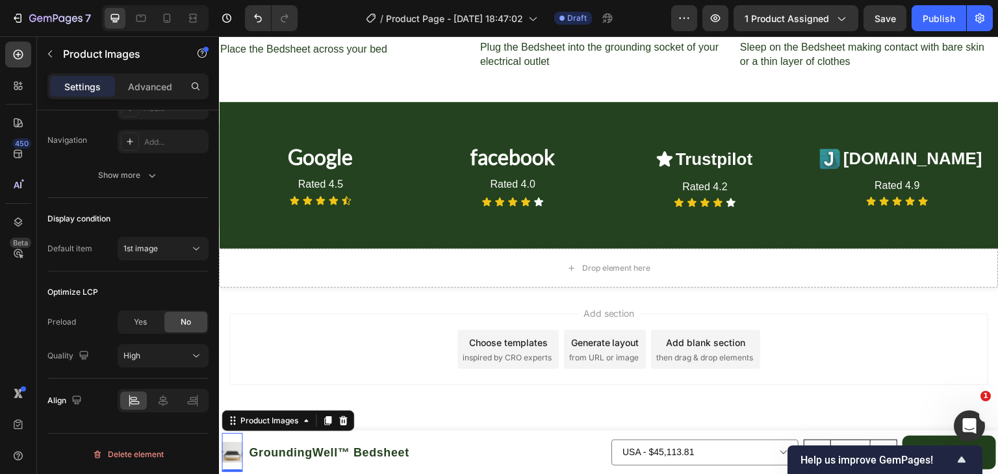
click at [459, 341] on div "Choose templates inspired by CRO experts" at bounding box center [507, 349] width 101 height 39
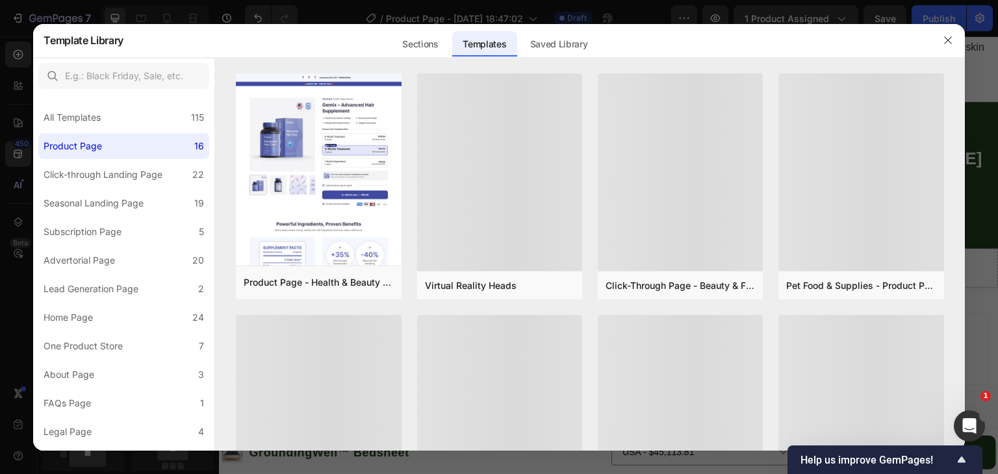
click at [0, 106] on div at bounding box center [499, 237] width 998 height 474
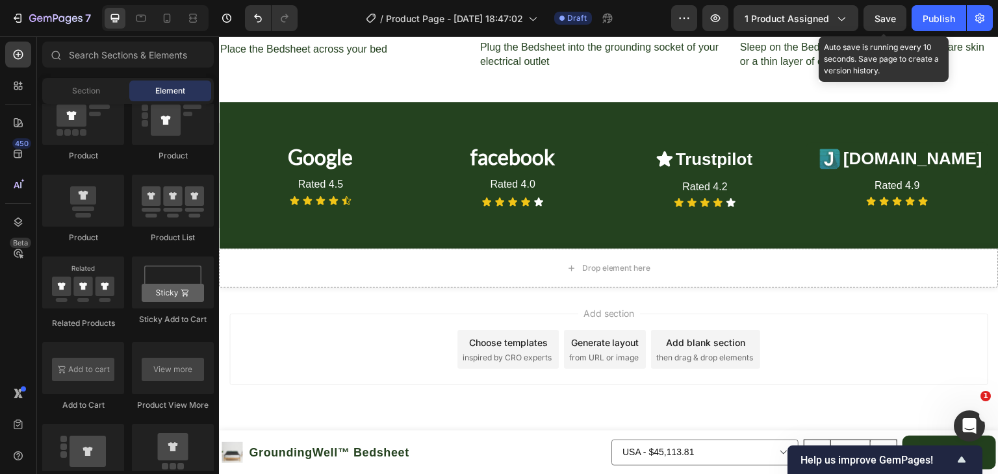
click at [887, 18] on span "Save" at bounding box center [884, 18] width 21 height 11
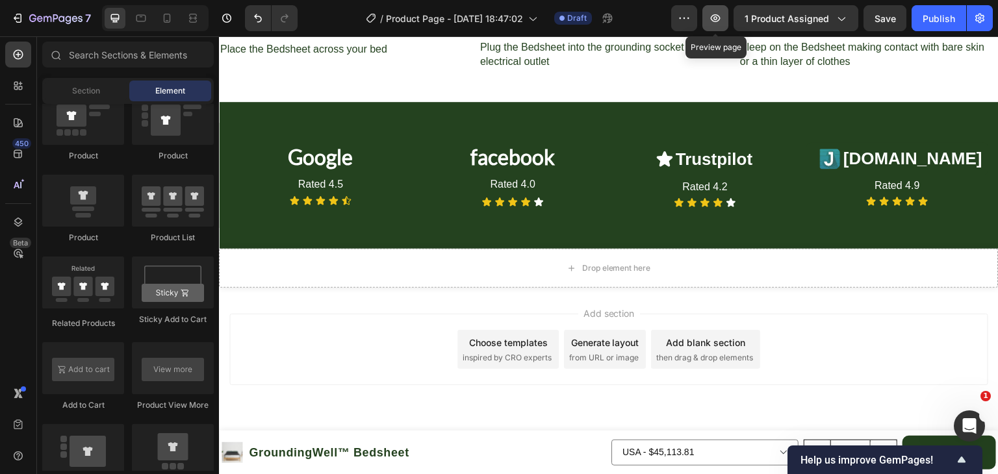
click at [721, 16] on icon "button" at bounding box center [715, 18] width 13 height 13
click at [234, 449] on img at bounding box center [231, 452] width 21 height 21
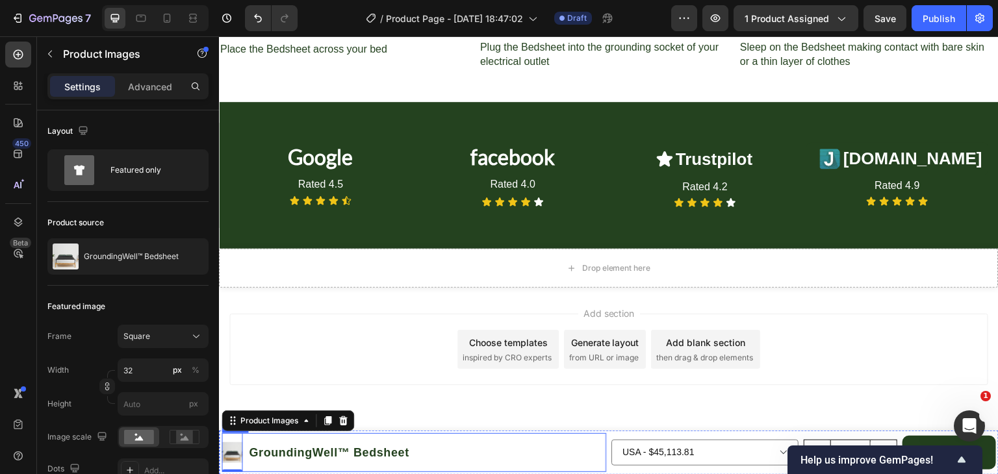
click at [243, 439] on div "Product Images 0 GroundingWell™ Bedsheet Product Title Row" at bounding box center [413, 452] width 384 height 39
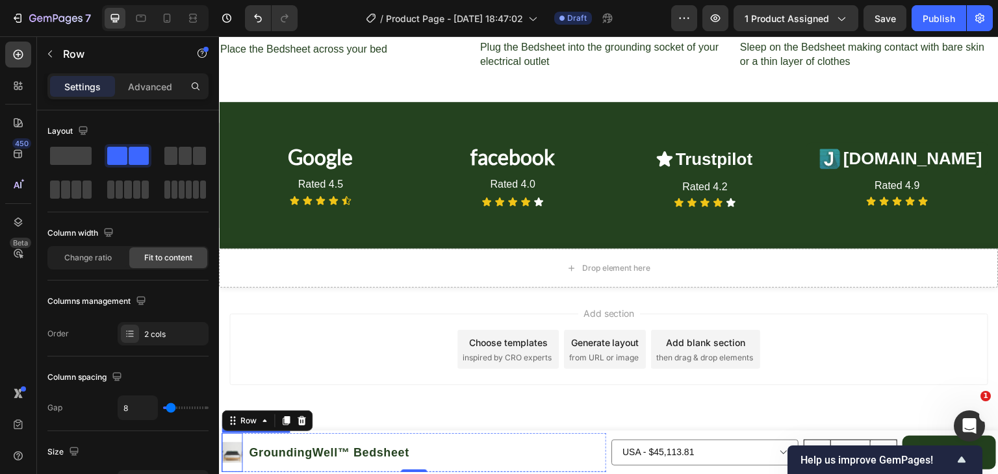
click at [235, 447] on img at bounding box center [231, 452] width 21 height 21
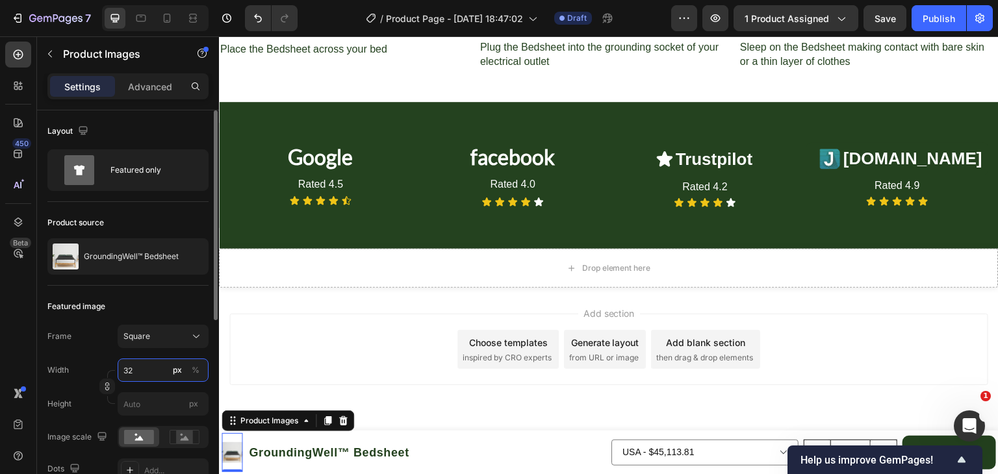
click at [143, 367] on input "32" at bounding box center [163, 370] width 91 height 23
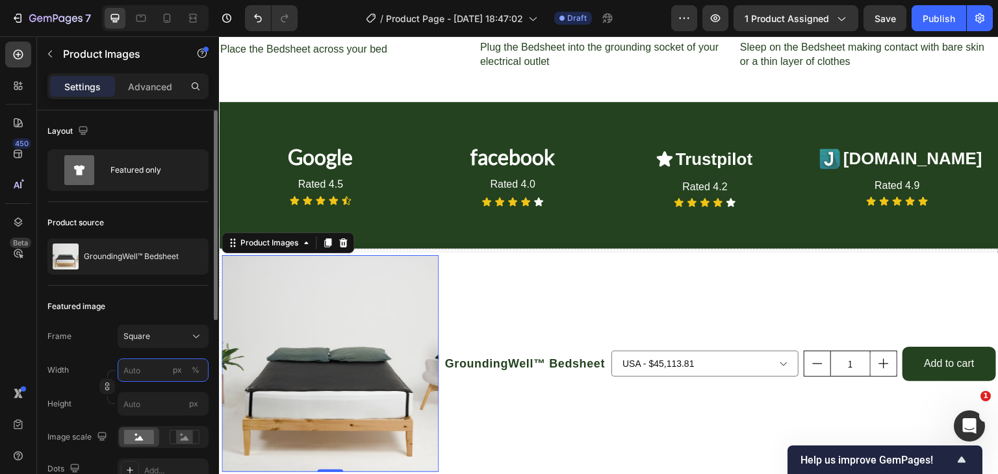
type input "4"
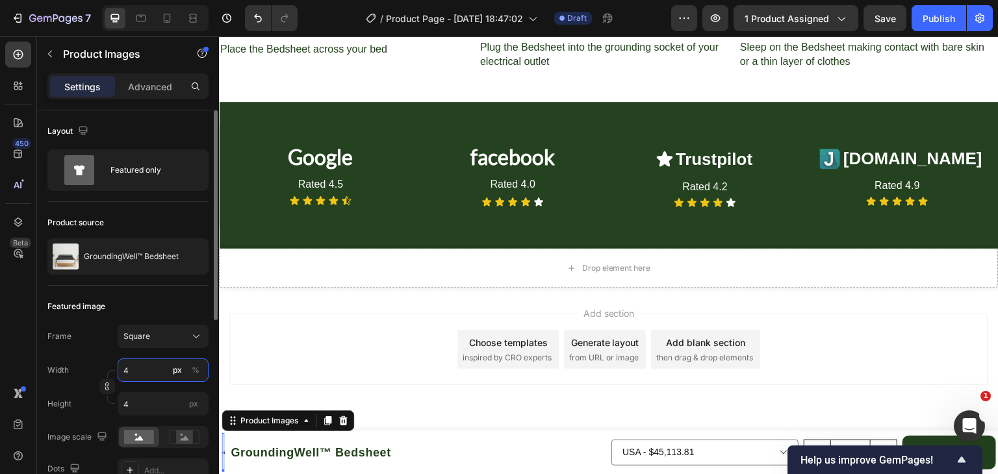
type input "40"
type input "4"
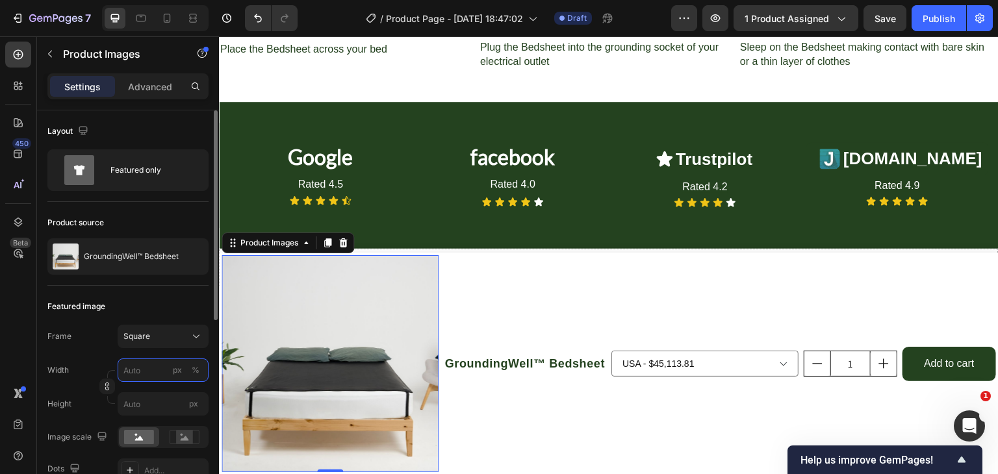
type input "4"
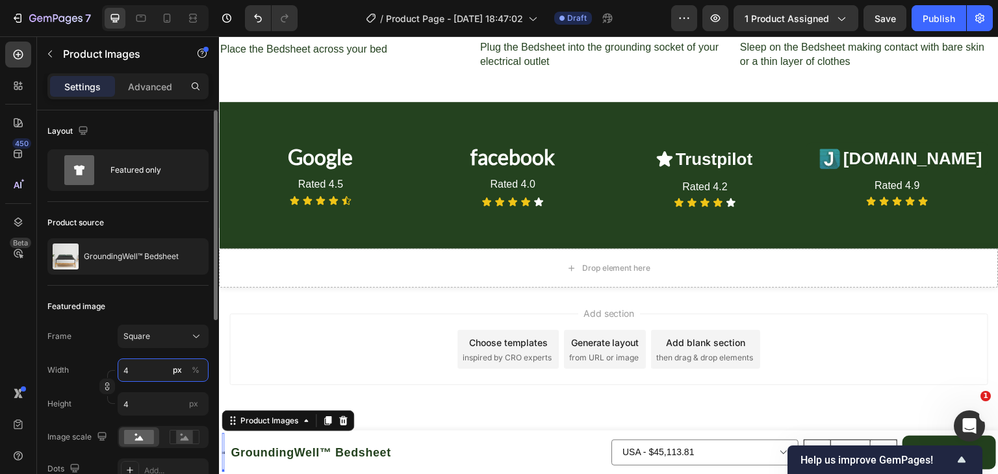
type input "47"
type input "470"
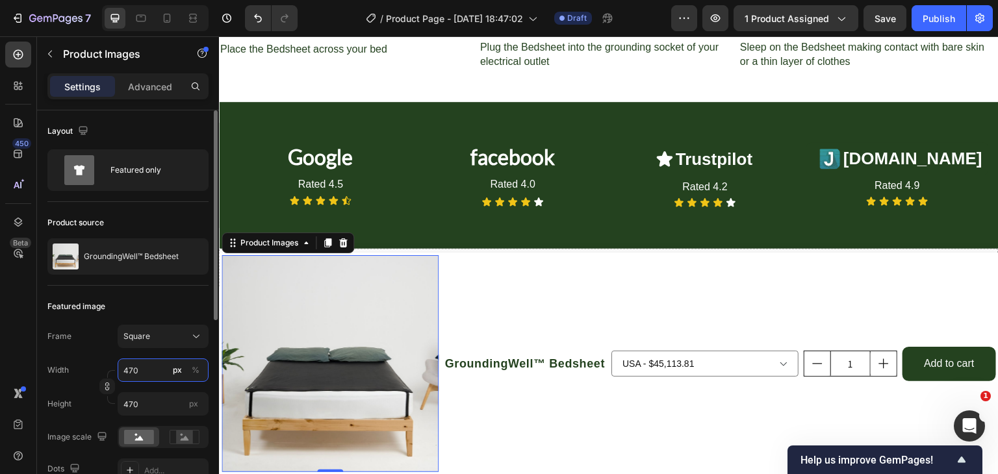
type input "47"
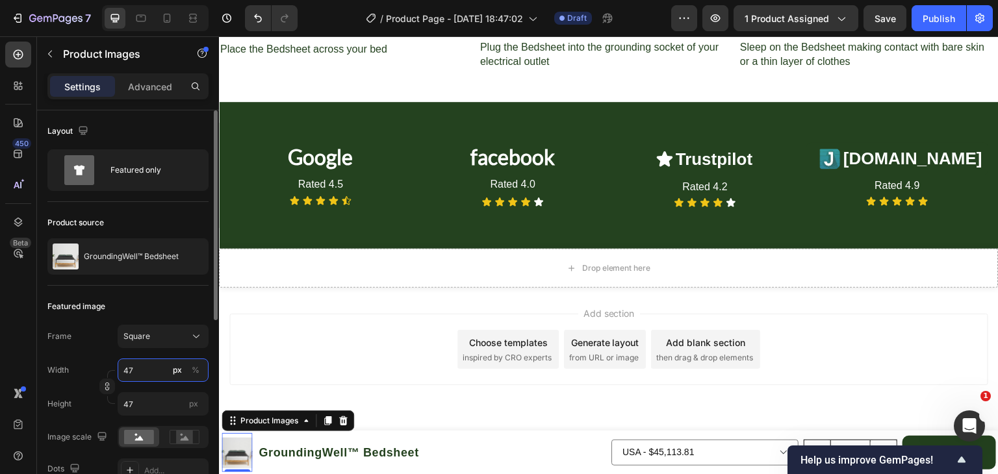
type input "4"
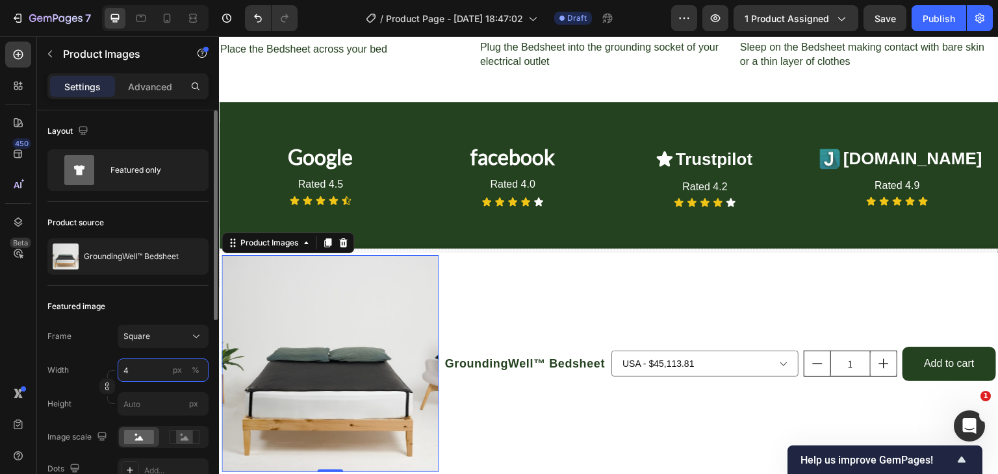
type input "47"
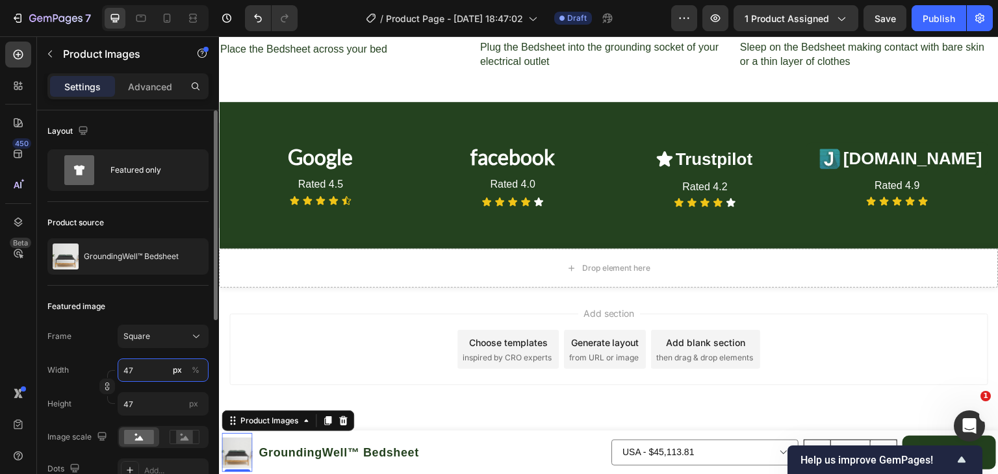
type input "470"
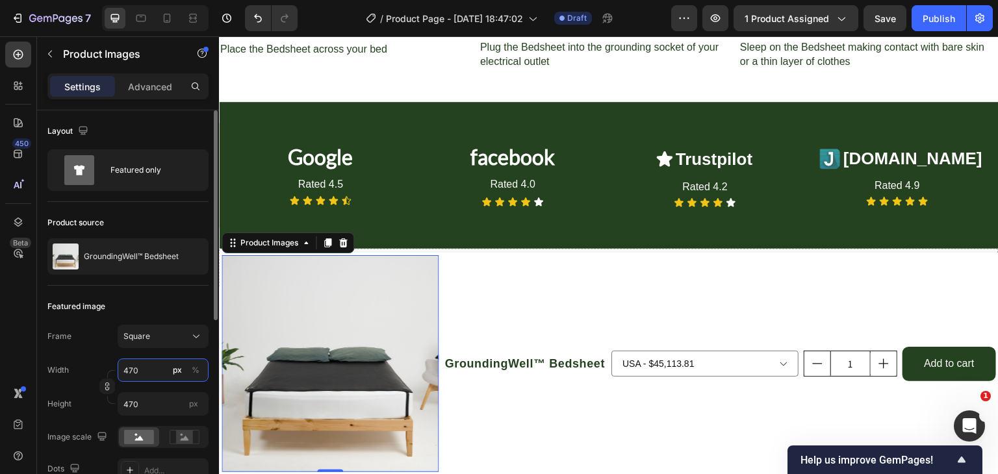
type input "47"
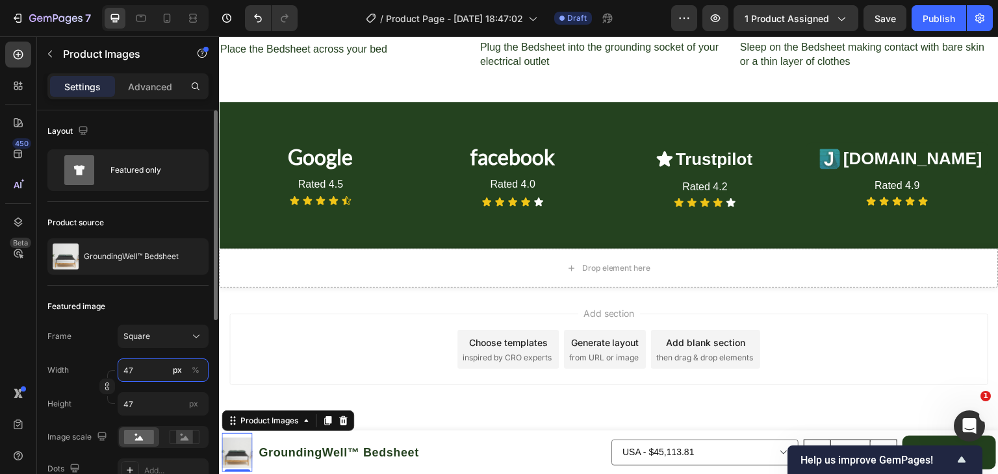
type input "4"
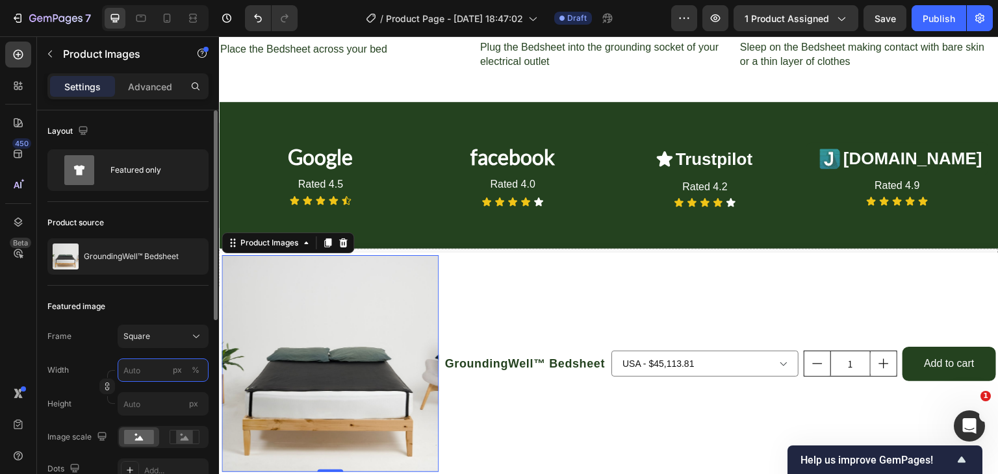
type input "4"
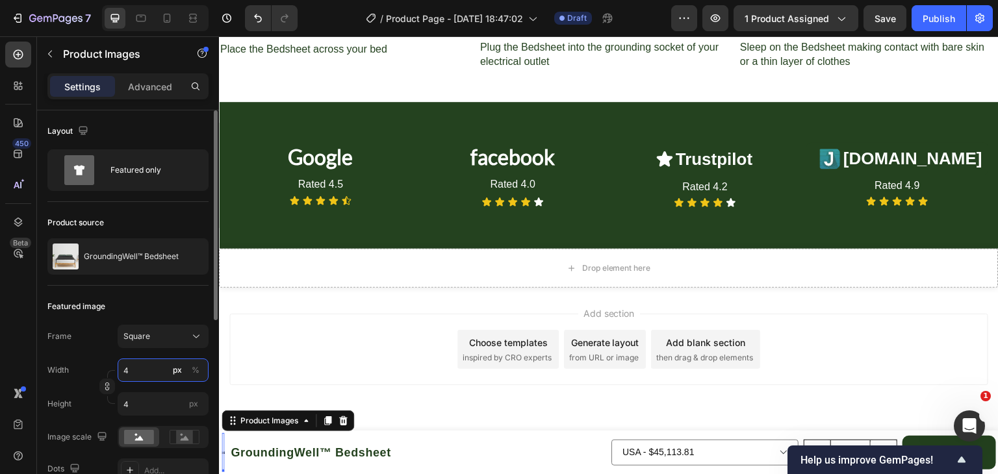
click at [143, 367] on input "4" at bounding box center [163, 370] width 91 height 23
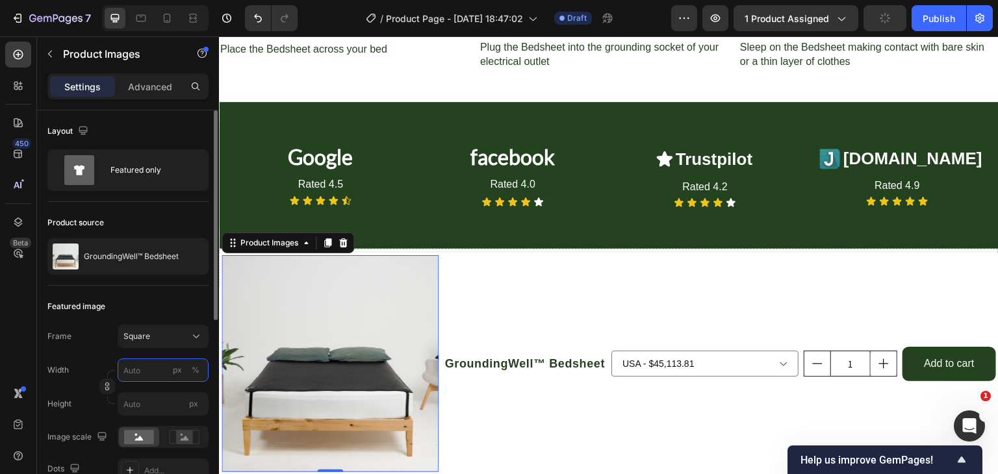
type input "7"
type input "70"
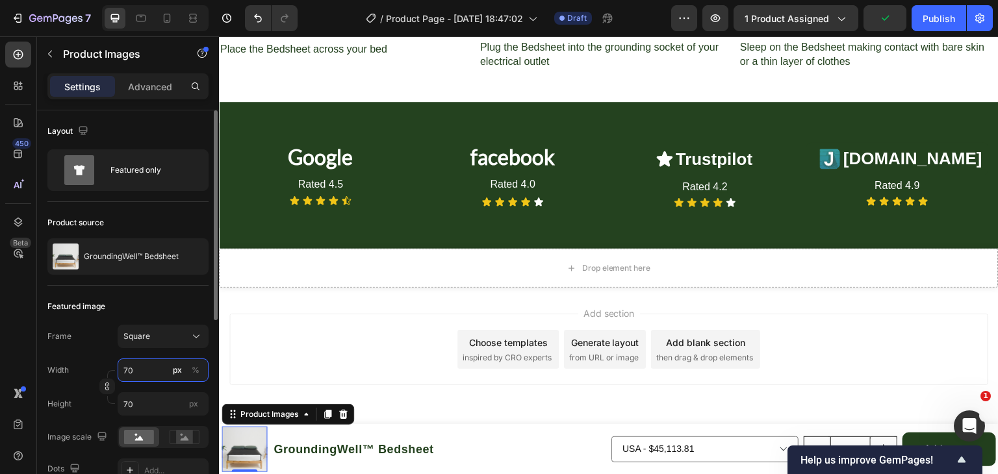
type input "7"
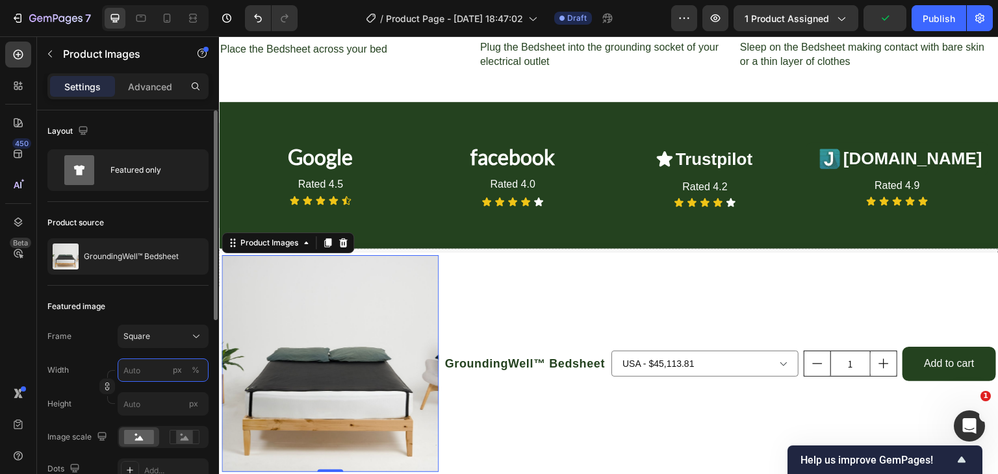
type input "7"
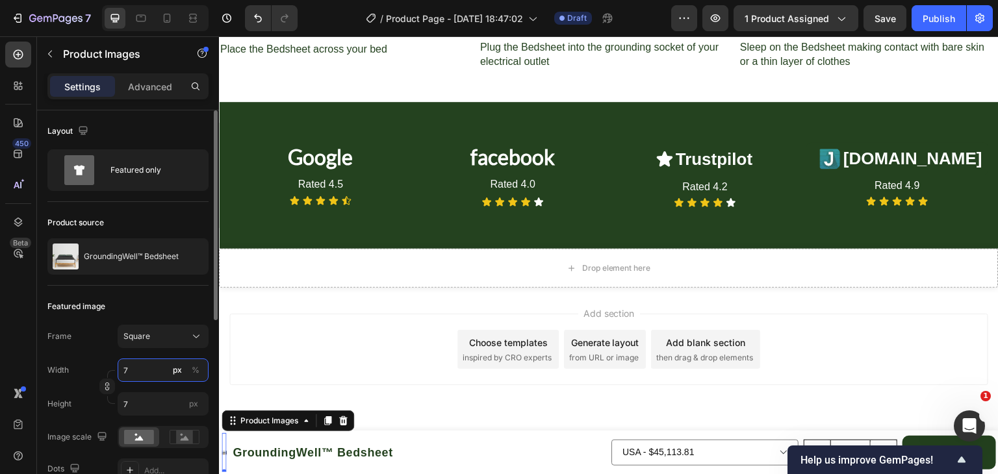
type input "70"
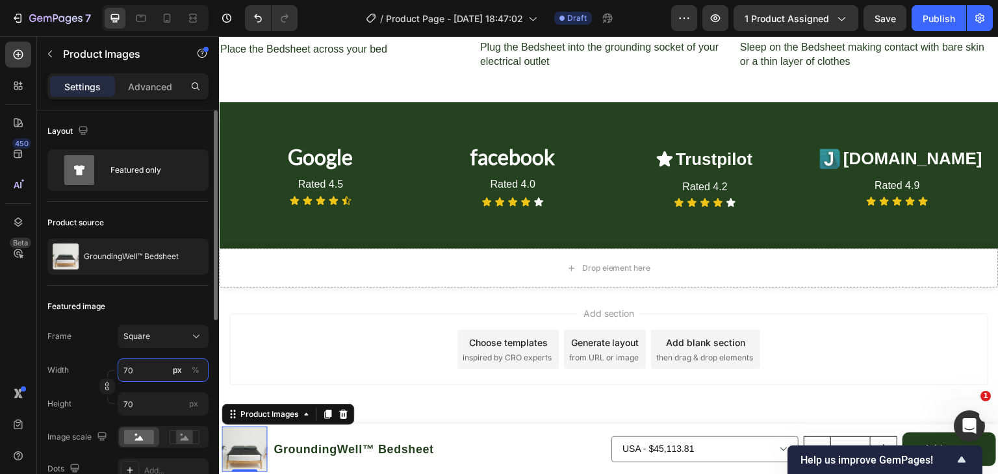
type input "7"
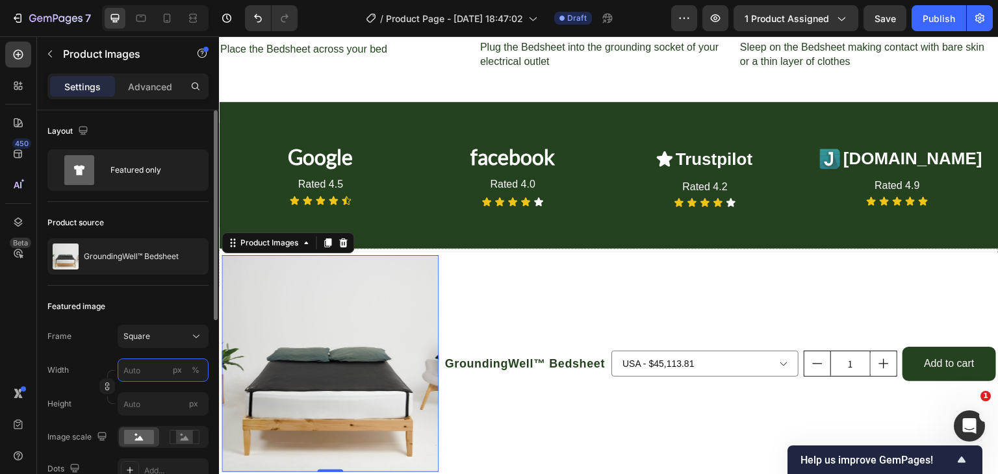
type input "4"
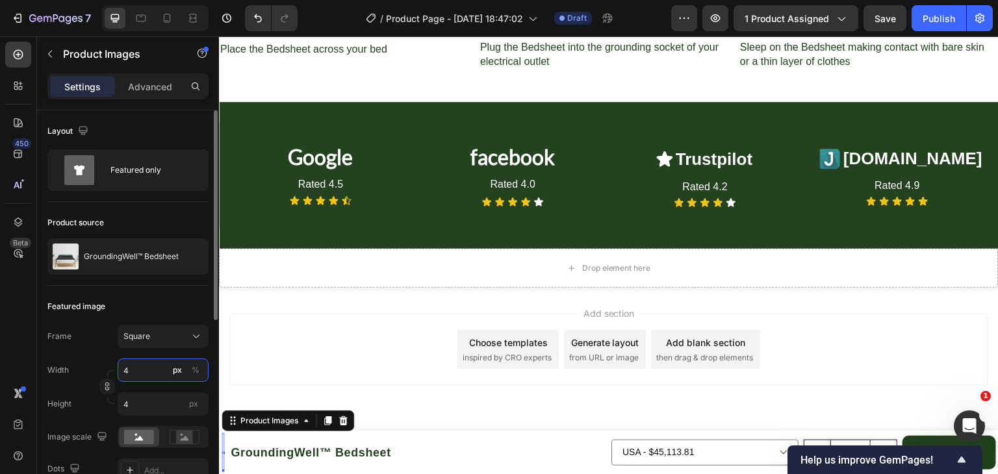
type input "40"
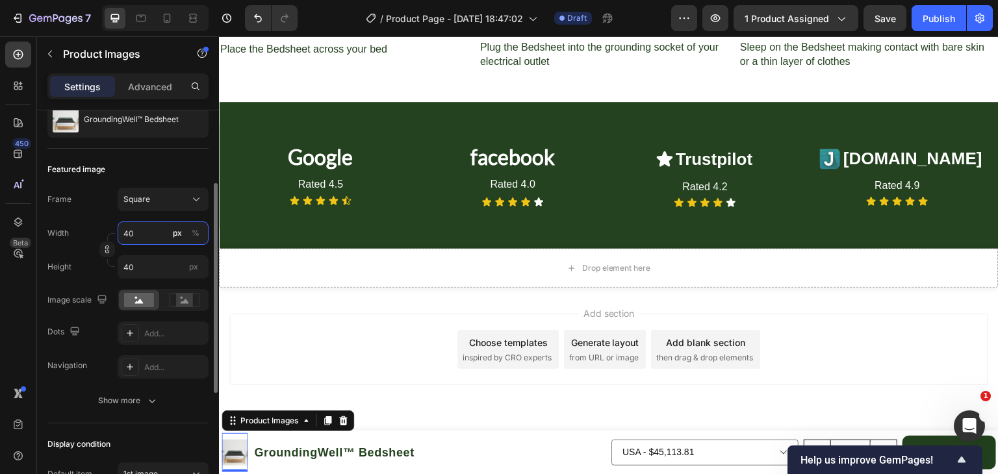
scroll to position [138, 0]
type input "40"
click at [109, 368] on div "Navigation Add..." at bounding box center [127, 366] width 161 height 23
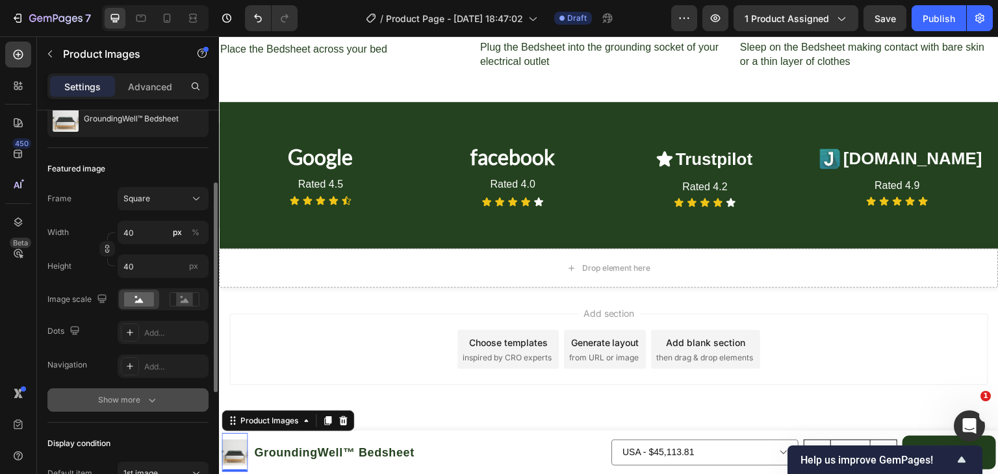
click at [150, 394] on icon "button" at bounding box center [151, 400] width 13 height 13
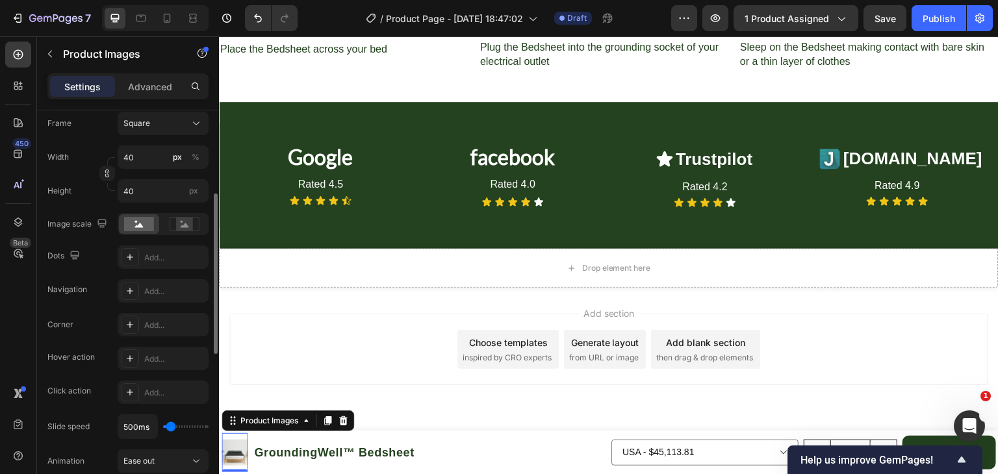
scroll to position [213, 0]
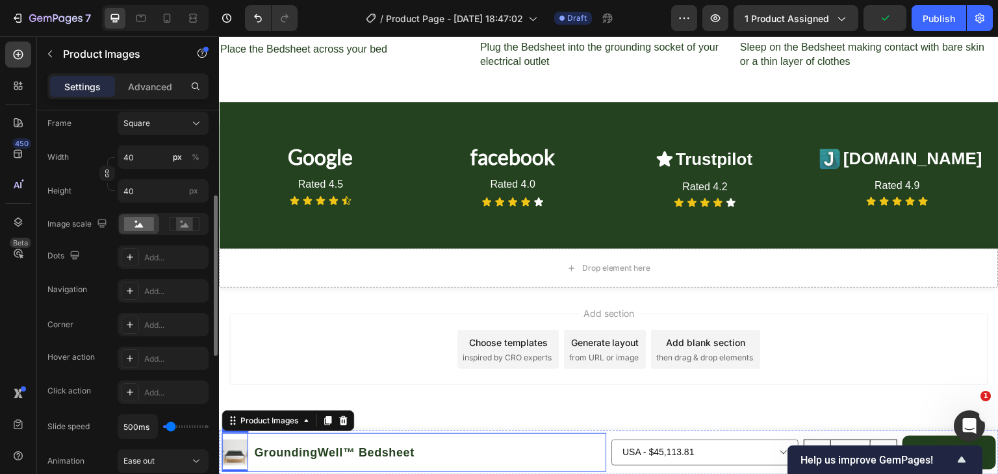
click at [476, 434] on div "Product Images 0 GroundingWell™ Bedsheet Product Title Row" at bounding box center [413, 452] width 384 height 39
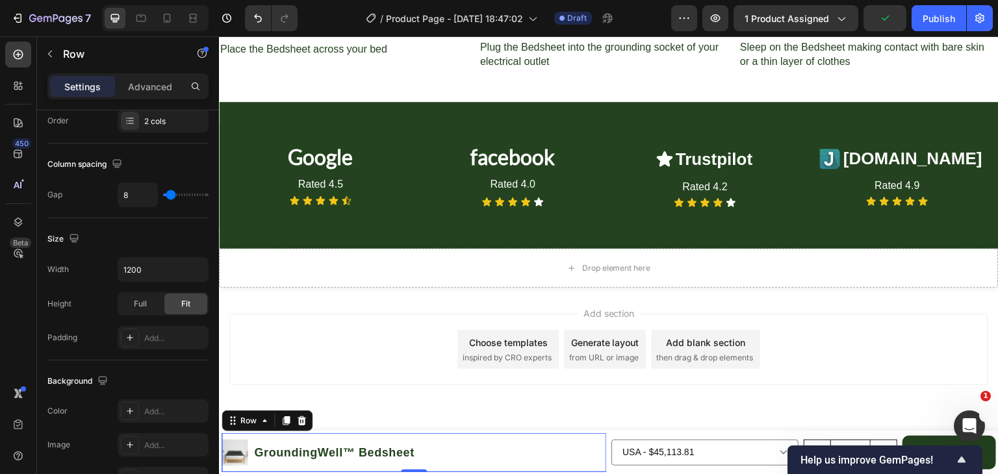
scroll to position [0, 0]
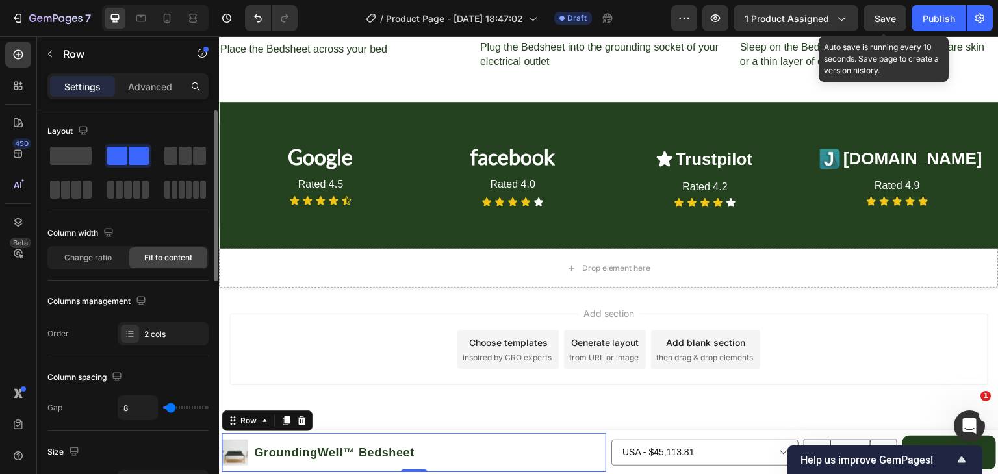
click at [888, 17] on span "Save" at bounding box center [884, 18] width 21 height 11
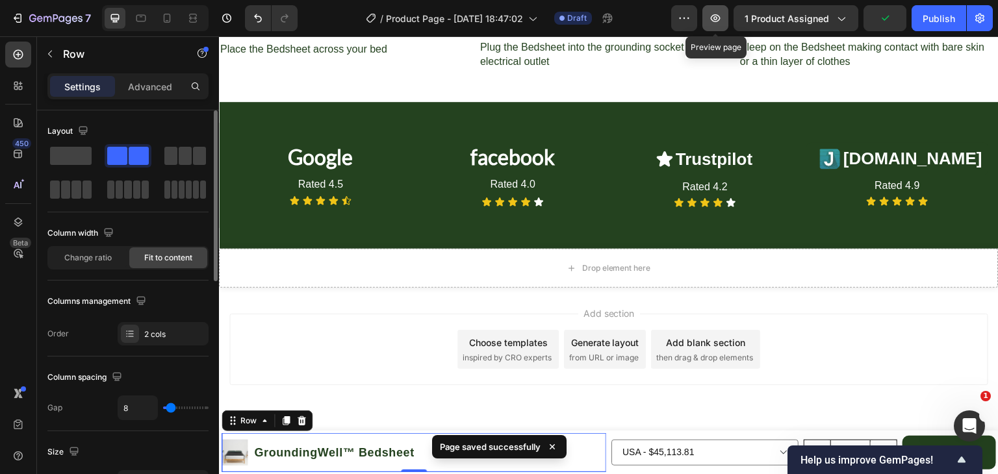
click at [708, 25] on button "button" at bounding box center [715, 18] width 26 height 26
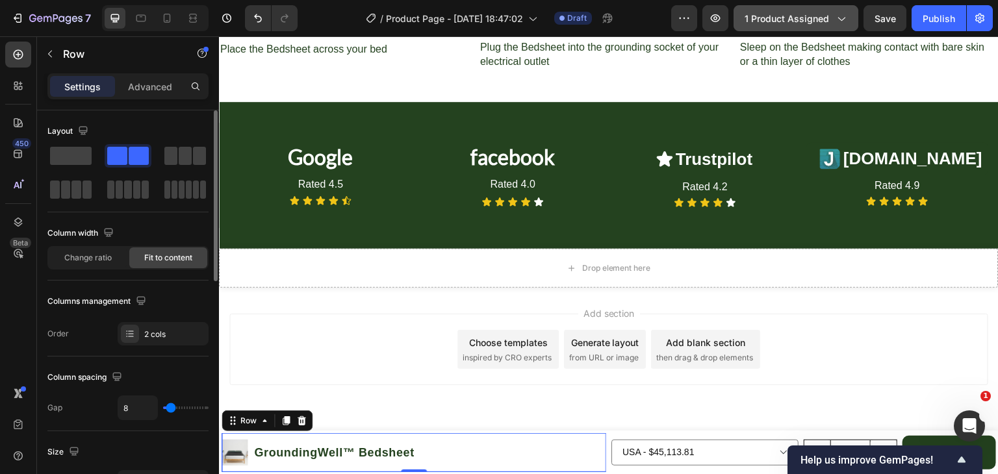
click at [792, 19] on span "1 product assigned" at bounding box center [786, 19] width 84 height 14
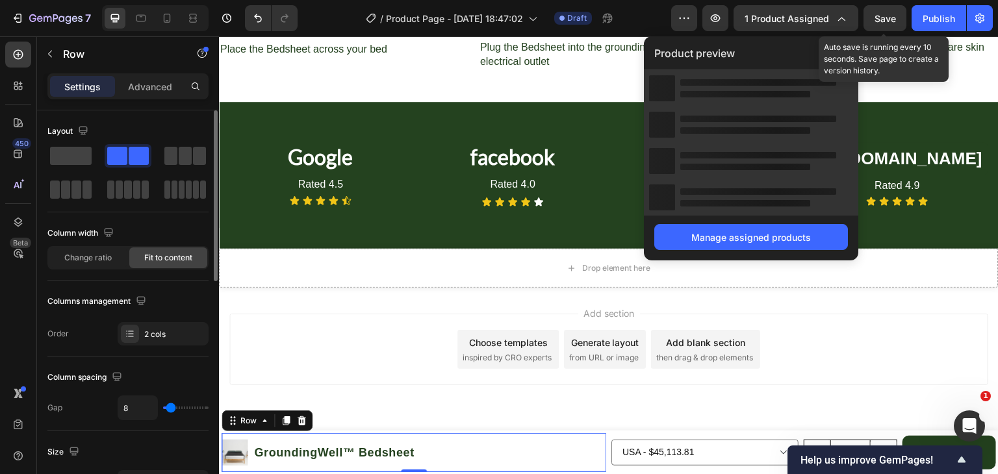
click at [881, 14] on span "Save" at bounding box center [884, 18] width 21 height 11
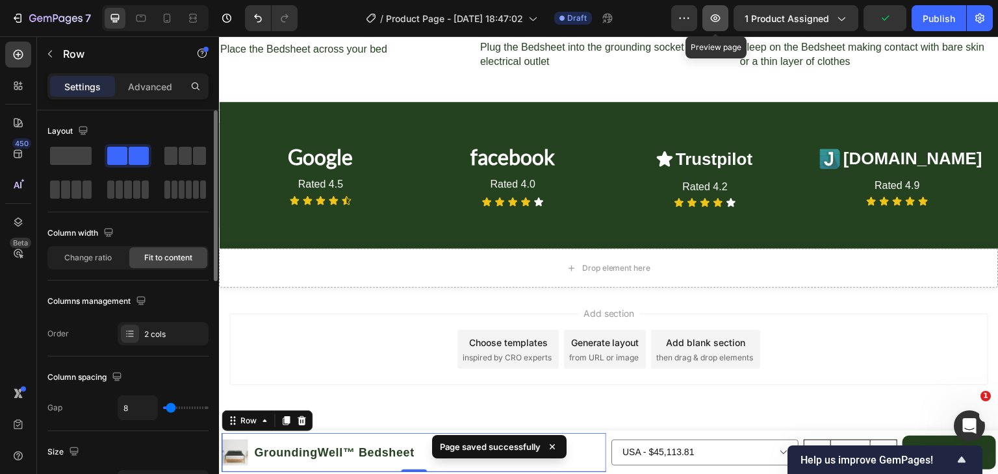
click at [716, 23] on icon "button" at bounding box center [715, 18] width 13 height 13
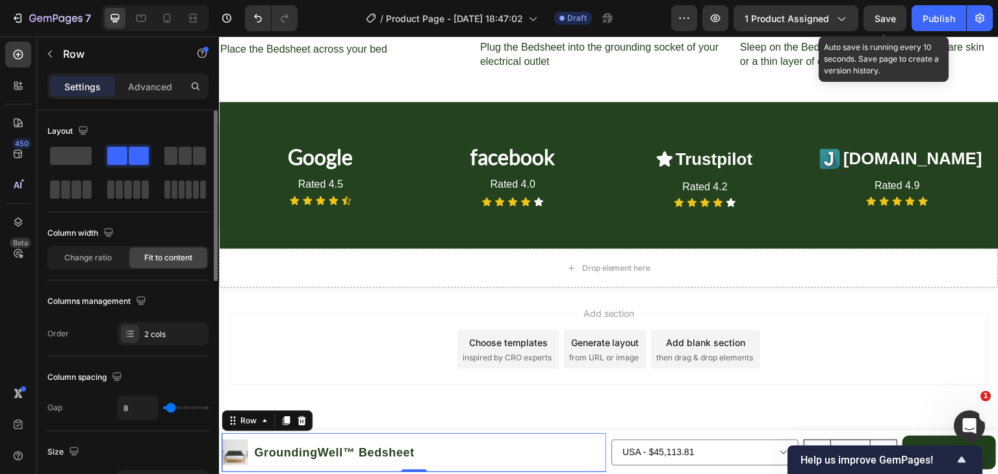
click at [876, 18] on span "Save" at bounding box center [884, 18] width 21 height 11
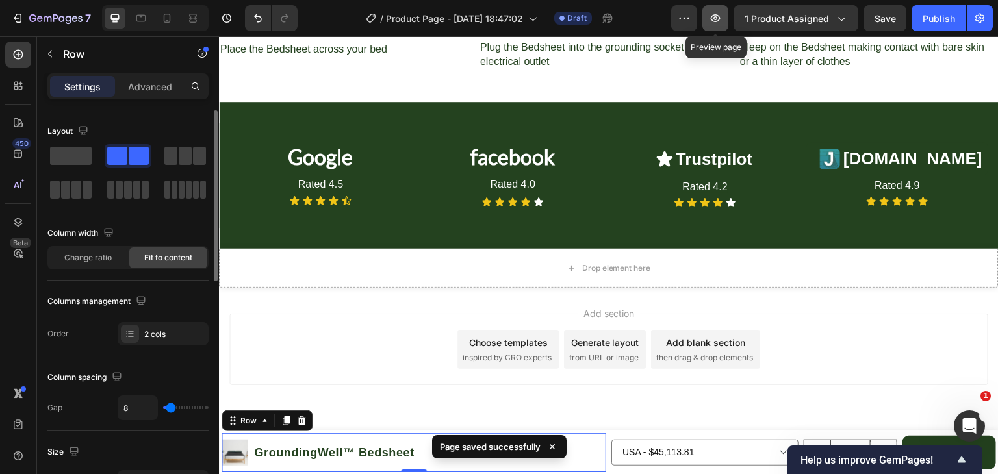
click at [720, 23] on icon "button" at bounding box center [715, 18] width 13 height 13
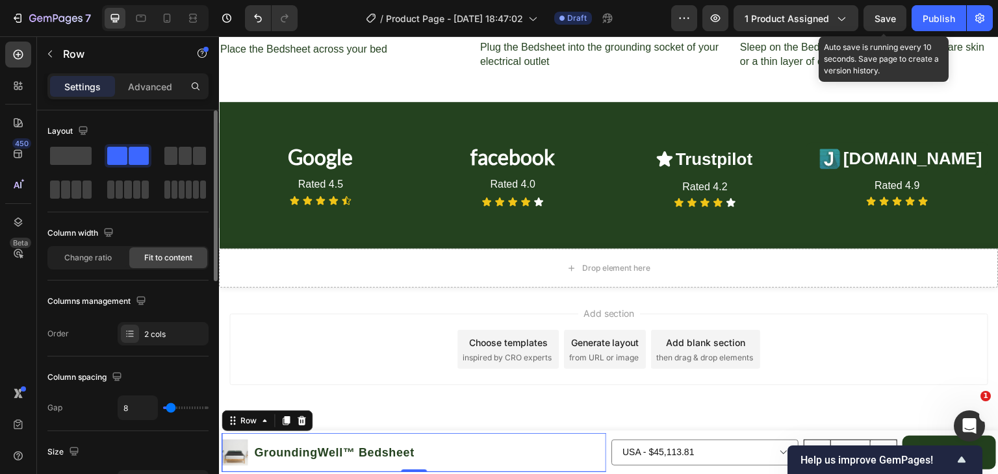
click at [891, 17] on span "Save" at bounding box center [884, 18] width 21 height 11
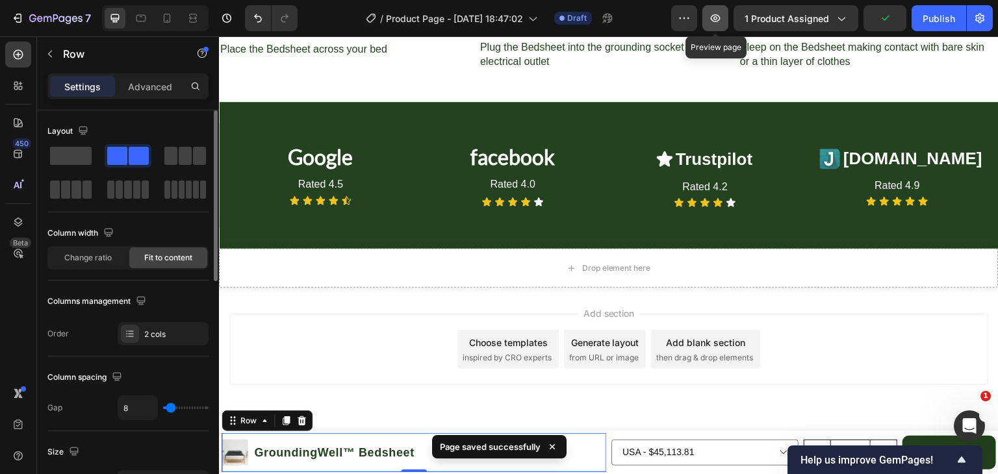
click at [714, 23] on icon "button" at bounding box center [715, 18] width 13 height 13
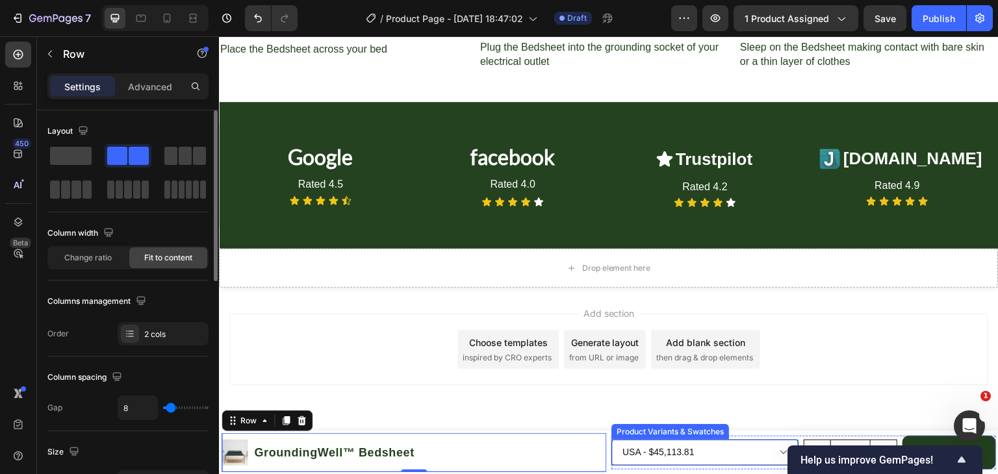
click at [620, 443] on select "USA - $45,113.81 UK - $45,113.81 EU - $45,113.81 AU - $45,113.81" at bounding box center [704, 453] width 187 height 26
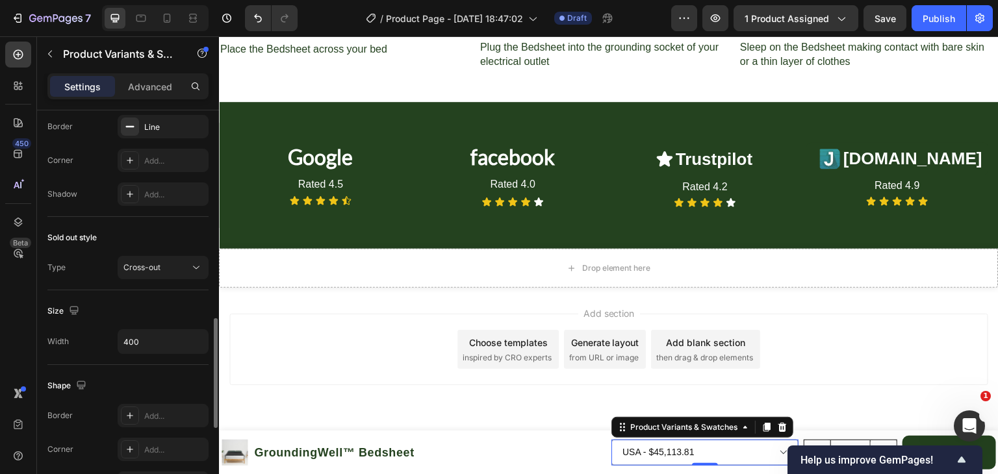
scroll to position [752, 0]
click at [165, 271] on button "Cross-out" at bounding box center [163, 265] width 91 height 23
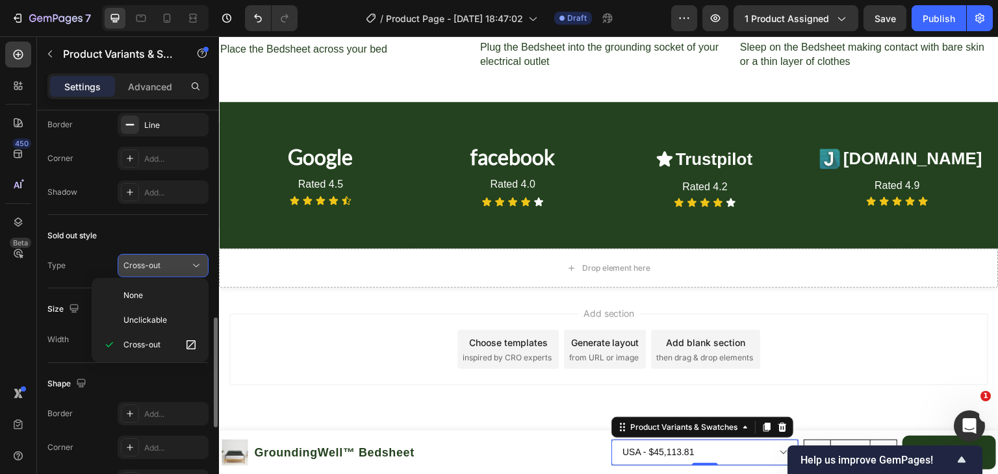
click at [165, 271] on button "Cross-out" at bounding box center [163, 265] width 91 height 23
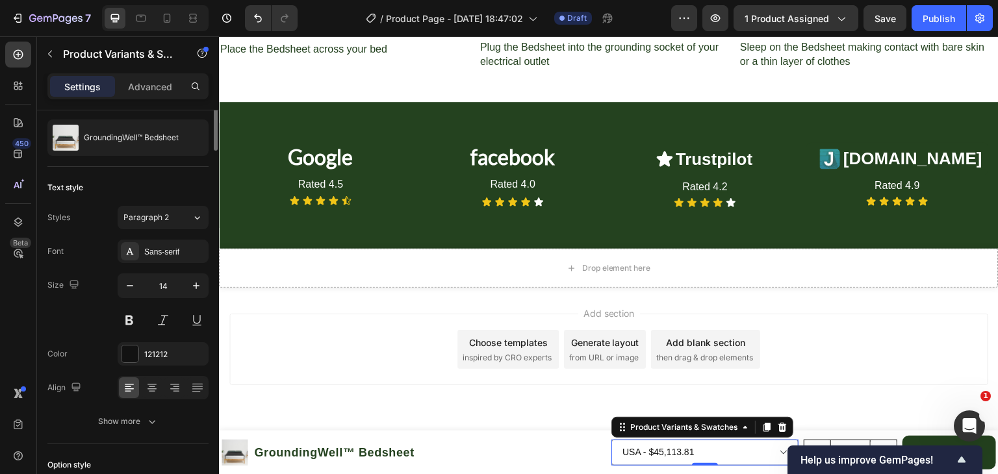
scroll to position [0, 0]
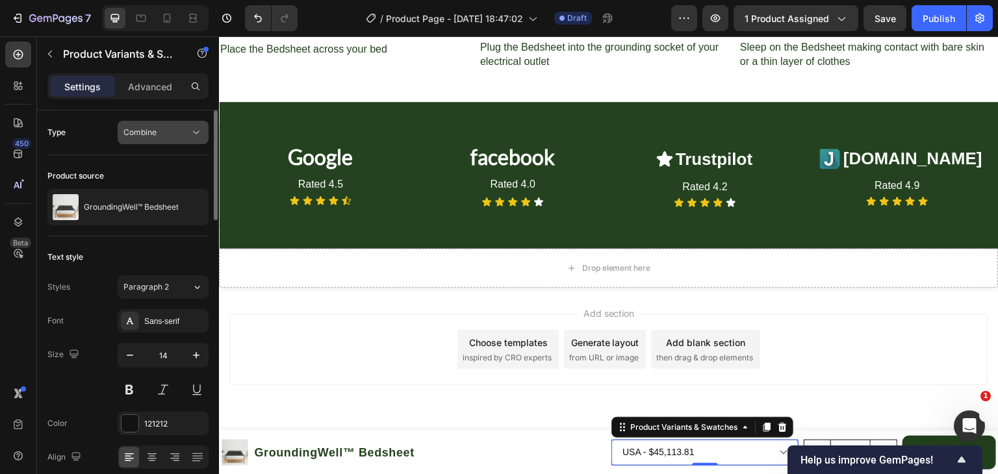
click at [146, 128] on span "Combine" at bounding box center [139, 132] width 33 height 10
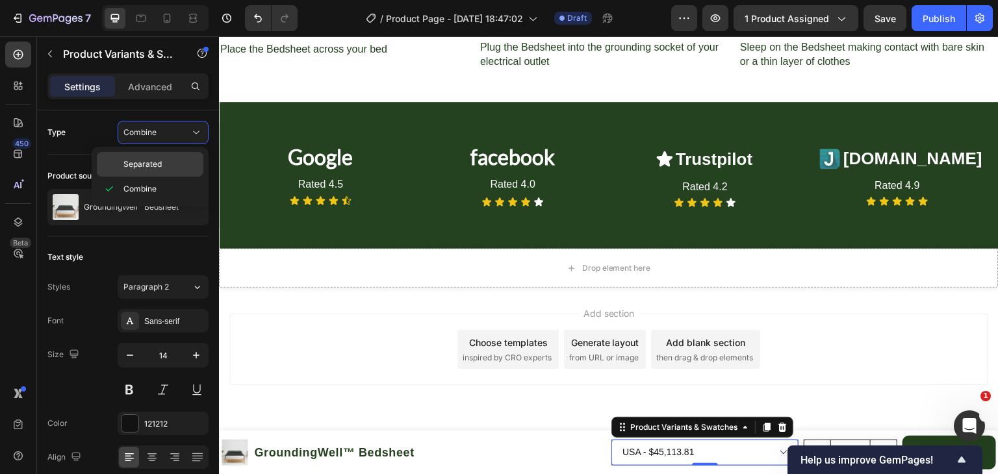
click at [153, 160] on span "Separated" at bounding box center [142, 164] width 38 height 12
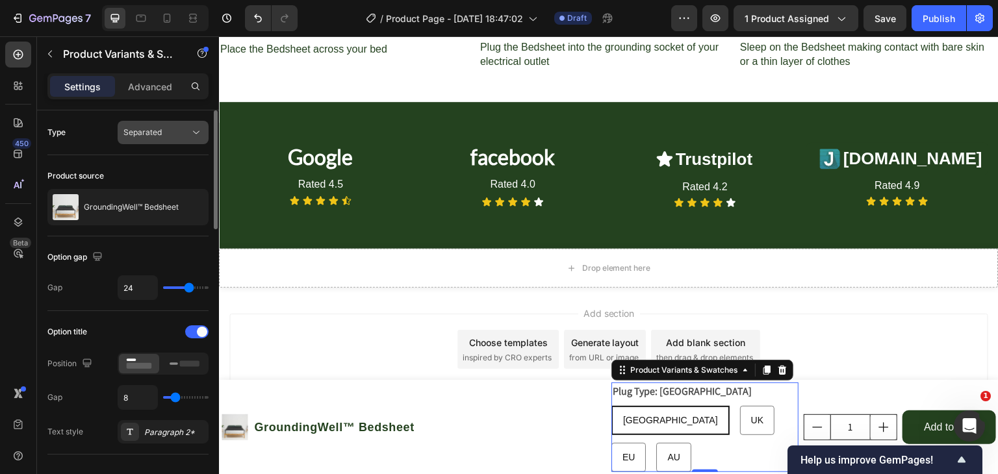
click at [155, 133] on span "Separated" at bounding box center [142, 132] width 38 height 10
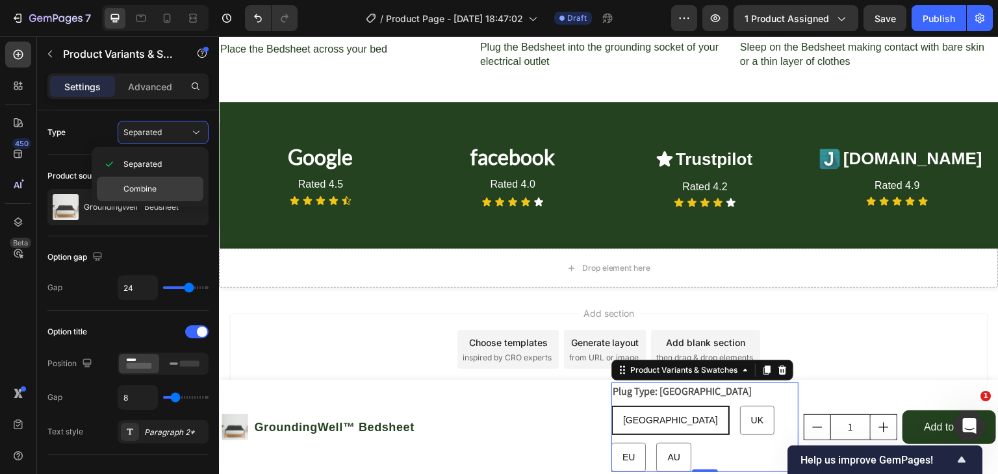
click at [156, 189] on span "Combine" at bounding box center [139, 189] width 33 height 12
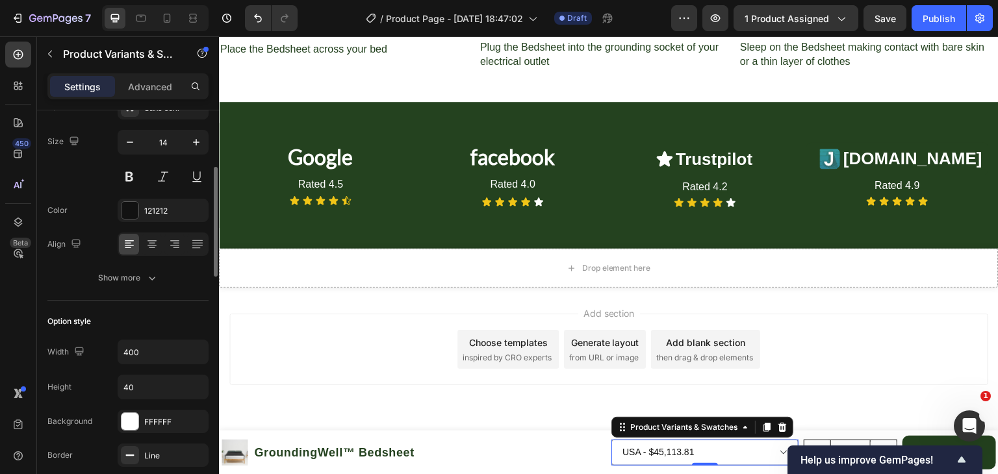
scroll to position [214, 0]
click at [143, 280] on div "Show more" at bounding box center [128, 276] width 60 height 13
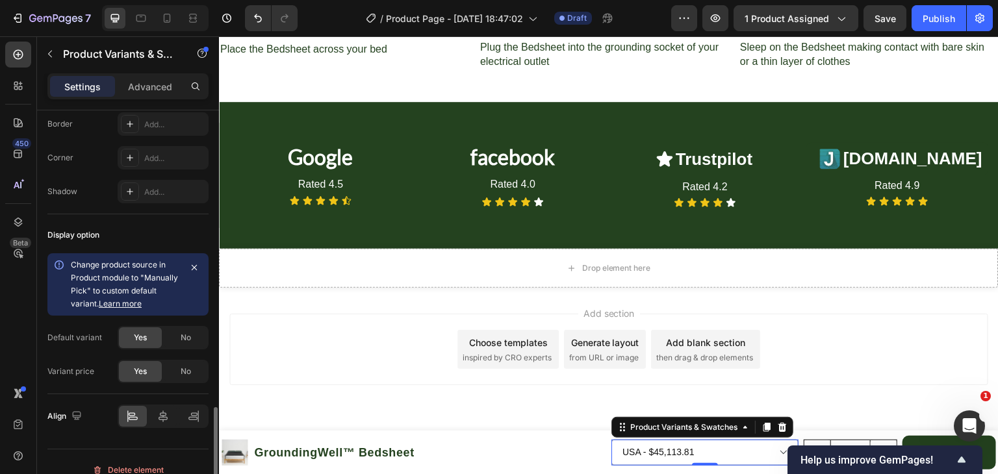
scroll to position [1226, 0]
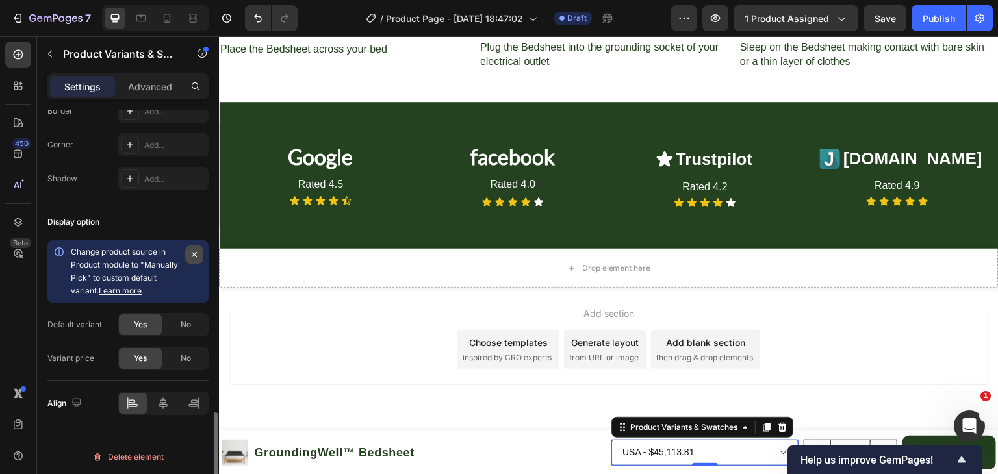
click at [198, 250] on icon "button" at bounding box center [194, 254] width 10 height 10
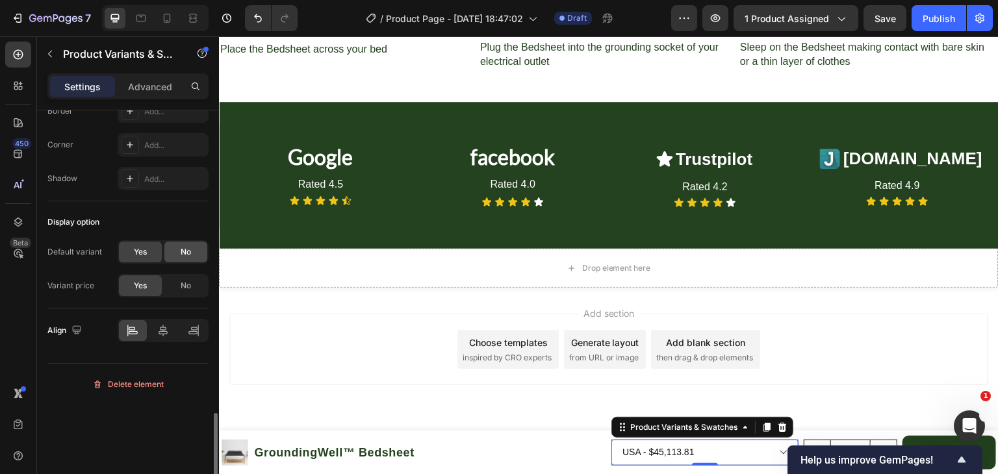
click at [195, 252] on div "No" at bounding box center [185, 252] width 43 height 21
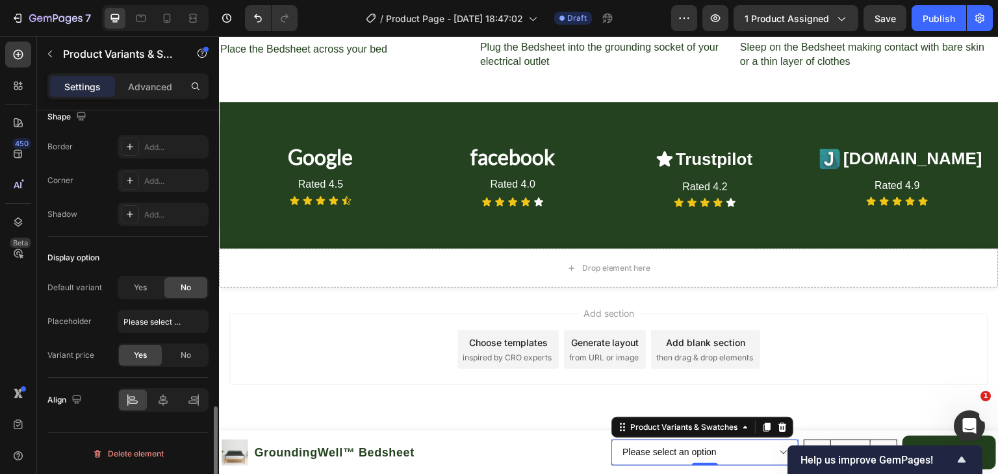
scroll to position [1187, 0]
click at [136, 295] on div "Yes" at bounding box center [140, 291] width 43 height 21
select select "585564951129883389"
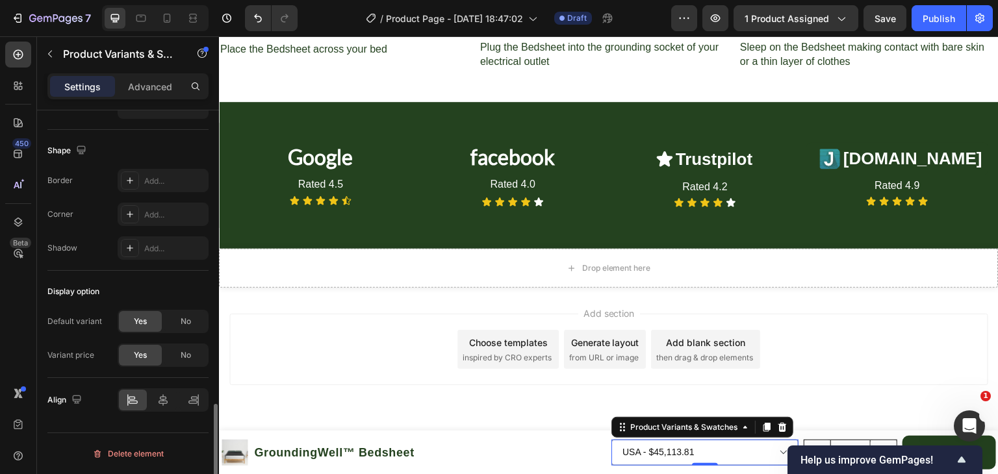
scroll to position [1153, 0]
click at [184, 353] on span "No" at bounding box center [186, 359] width 10 height 12
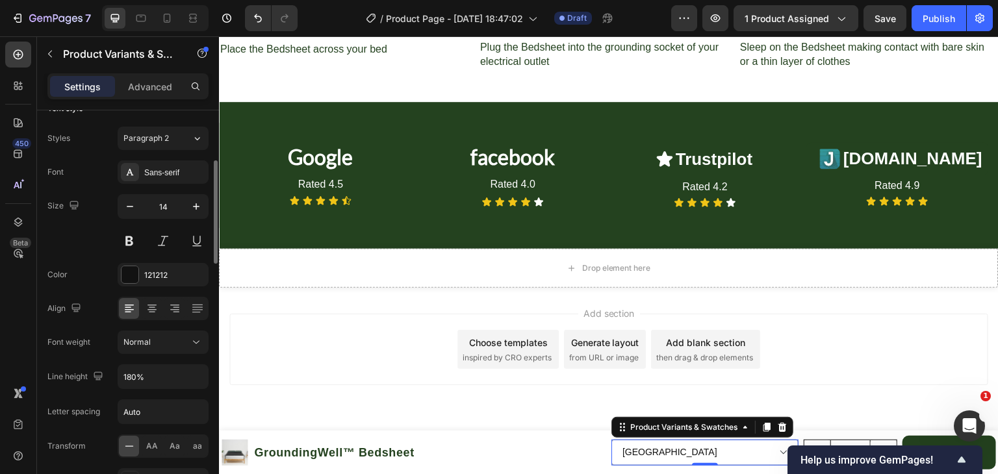
scroll to position [148, 0]
click at [201, 211] on icon "button" at bounding box center [196, 207] width 13 height 13
click at [134, 241] on button at bounding box center [129, 241] width 23 height 23
click at [176, 174] on div "Sans-serif" at bounding box center [174, 174] width 61 height 12
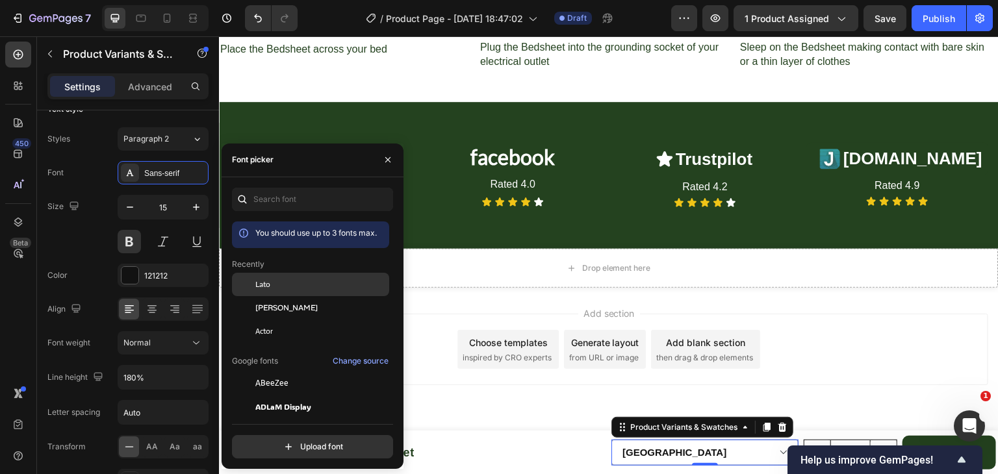
click at [258, 279] on span "Lato" at bounding box center [262, 285] width 15 height 12
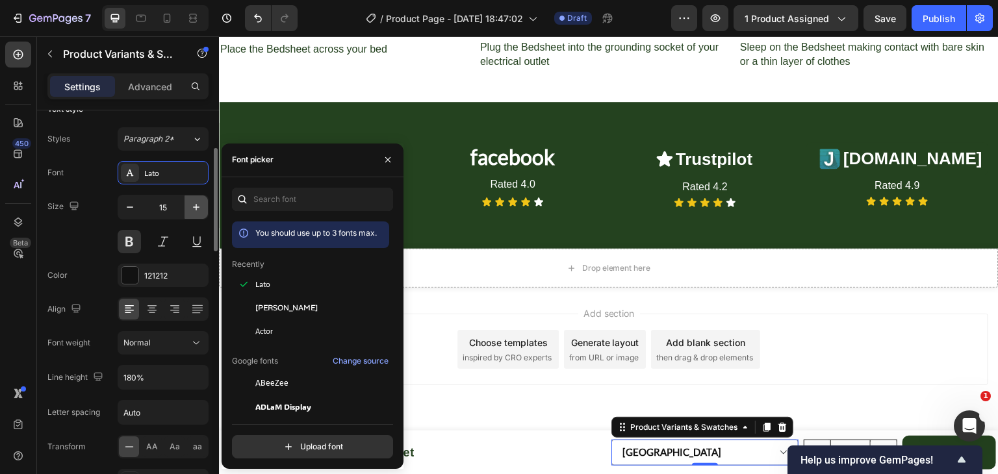
click at [193, 210] on icon "button" at bounding box center [196, 207] width 13 height 13
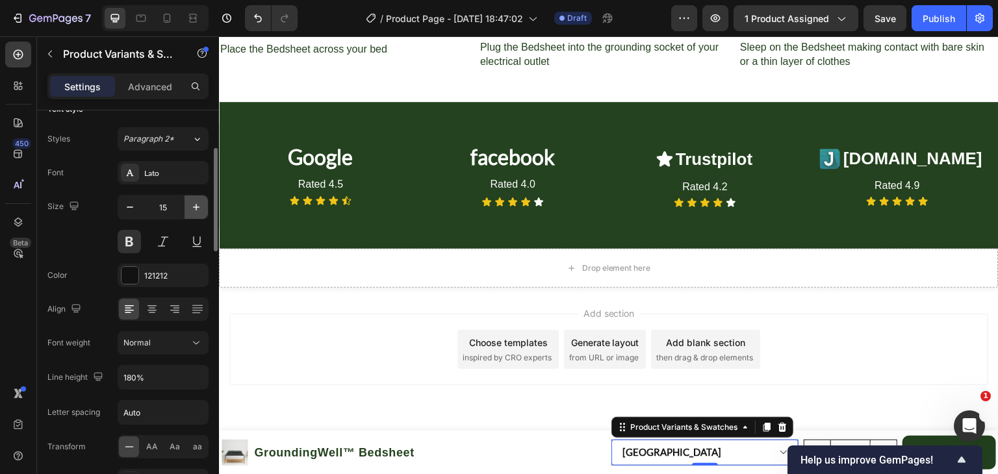
type input "16"
click at [132, 270] on div at bounding box center [129, 275] width 17 height 17
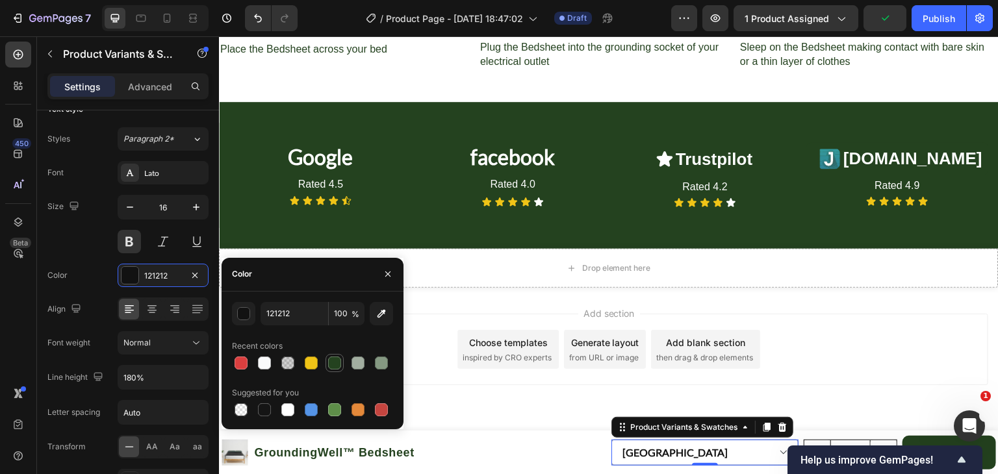
click at [329, 359] on div at bounding box center [334, 363] width 13 height 13
type input "24421F"
click at [469, 344] on div "Choose templates" at bounding box center [508, 343] width 79 height 14
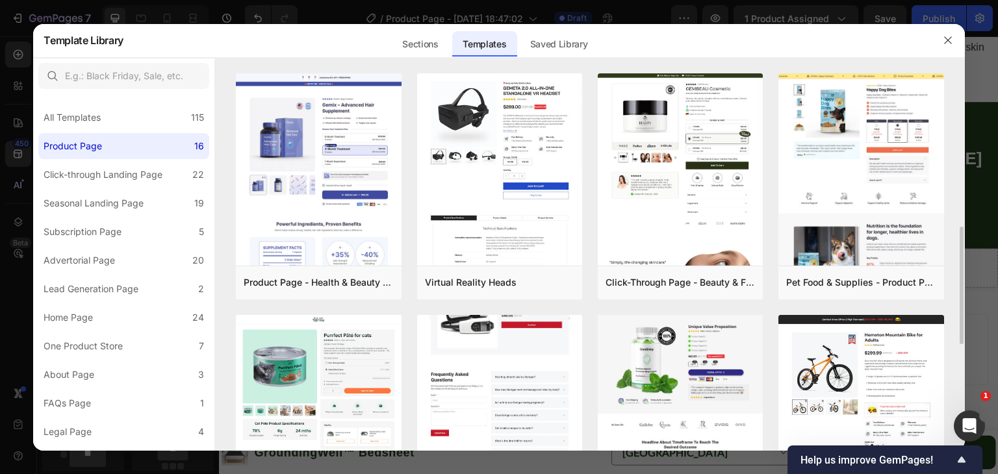
scroll to position [117, 0]
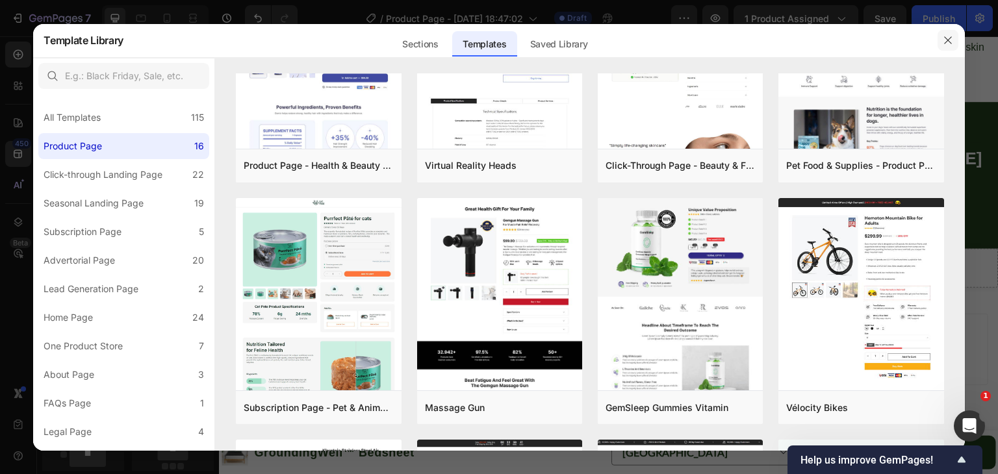
click at [946, 42] on icon "button" at bounding box center [947, 40] width 10 height 10
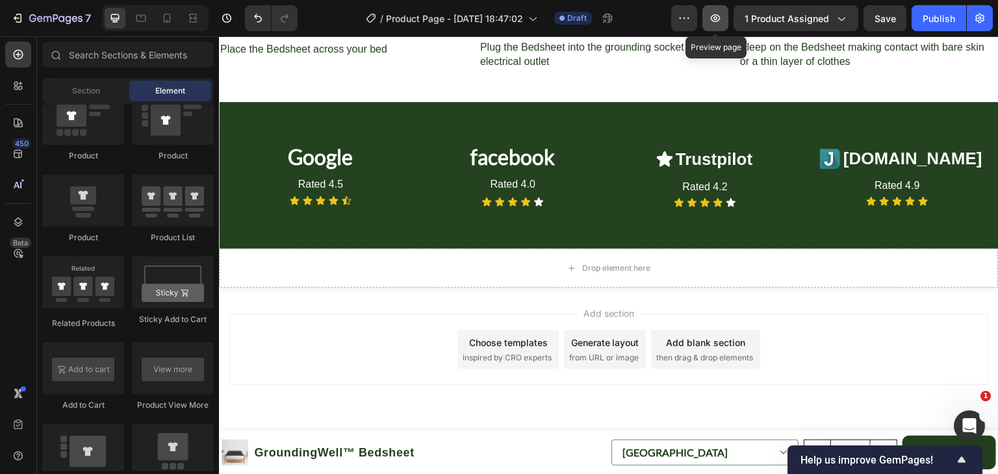
click at [722, 11] on button "button" at bounding box center [715, 18] width 26 height 26
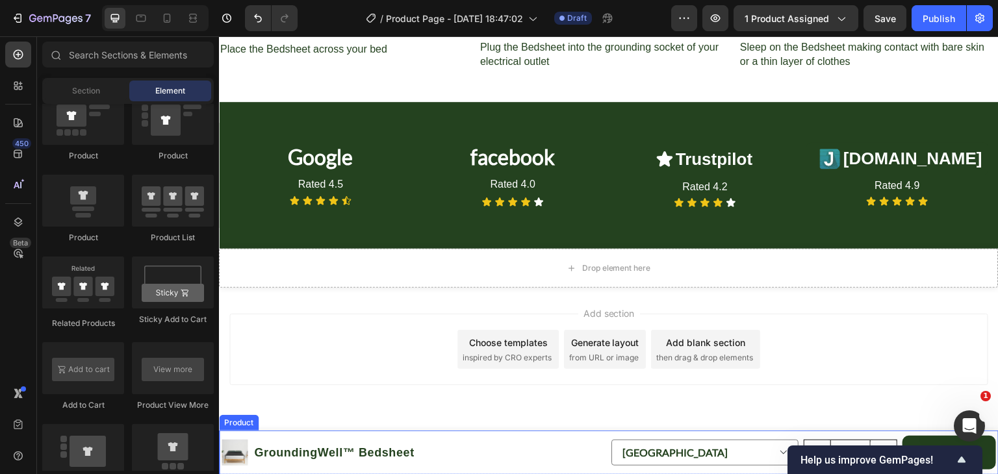
click at [604, 435] on div "Product Images GroundingWell™ Bedsheet Product Title Row [GEOGRAPHIC_DATA] [GEO…" at bounding box center [608, 453] width 779 height 44
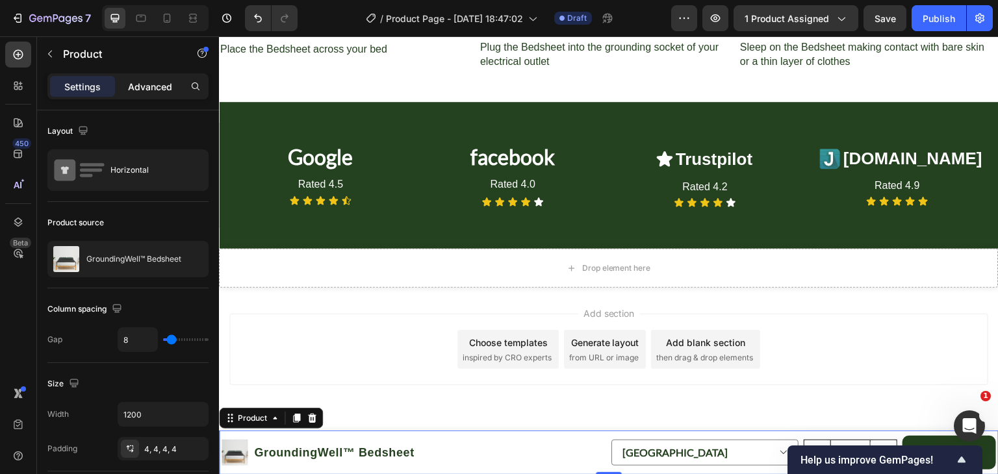
click at [161, 81] on p "Advanced" at bounding box center [150, 87] width 44 height 14
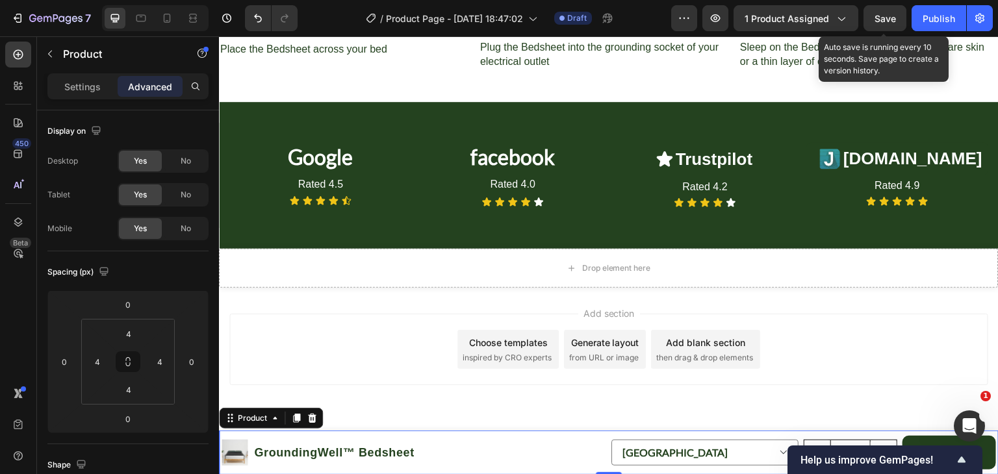
click at [879, 21] on span "Save" at bounding box center [884, 18] width 21 height 11
click at [890, 19] on span "Save" at bounding box center [884, 18] width 21 height 11
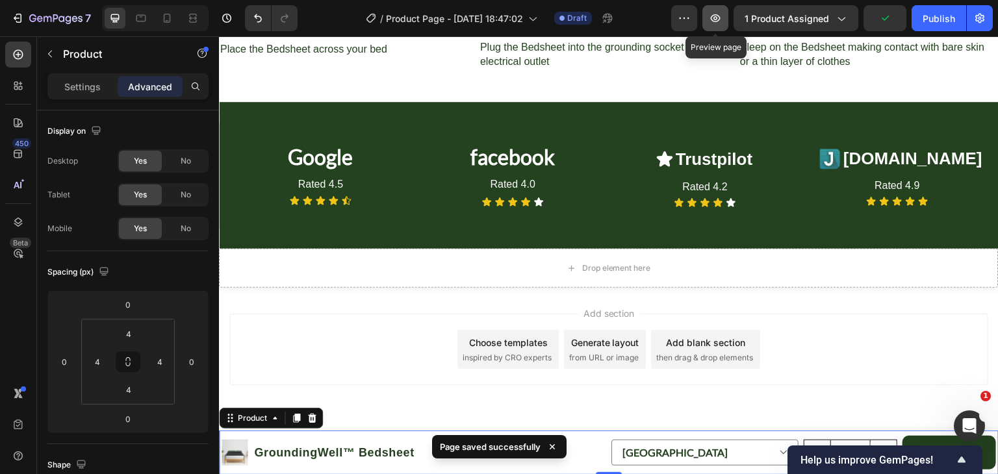
click at [717, 23] on icon "button" at bounding box center [715, 18] width 13 height 13
